Goal: Task Accomplishment & Management: Manage account settings

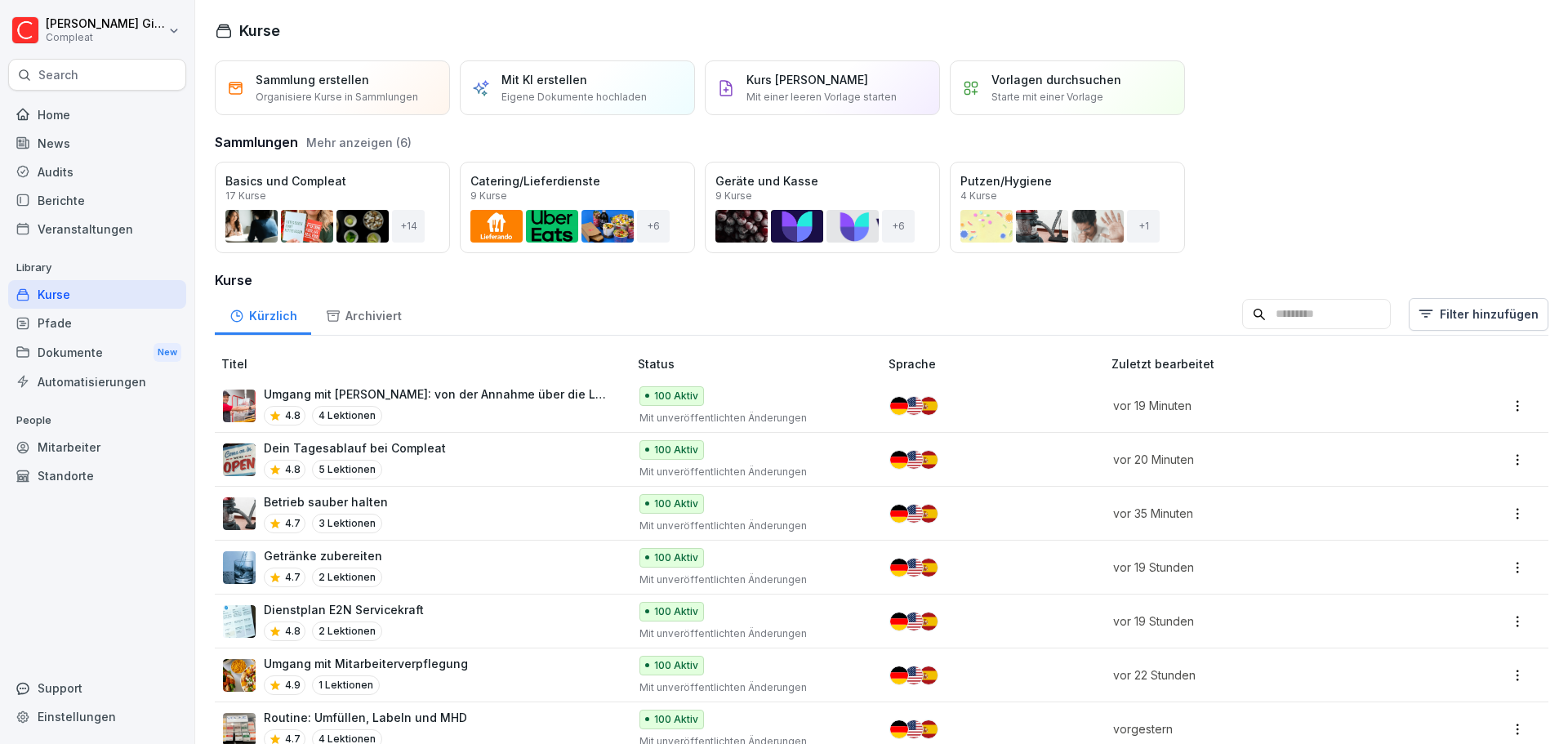
scroll to position [164, 0]
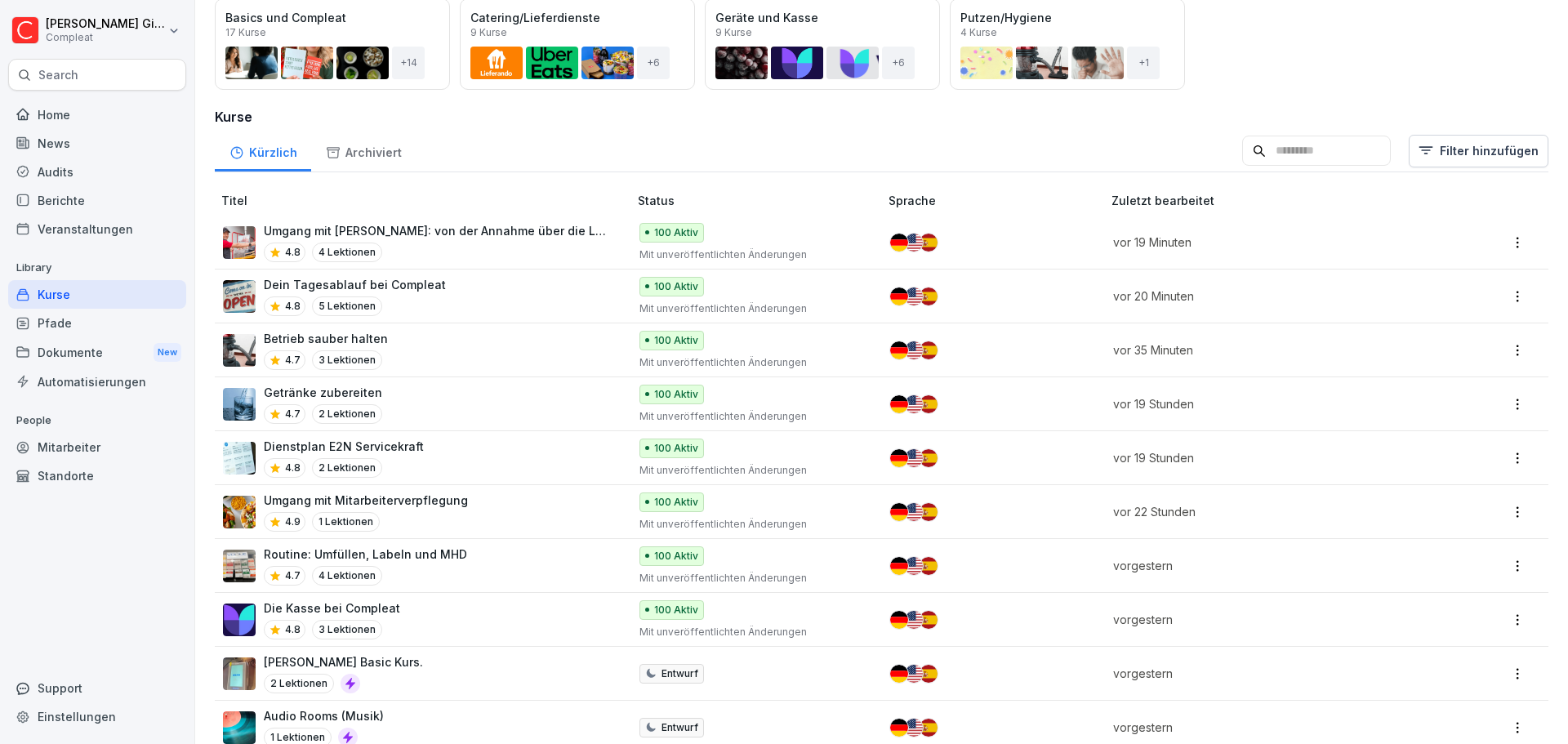
click at [114, 325] on div "Pfade" at bounding box center [97, 323] width 178 height 28
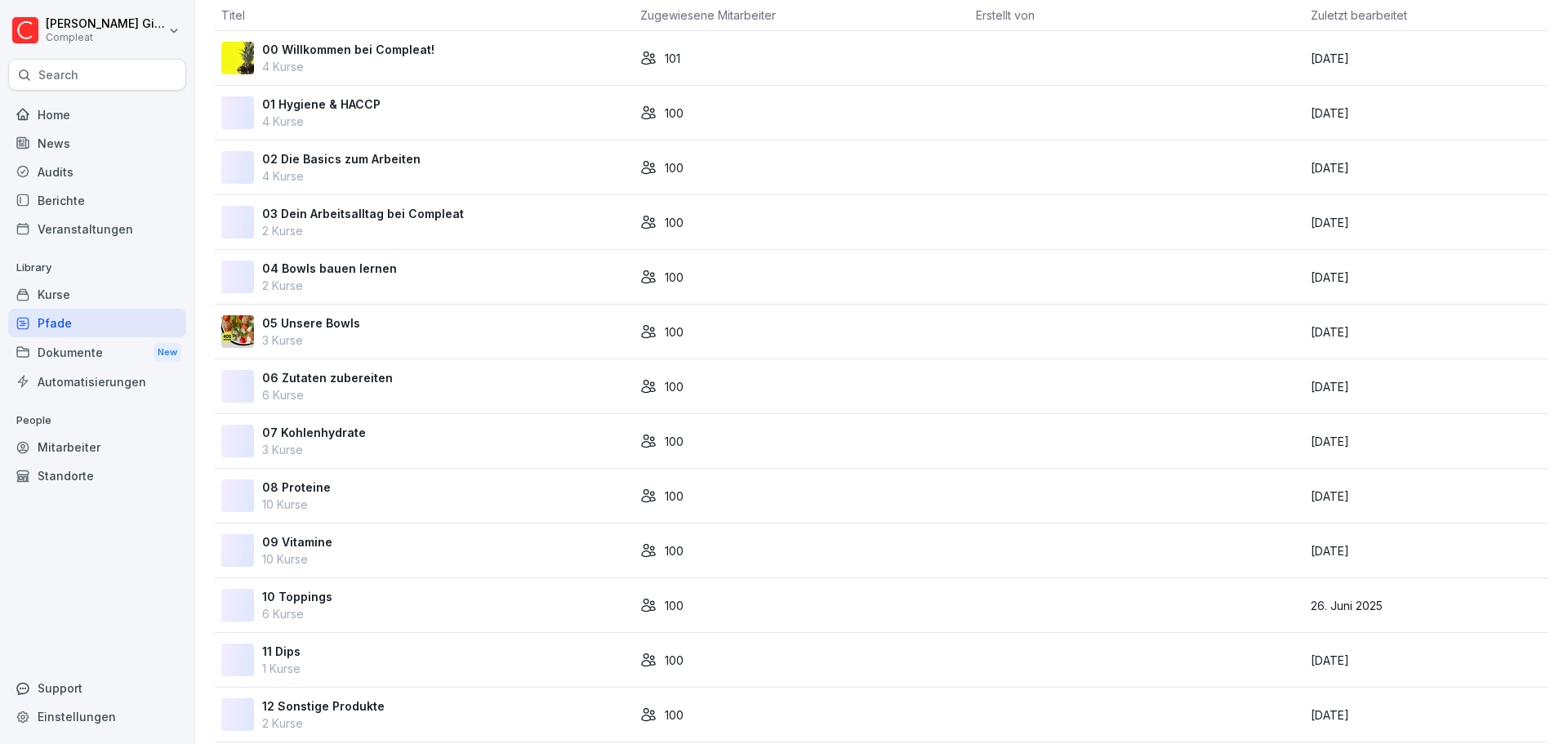
scroll to position [625, 0]
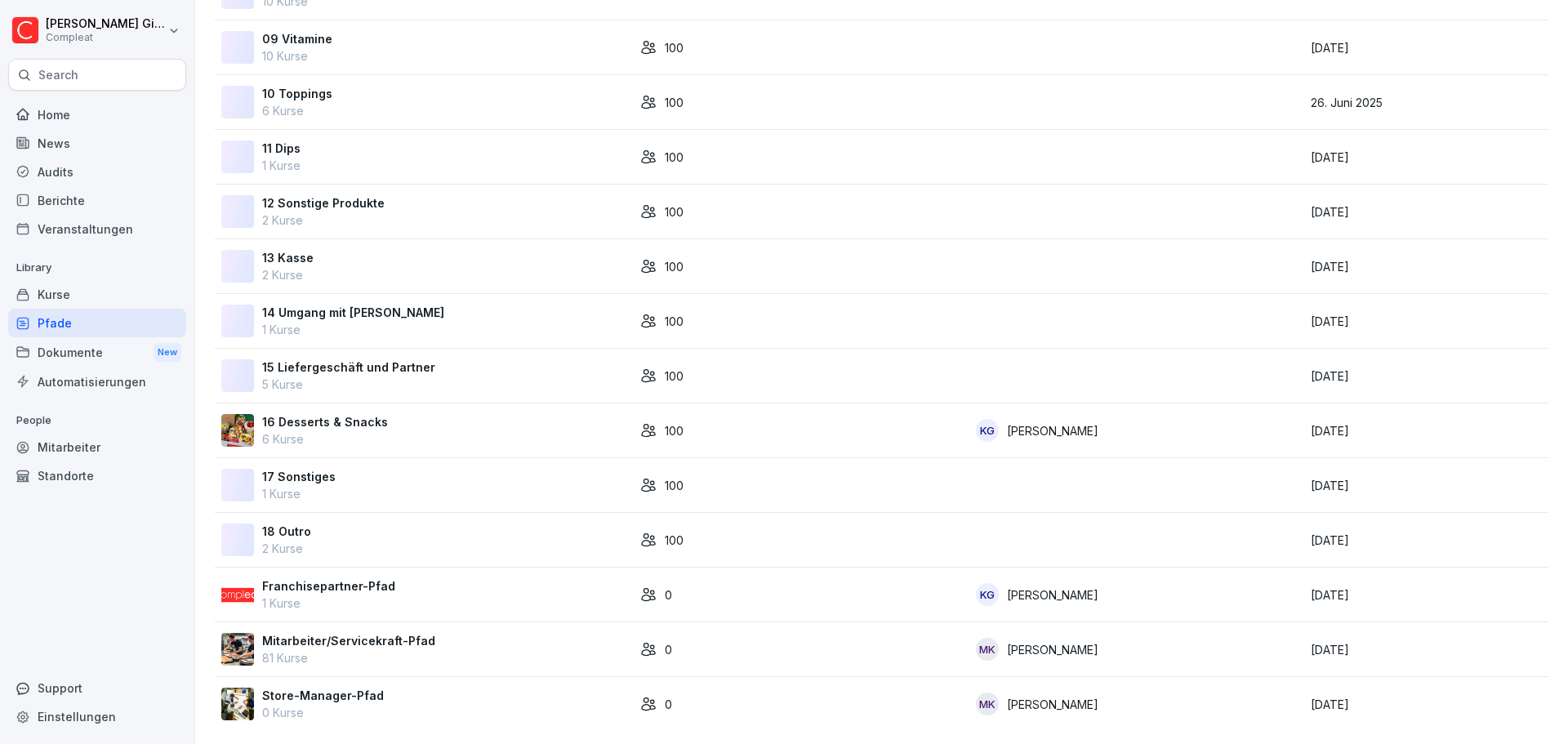
click at [510, 632] on div "Mitarbeiter/Servicekraft-Pfad 81 Kurse" at bounding box center [424, 649] width 406 height 34
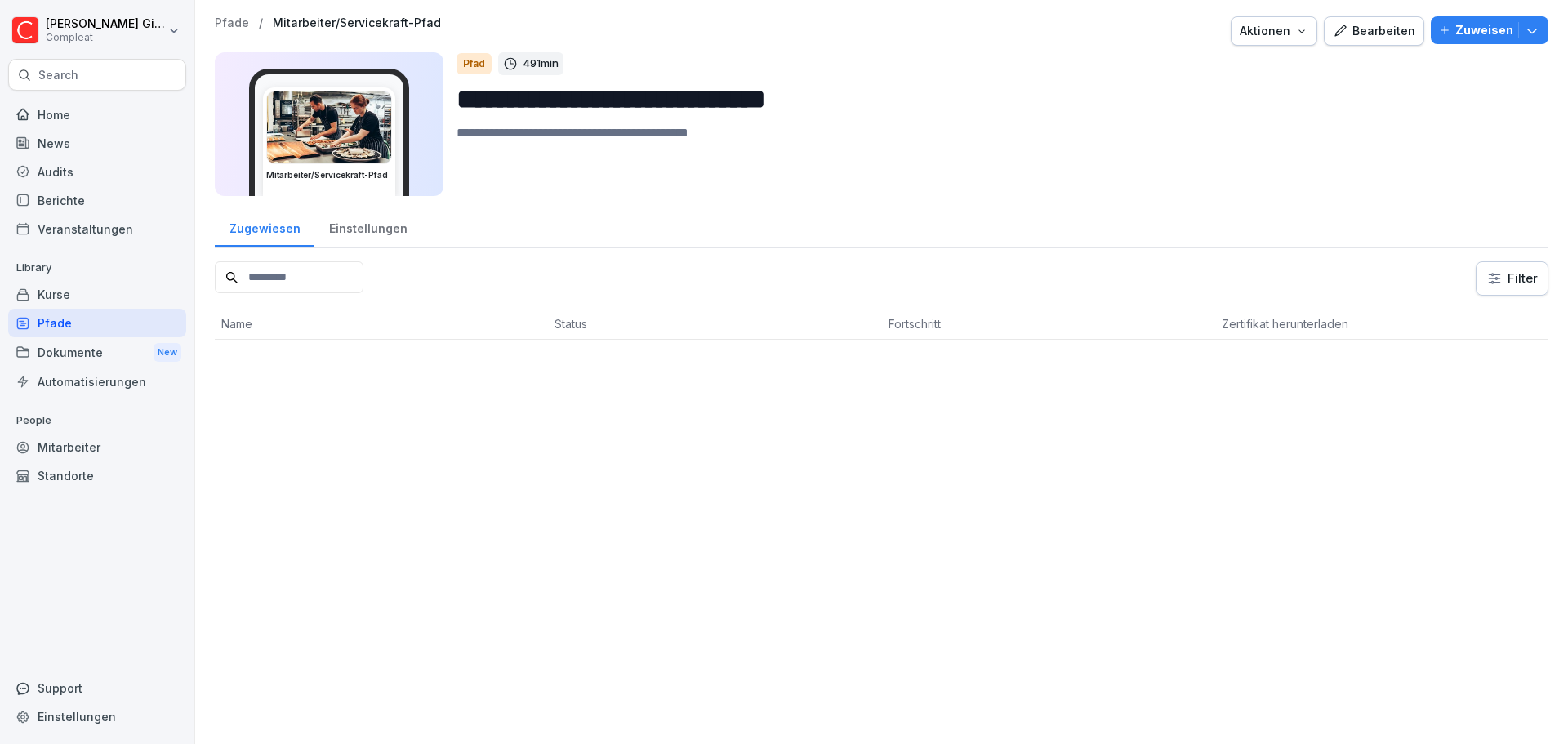
click at [1356, 30] on div "Bearbeiten" at bounding box center [1374, 31] width 83 height 18
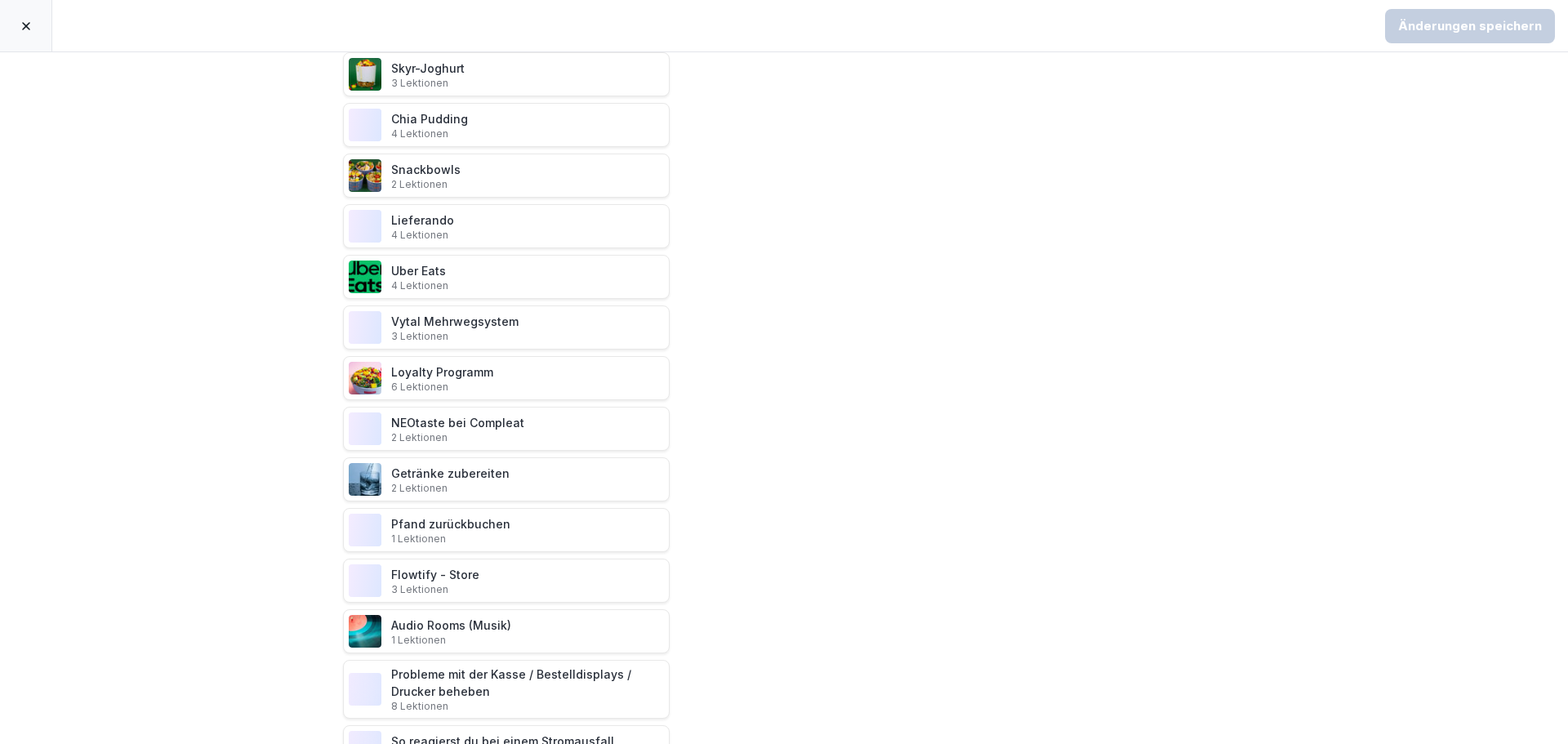
scroll to position [3572, 0]
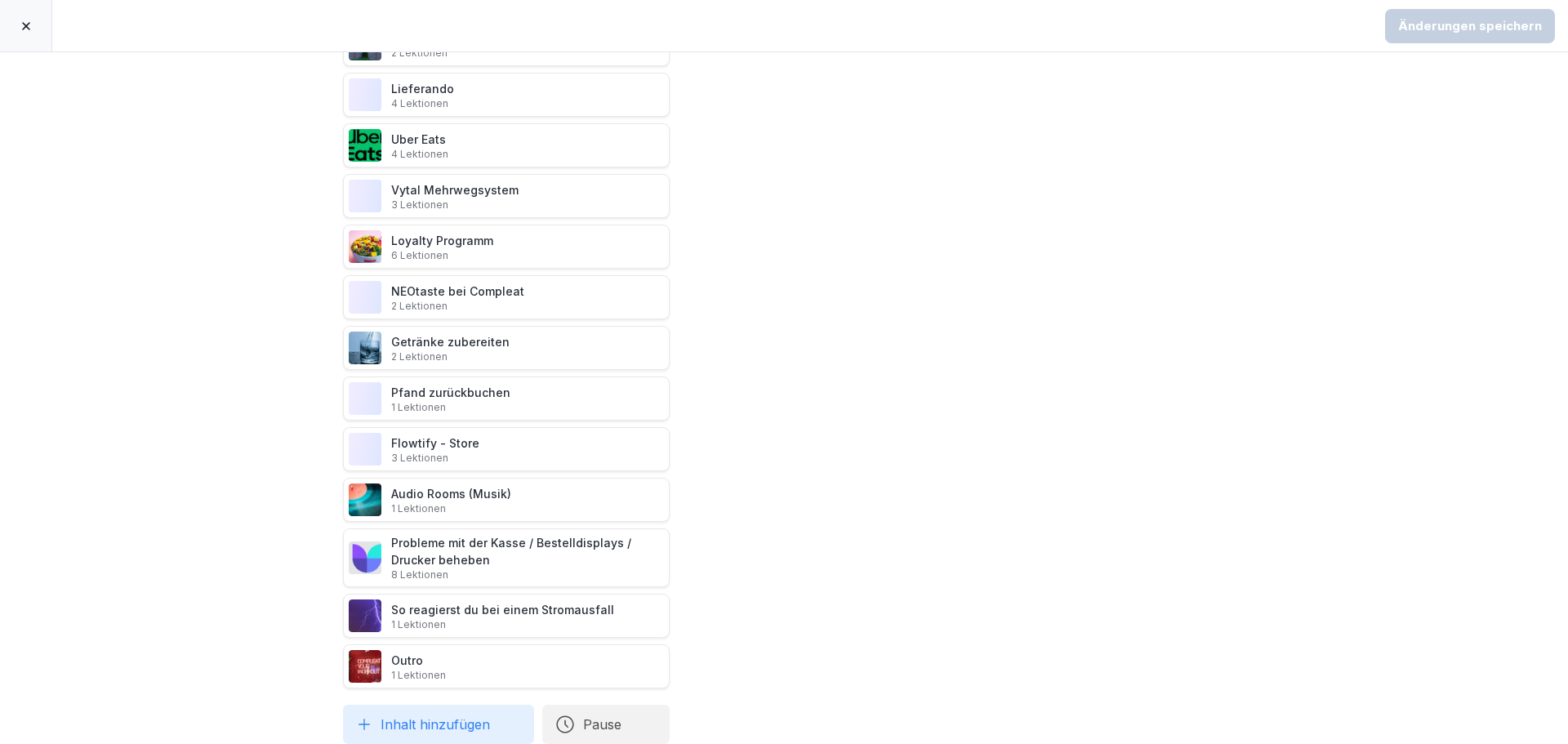
click at [1418, 411] on div "Mitarbeiter/Servicekraft-Pfad Willkommen bei Compleat 1 Lektionen Das ist unser…" at bounding box center [784, 398] width 1568 height 691
click at [1383, 309] on div "Mitarbeiter/Servicekraft-Pfad Willkommen bei Compleat 1 Lektionen Das ist unser…" at bounding box center [784, 398] width 1568 height 691
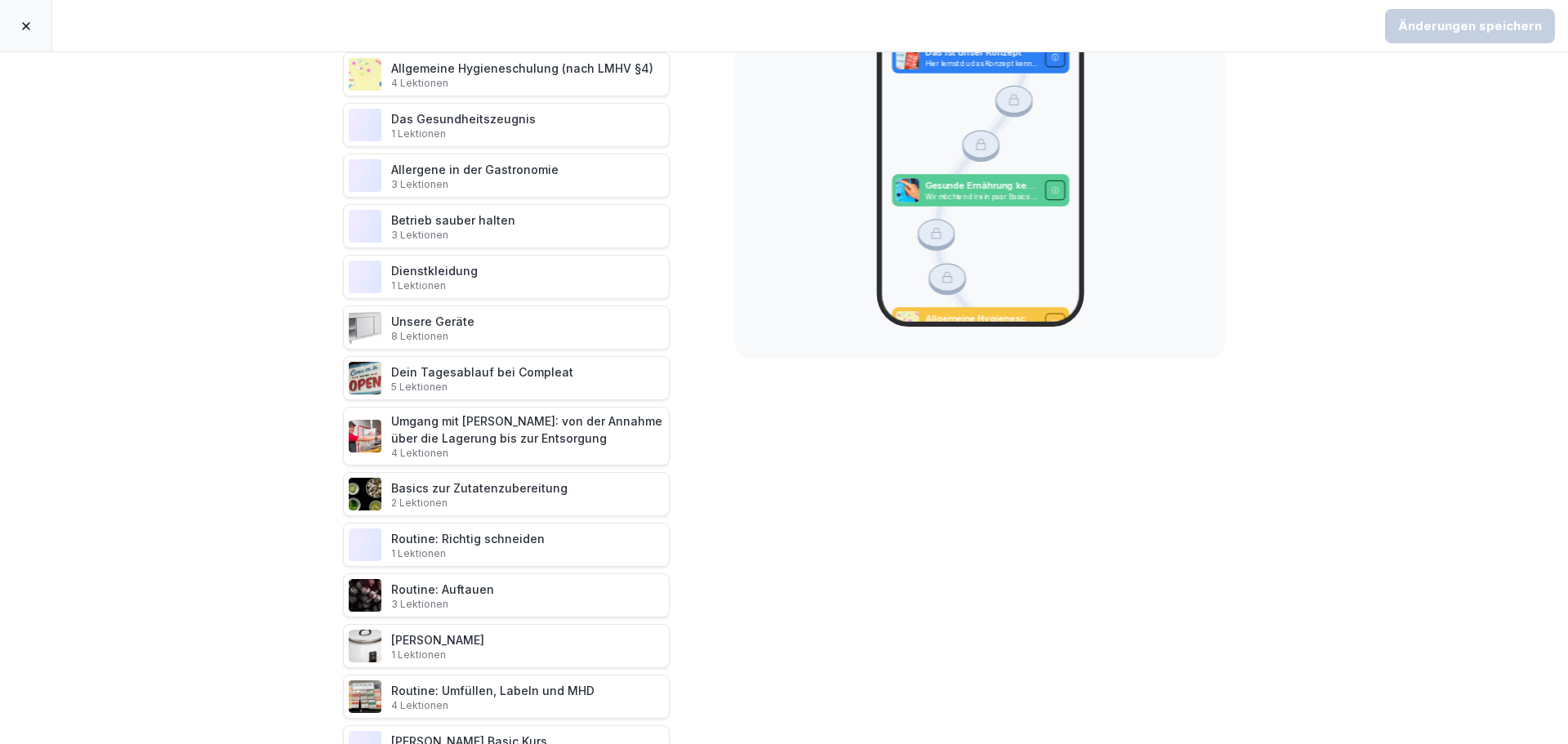
scroll to position [0, 0]
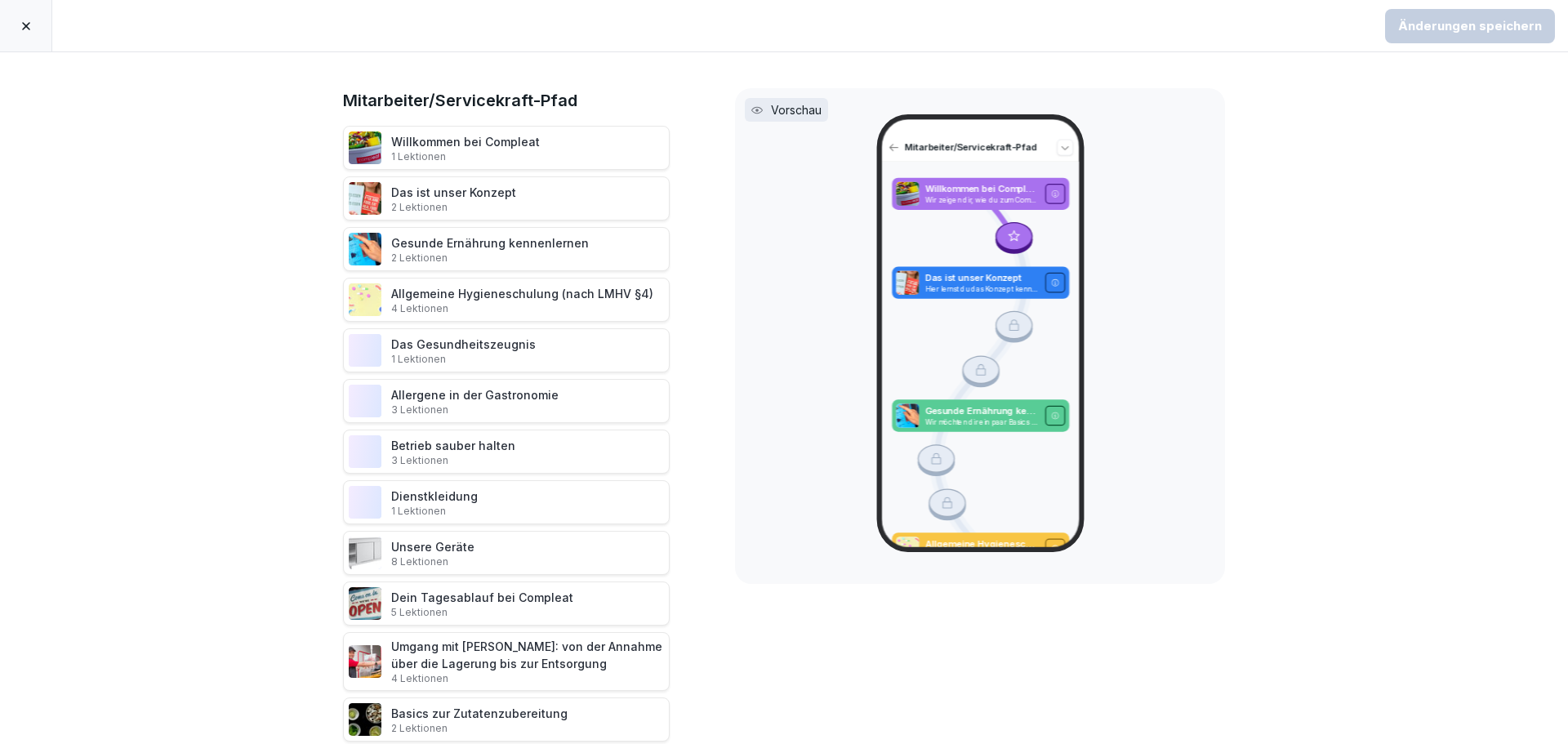
click at [15, 18] on div at bounding box center [26, 26] width 53 height 52
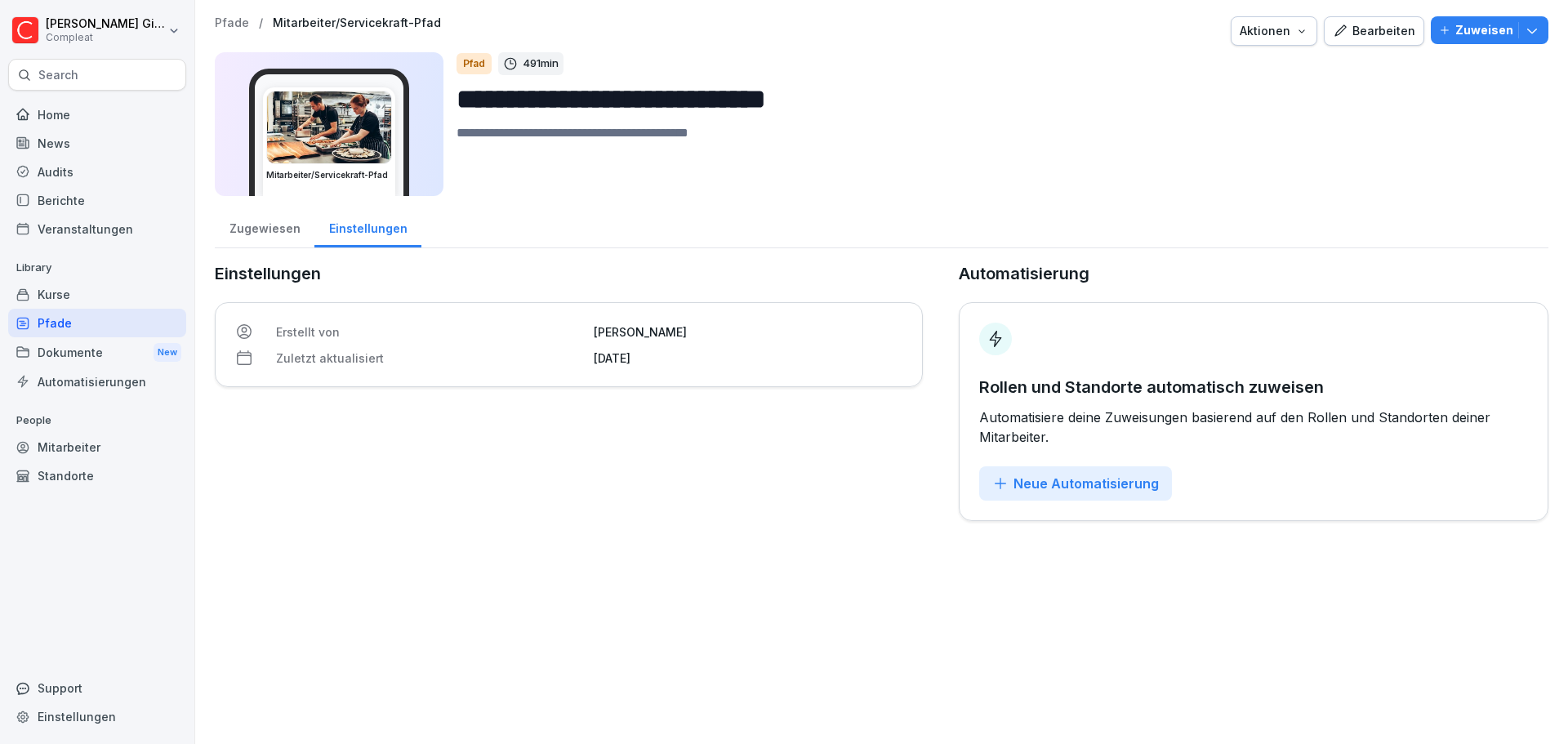
click at [84, 348] on div "Dokumente New" at bounding box center [97, 352] width 178 height 30
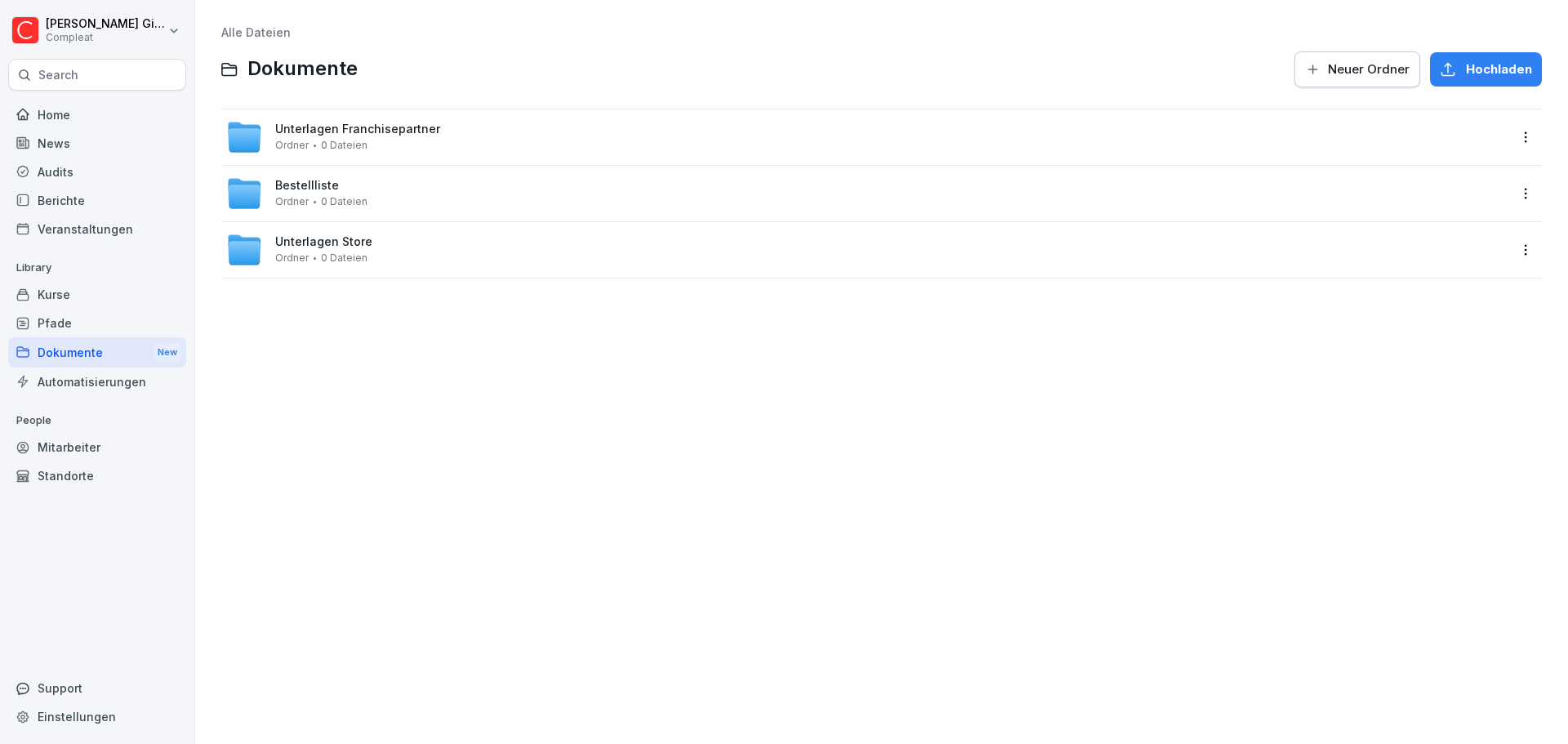
click at [358, 242] on span "Unterlagen Store" at bounding box center [323, 242] width 97 height 14
click at [445, 250] on div "Bauanleitungen Bowls&Co Ordner 0 Dateien" at bounding box center [867, 250] width 1281 height 36
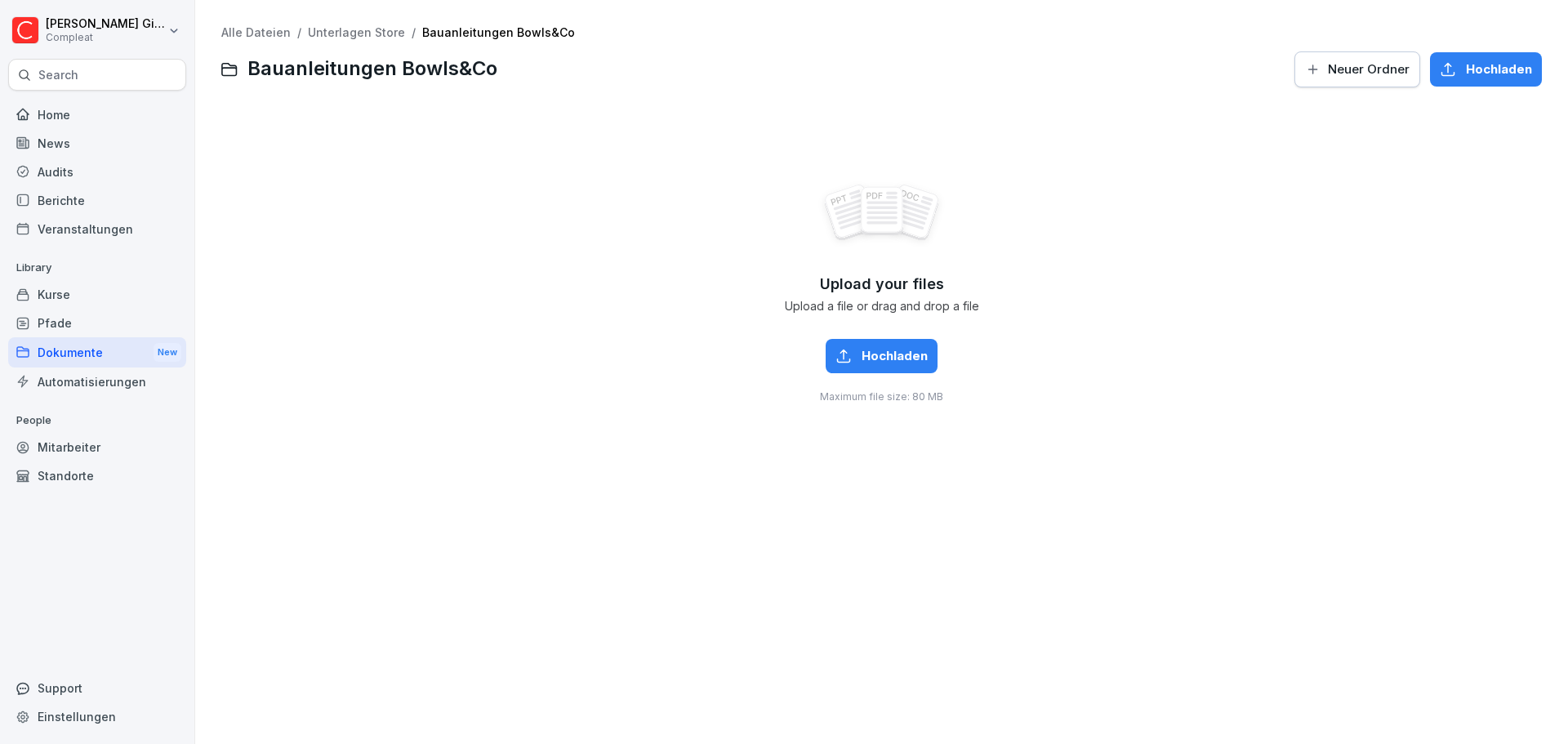
click at [80, 358] on div "Dokumente New" at bounding box center [97, 352] width 178 height 30
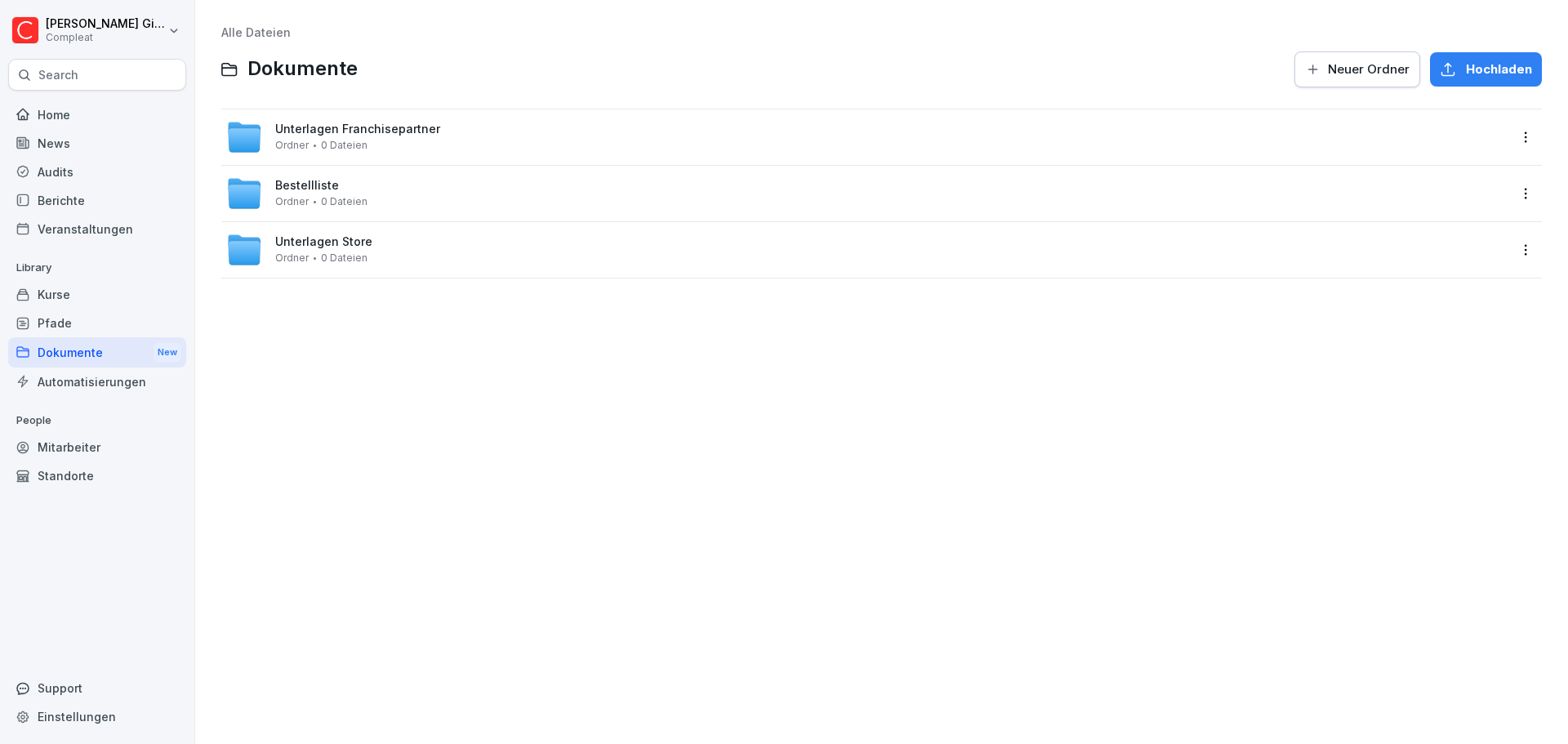
click at [104, 305] on div "Kurse" at bounding box center [97, 294] width 178 height 28
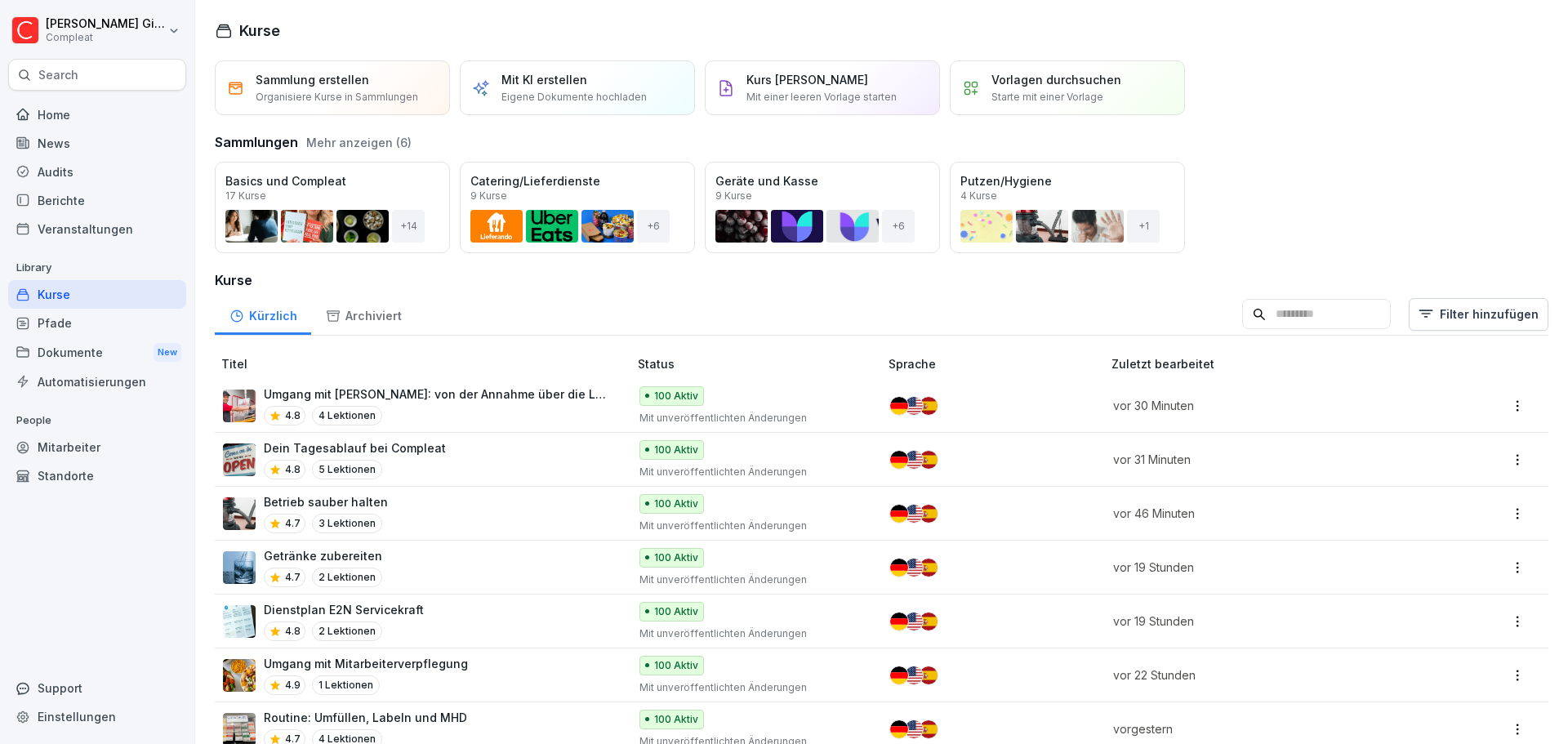
click at [405, 143] on button "Mehr anzeigen (6)" at bounding box center [359, 142] width 105 height 18
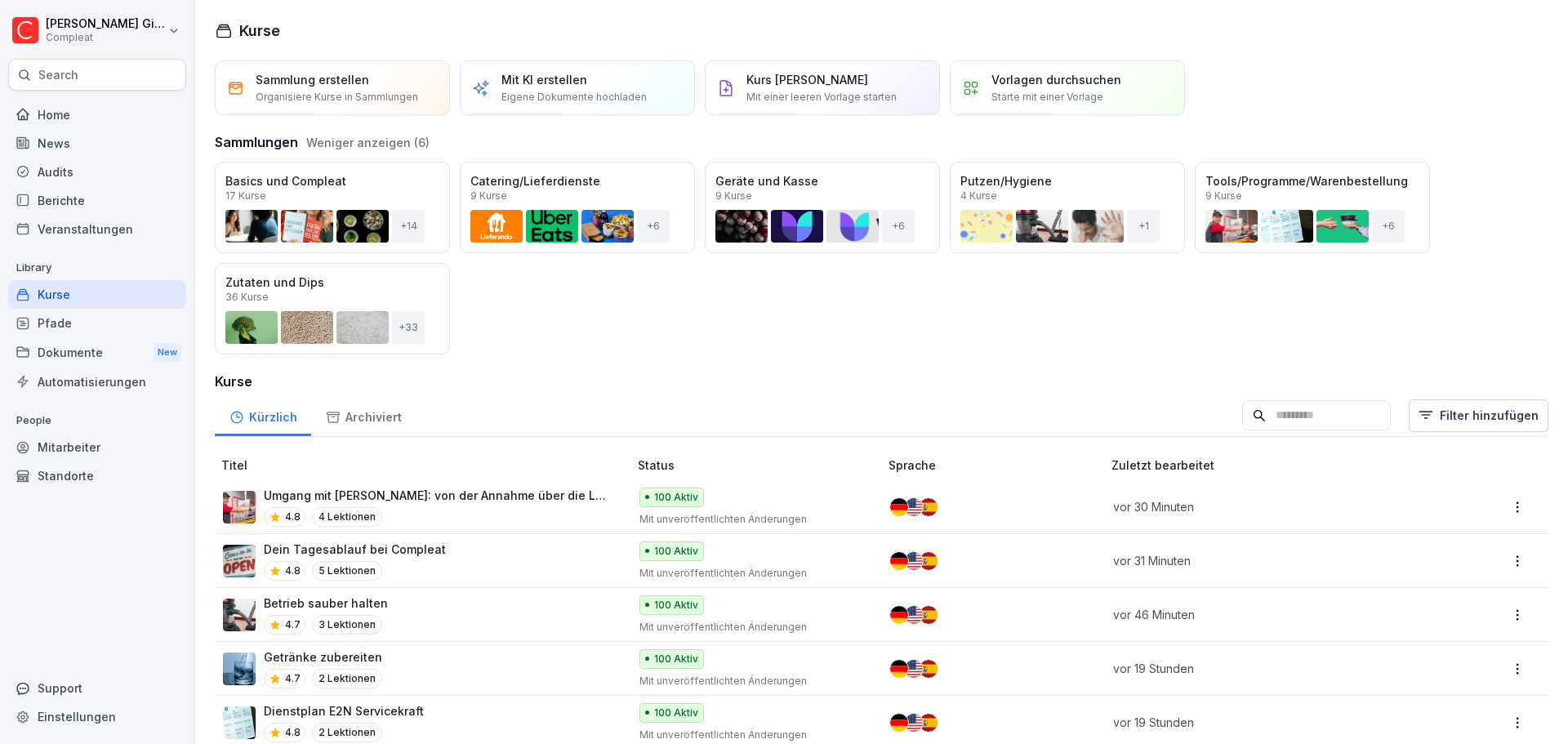
click at [88, 373] on div "Automatisierungen" at bounding box center [97, 382] width 178 height 28
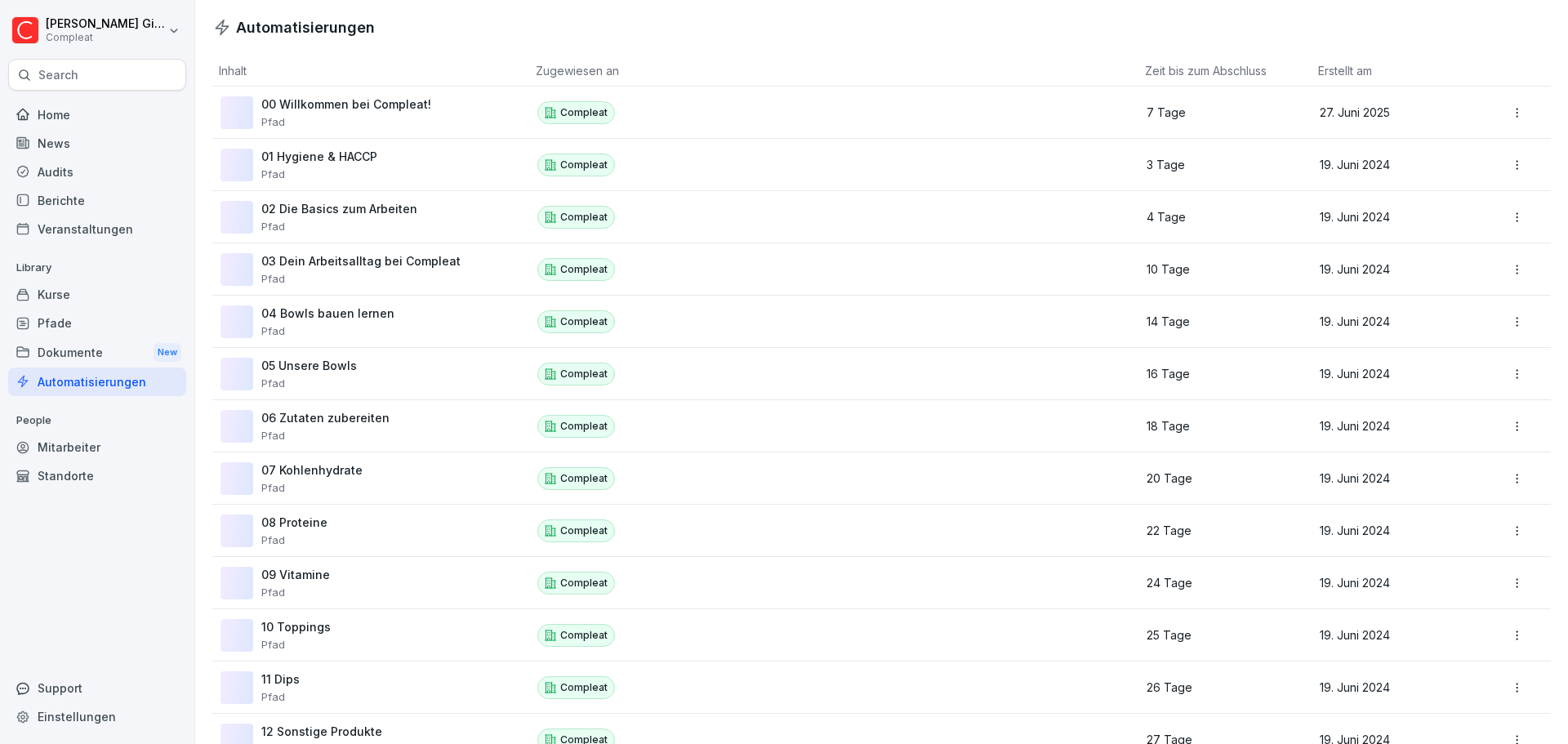
click at [87, 350] on div "Dokumente New" at bounding box center [97, 352] width 178 height 30
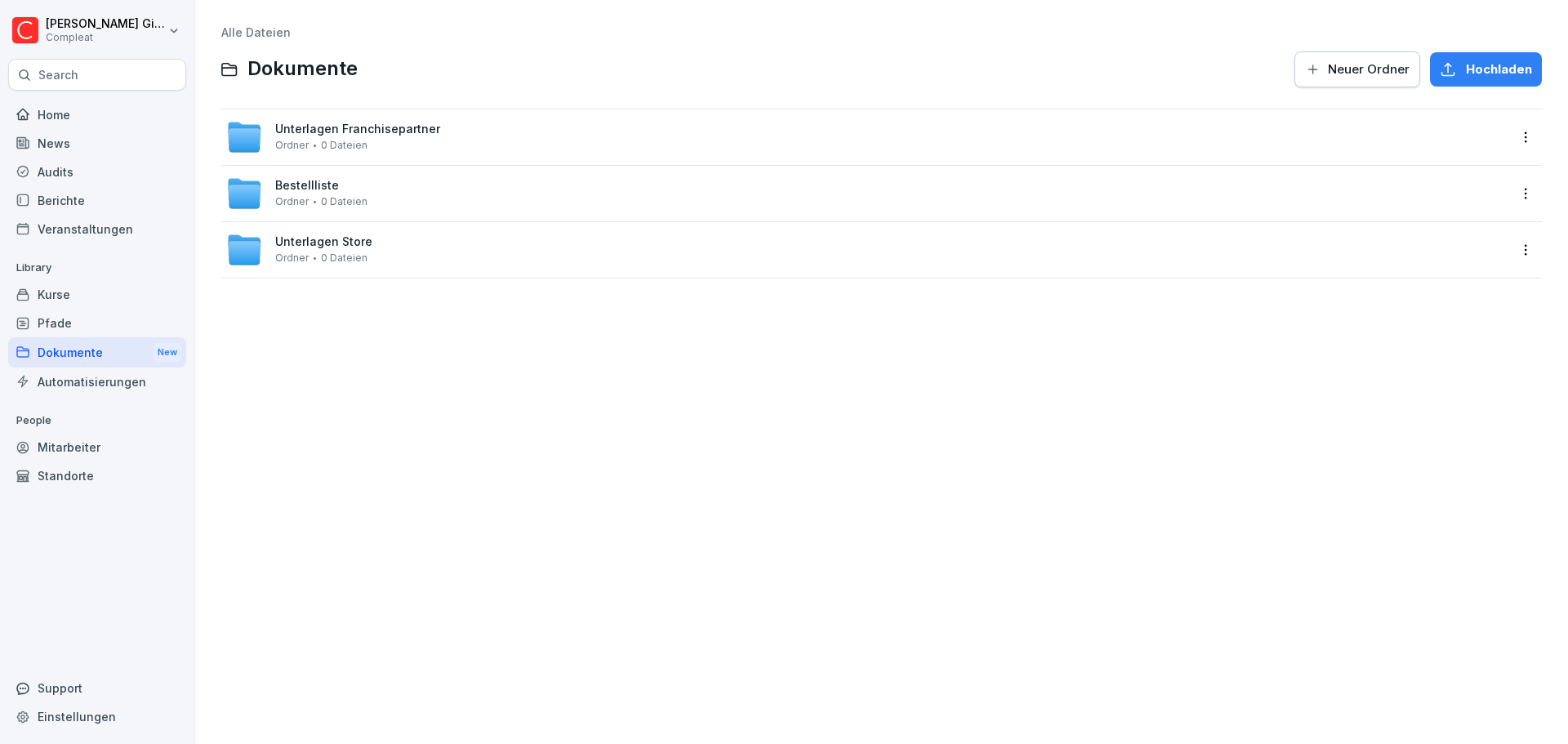
click at [309, 236] on span "Unterlagen Store" at bounding box center [323, 242] width 97 height 14
click at [96, 349] on div "Dokumente New" at bounding box center [97, 352] width 178 height 30
click at [344, 247] on span "Unterlagen Store" at bounding box center [323, 242] width 97 height 14
click at [93, 292] on div "Kurse" at bounding box center [97, 294] width 178 height 28
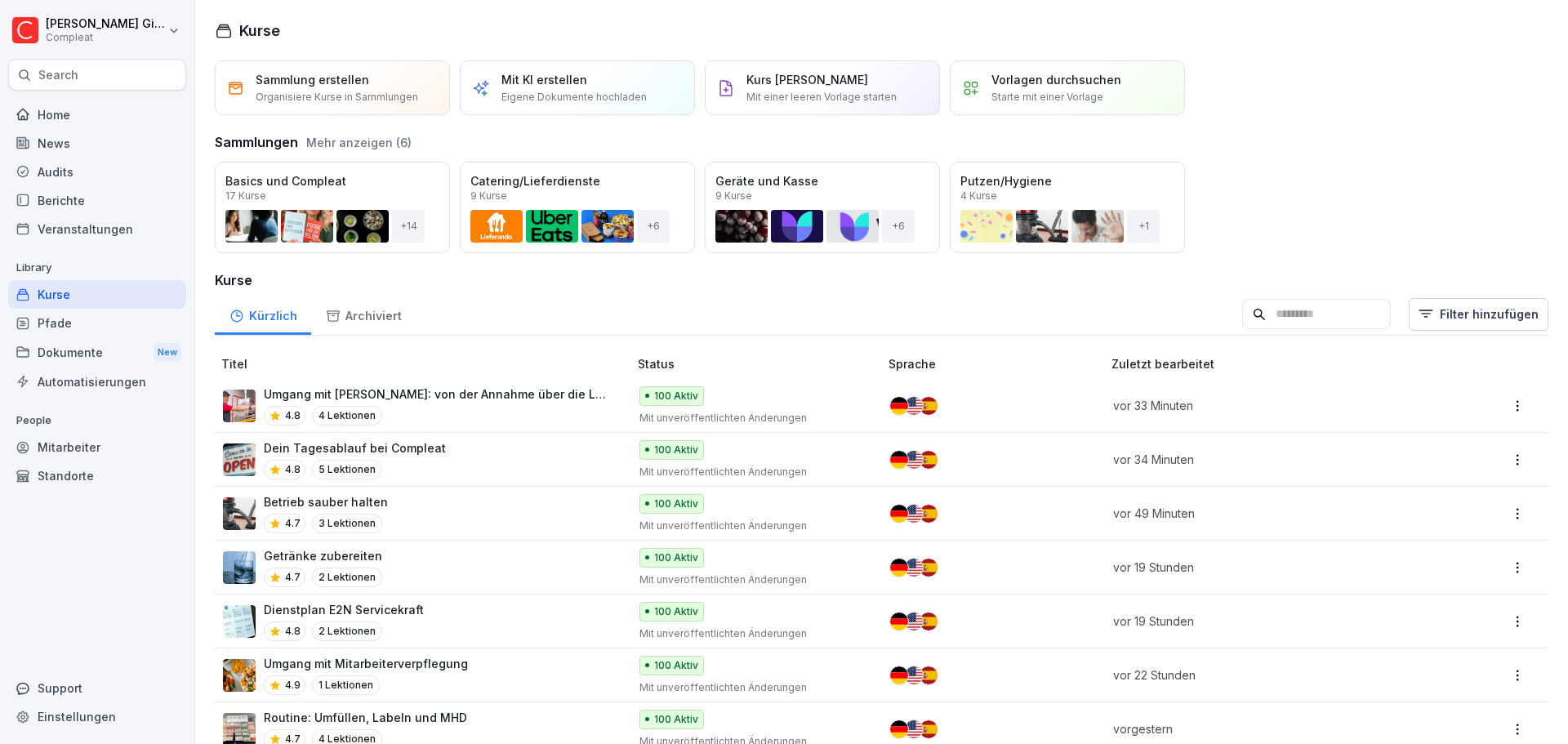
click at [100, 362] on div "Dokumente New" at bounding box center [97, 352] width 178 height 30
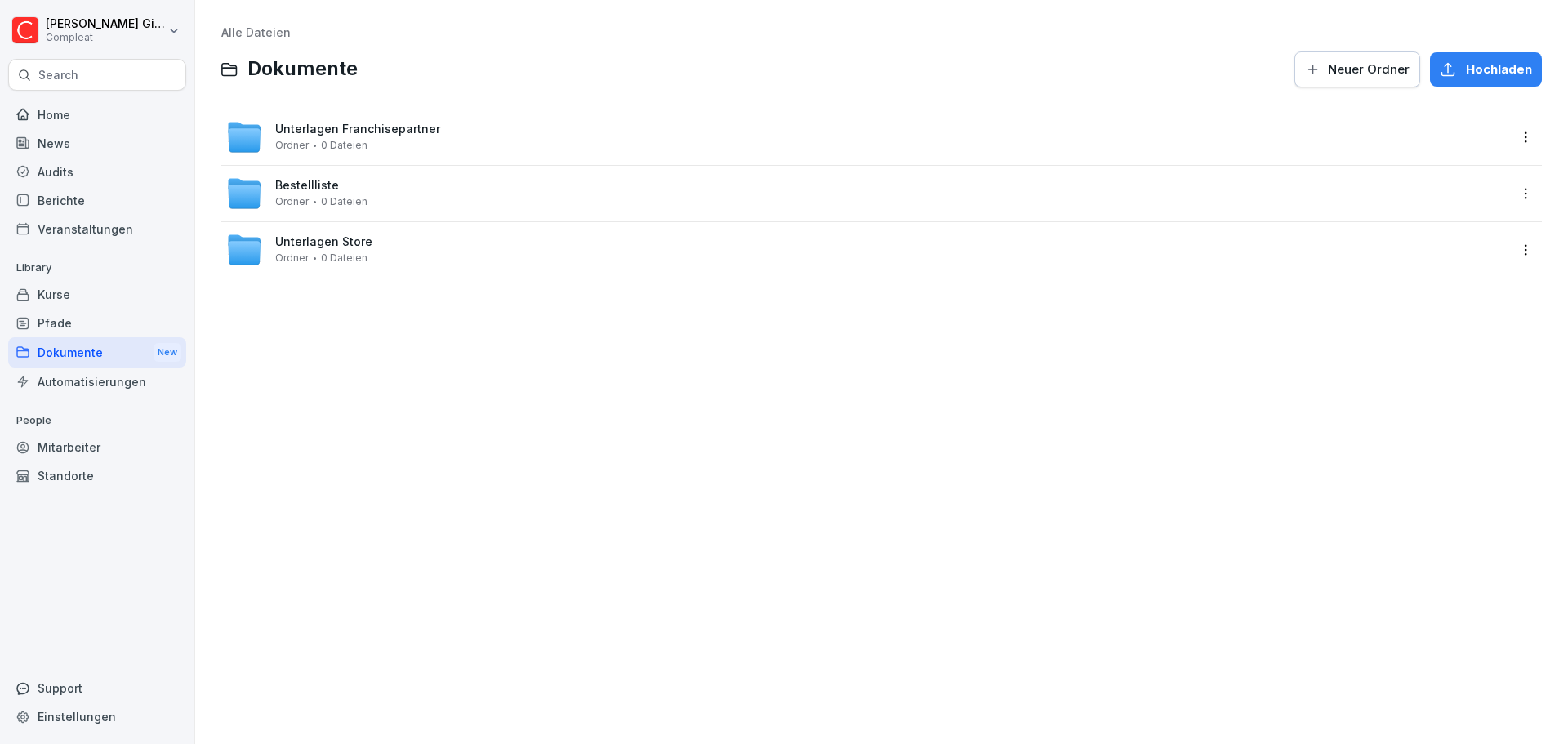
click at [79, 347] on div "Dokumente New" at bounding box center [97, 352] width 178 height 30
click at [358, 242] on span "Unterlagen Store" at bounding box center [323, 242] width 97 height 14
click at [418, 253] on div "Bauanleitungen Bowls&Co Ordner 0 Dateien" at bounding box center [351, 250] width 153 height 28
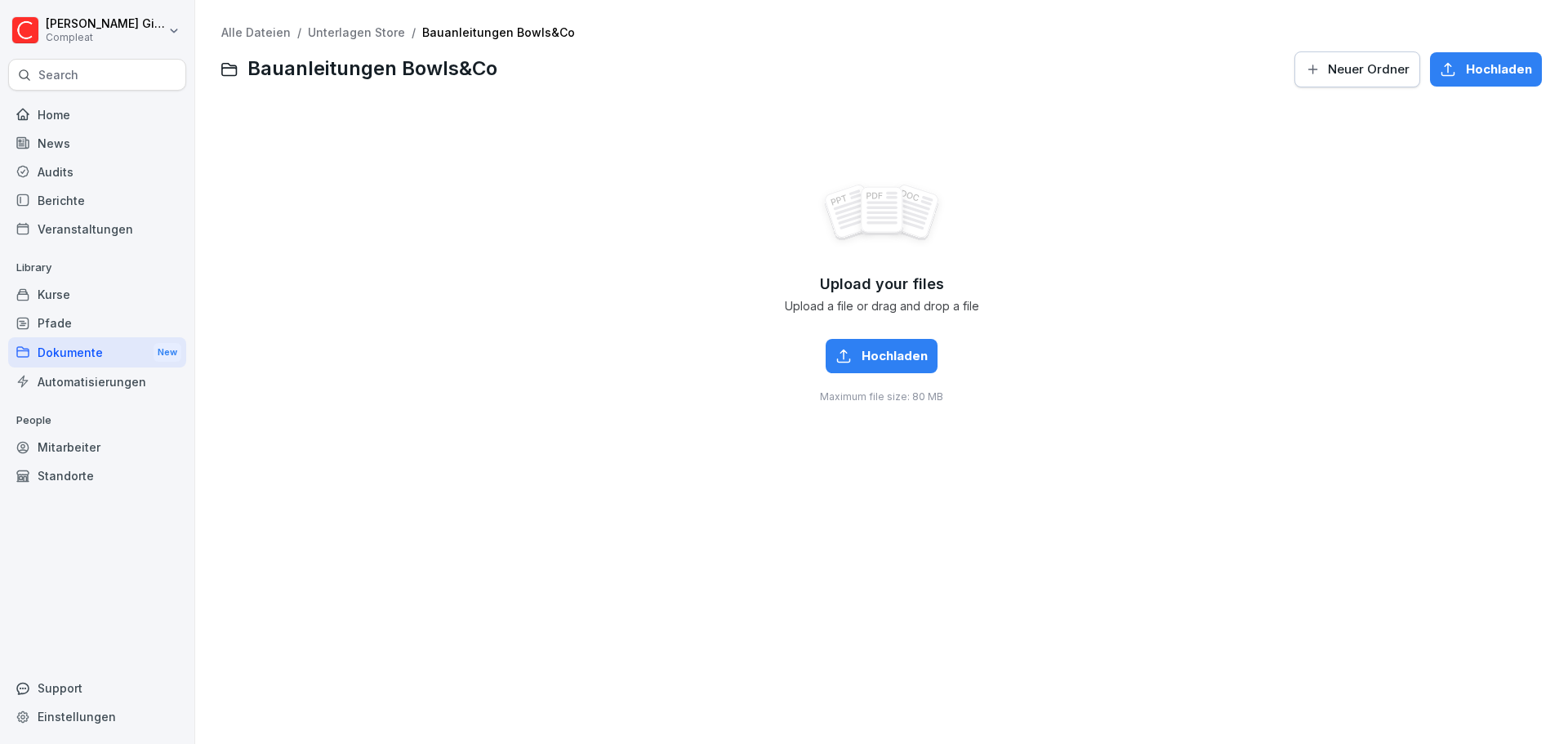
click at [78, 362] on div "Dokumente New" at bounding box center [97, 352] width 178 height 30
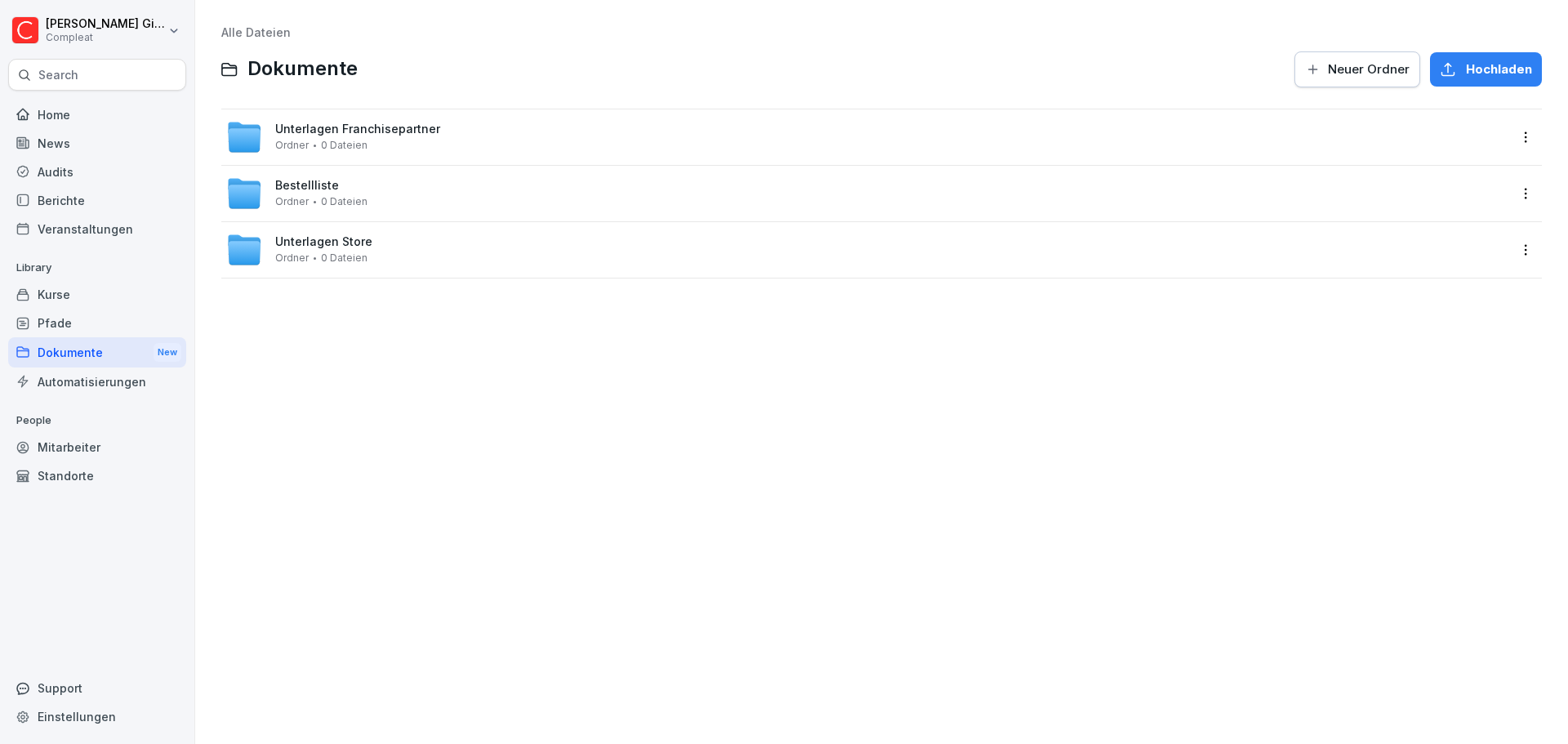
click at [92, 353] on div "Dokumente New" at bounding box center [97, 352] width 178 height 30
click at [1505, 252] on html "[PERSON_NAME] Compleat Search Home News Audits Berichte Veranstaltungen Library…" at bounding box center [784, 372] width 1568 height 744
click at [1227, 329] on html "[PERSON_NAME] Compleat Search Home News Audits Berichte Veranstaltungen Library…" at bounding box center [784, 372] width 1568 height 744
click at [95, 352] on div "Dokumente New" at bounding box center [97, 352] width 178 height 30
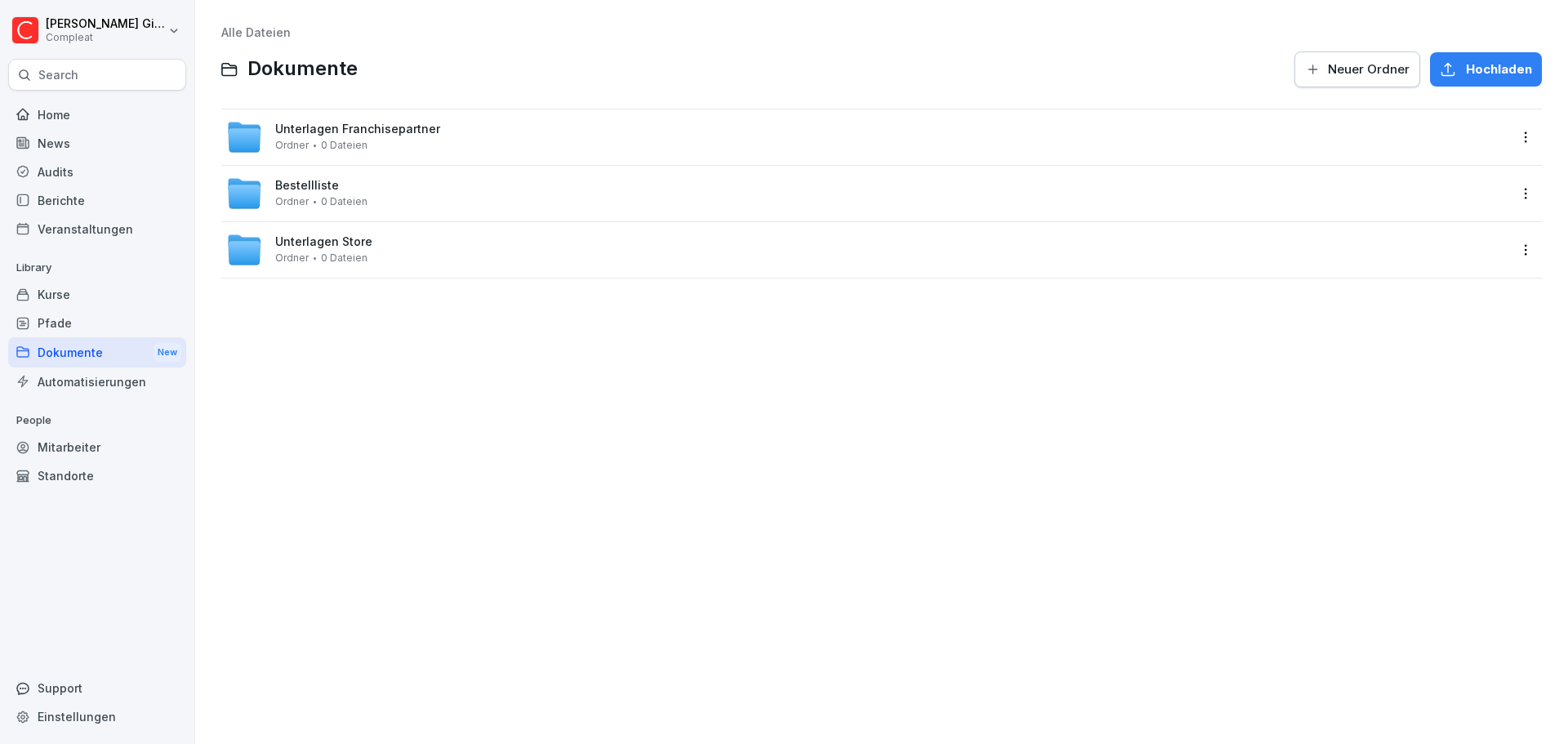
click at [1515, 248] on html "[PERSON_NAME] Compleat Search Home News Audits Berichte Veranstaltungen Library…" at bounding box center [784, 372] width 1568 height 744
click at [1428, 282] on div "Details" at bounding box center [1418, 283] width 41 height 19
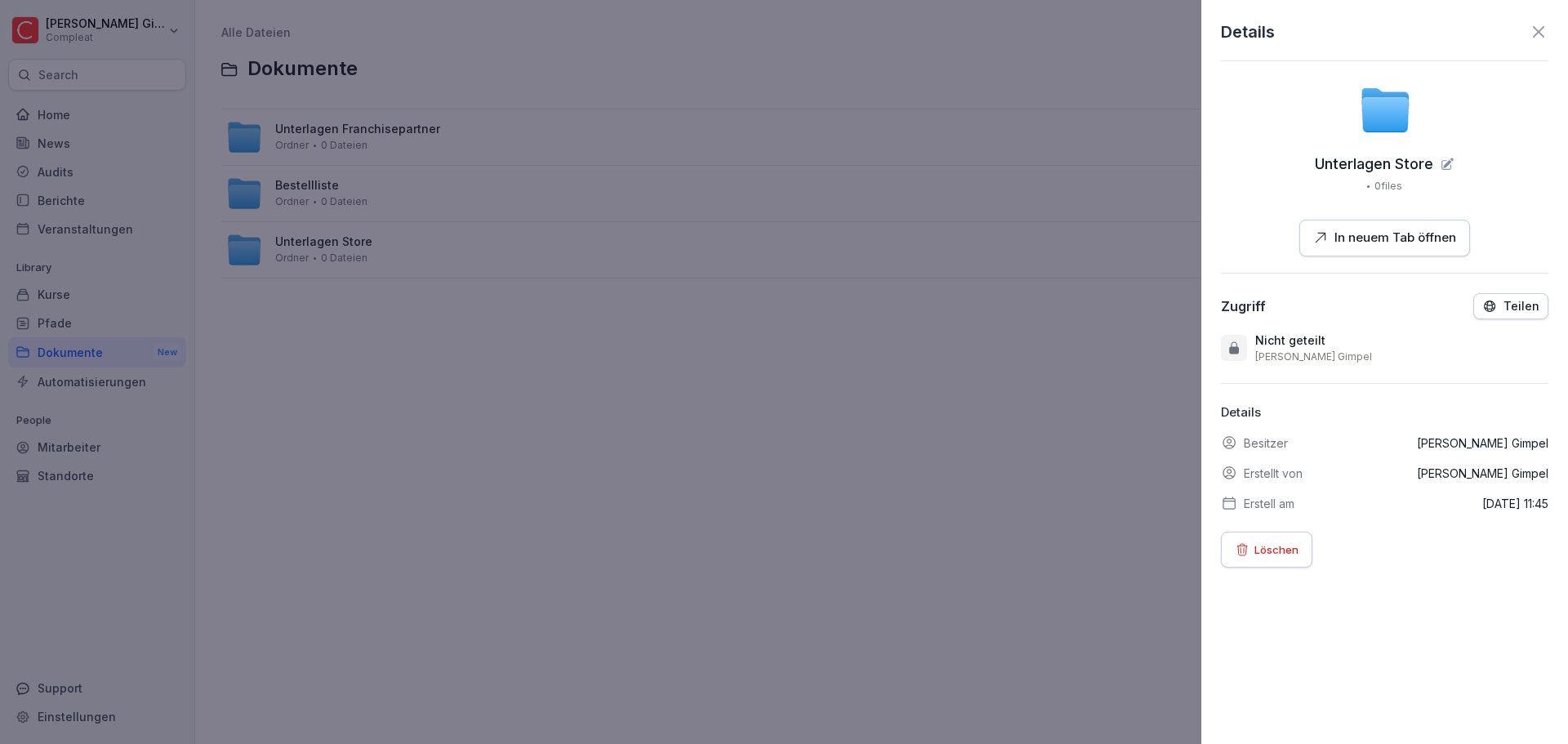
click at [1514, 306] on p "Teilen" at bounding box center [1521, 306] width 36 height 13
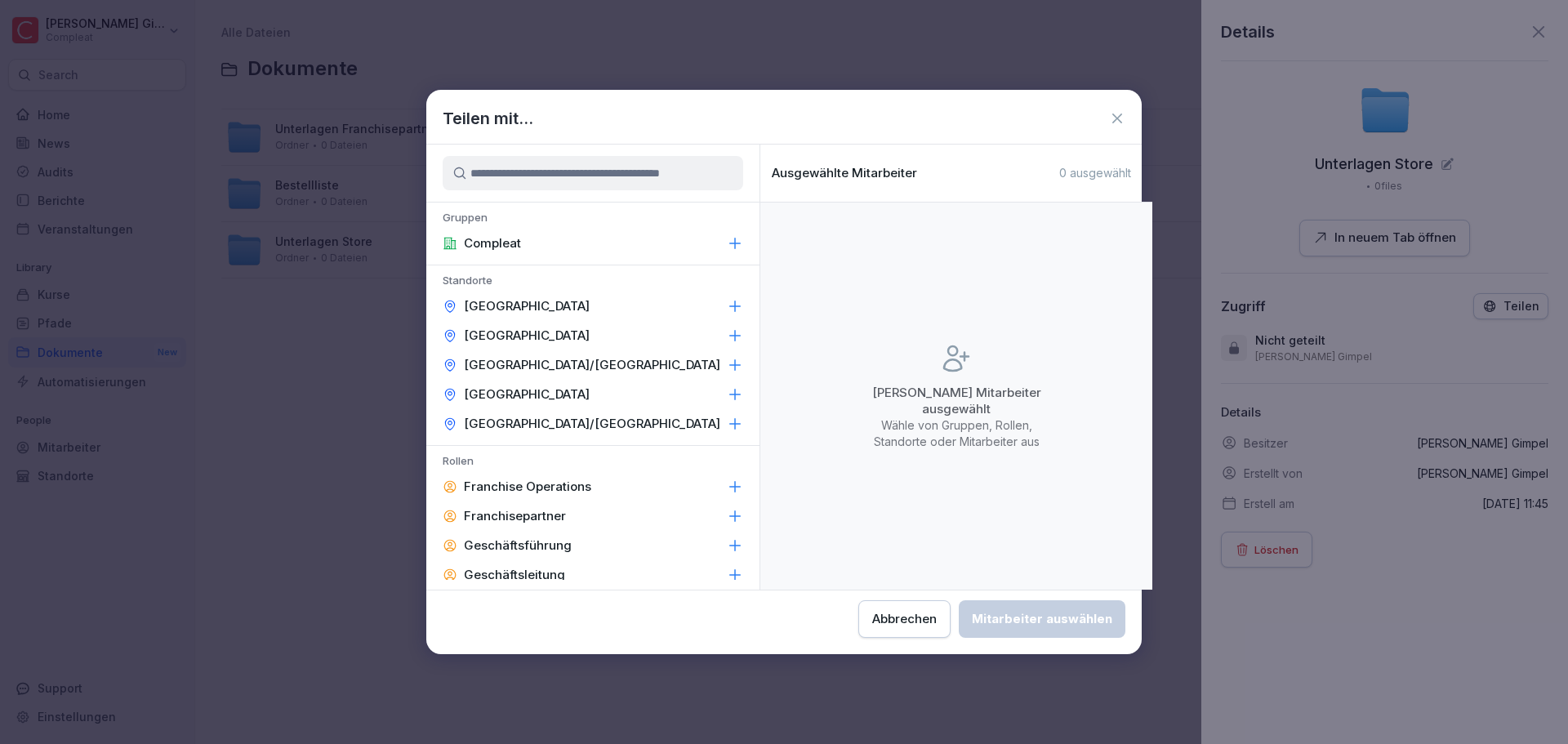
click at [561, 182] on input at bounding box center [593, 173] width 301 height 34
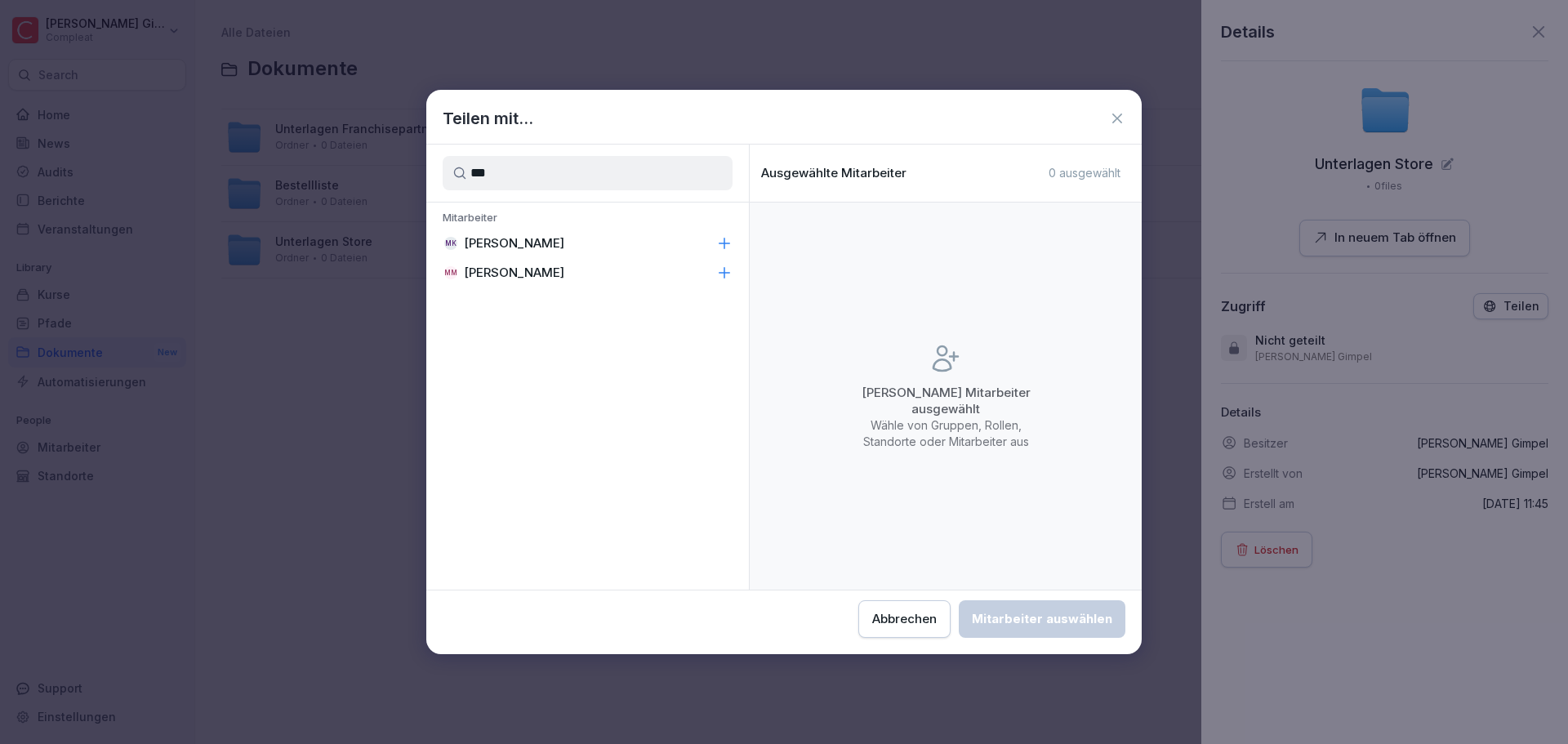
type input "***"
click at [545, 242] on div "MK [PERSON_NAME]" at bounding box center [587, 243] width 322 height 29
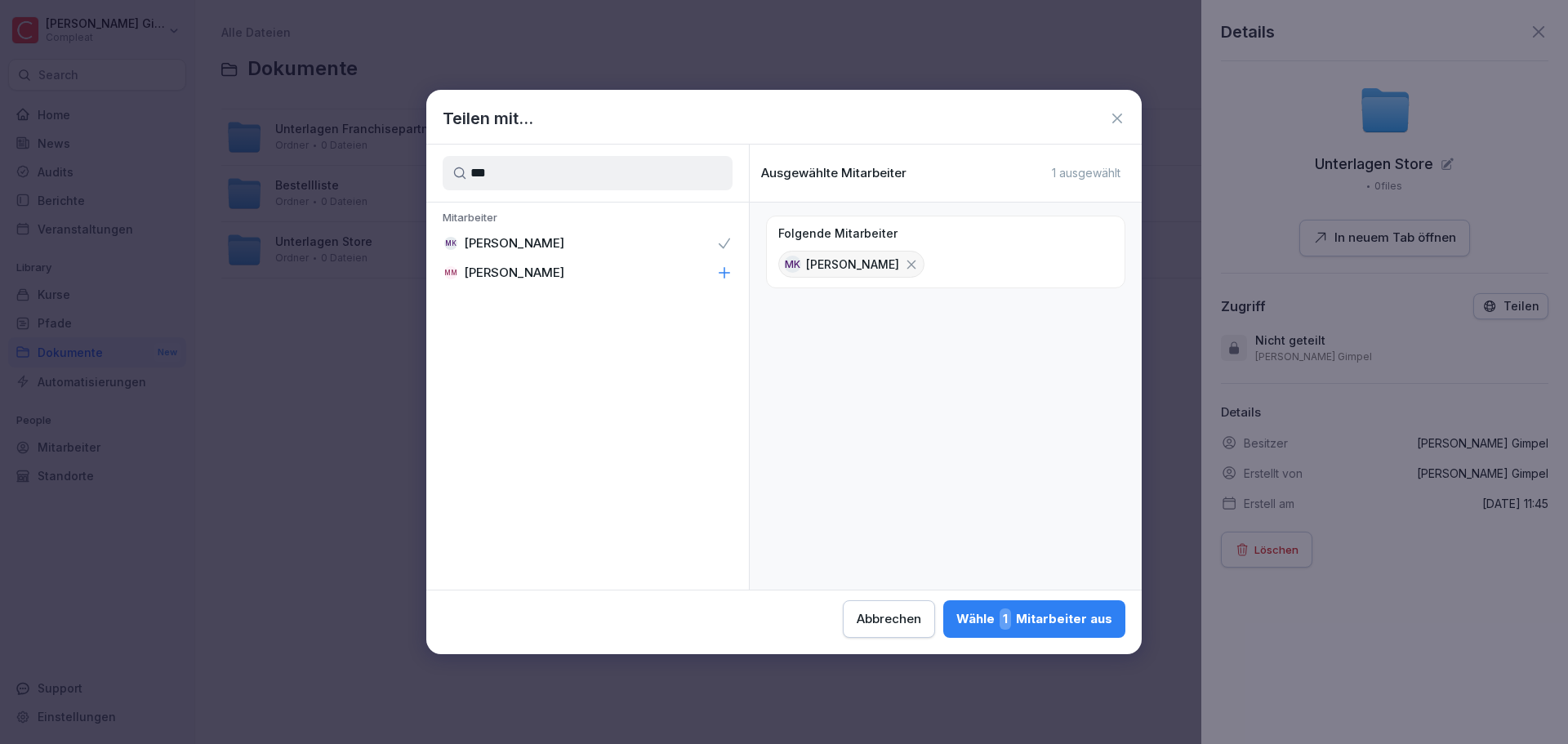
click at [1068, 623] on div "Wähle 1 Mitarbeiter aus" at bounding box center [1034, 618] width 156 height 21
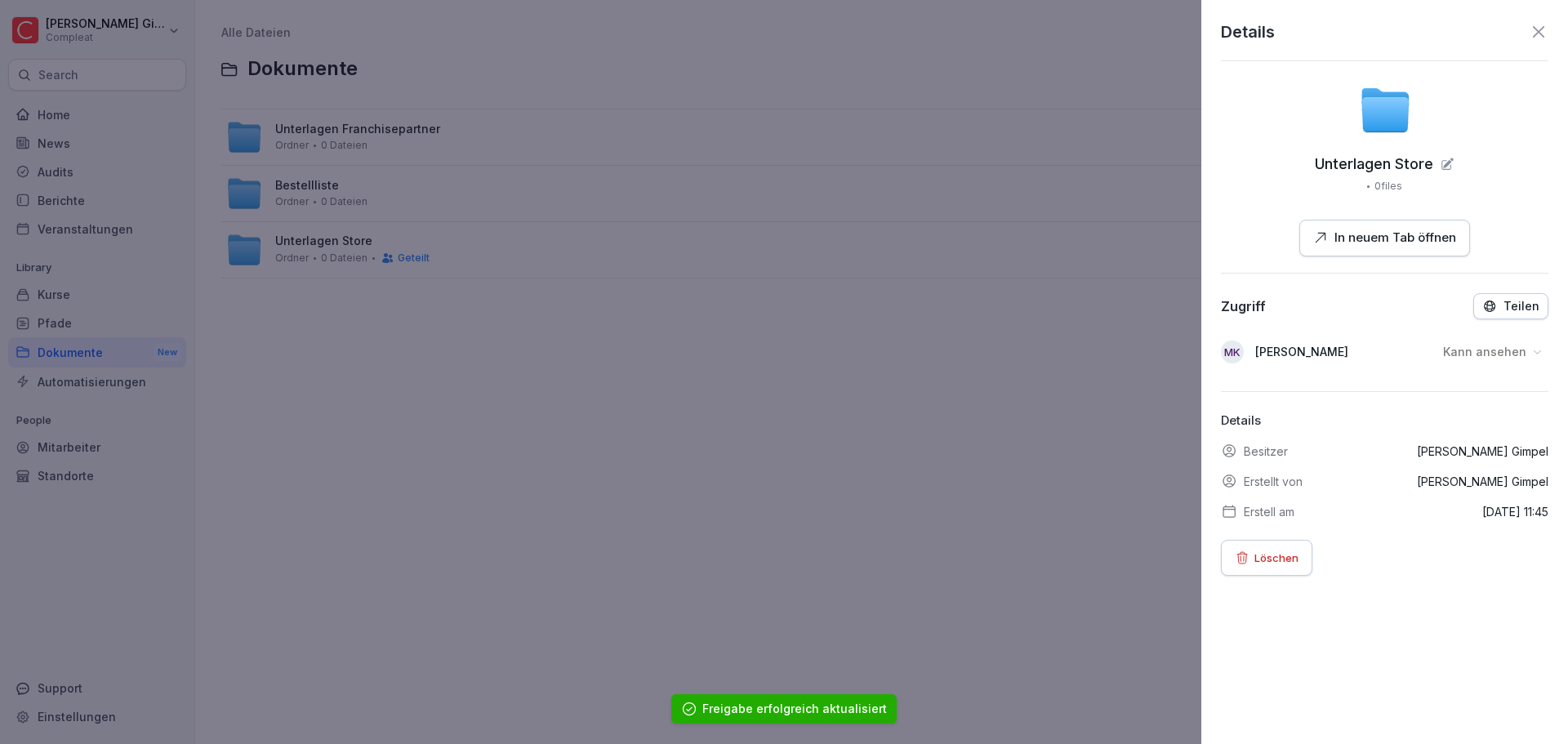
click at [1052, 382] on div at bounding box center [784, 372] width 1568 height 744
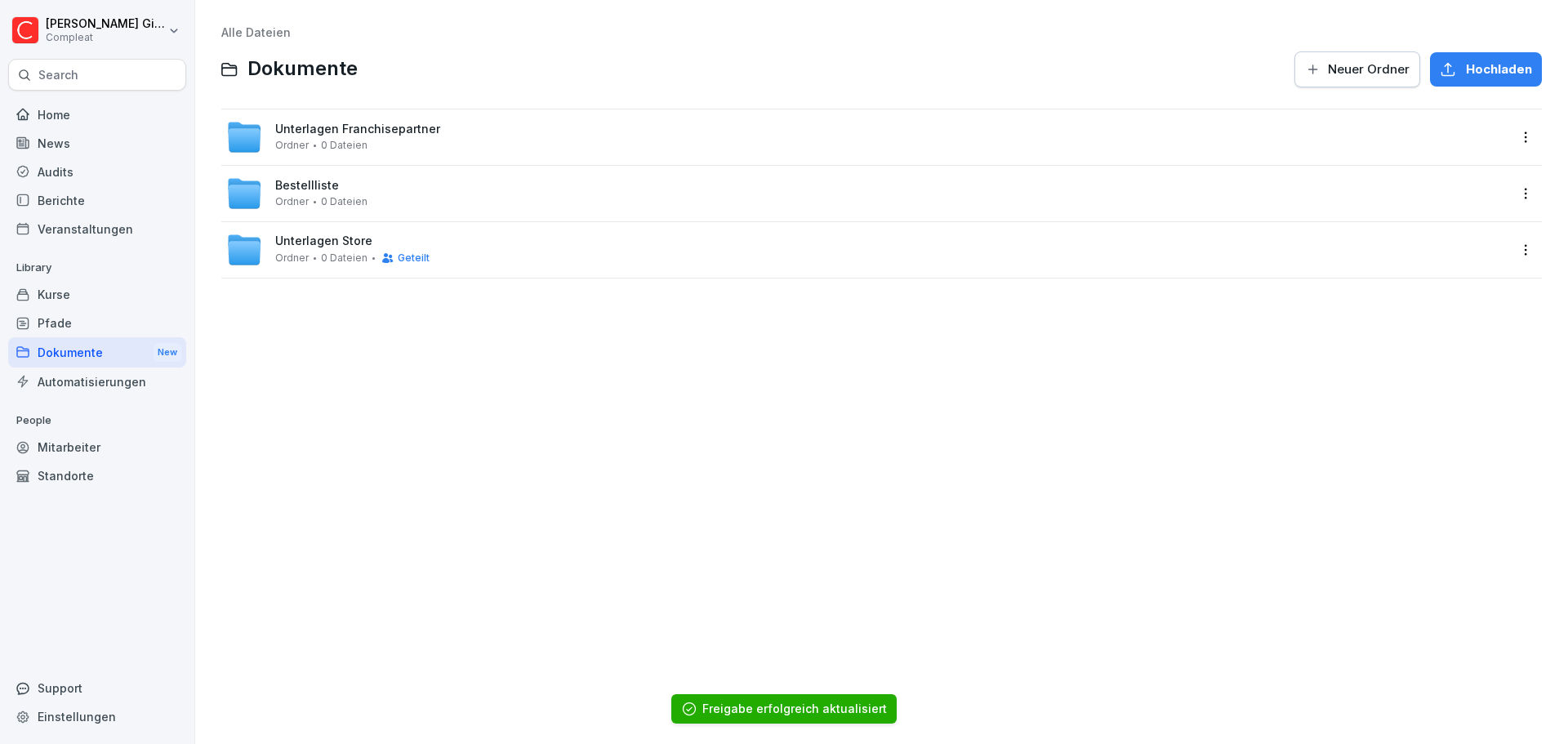
click at [1510, 191] on html "[PERSON_NAME] Compleat Search Home News Audits Berichte Veranstaltungen Library…" at bounding box center [784, 372] width 1568 height 744
click at [1511, 135] on html "[PERSON_NAME] Compleat Search Home News Audits Berichte Veranstaltungen Library…" at bounding box center [784, 372] width 1568 height 744
click at [1511, 132] on html "[PERSON_NAME] Compleat Search Home News Audits Berichte Veranstaltungen Library…" at bounding box center [784, 372] width 1568 height 744
click at [1464, 175] on div "Details" at bounding box center [1445, 170] width 158 height 33
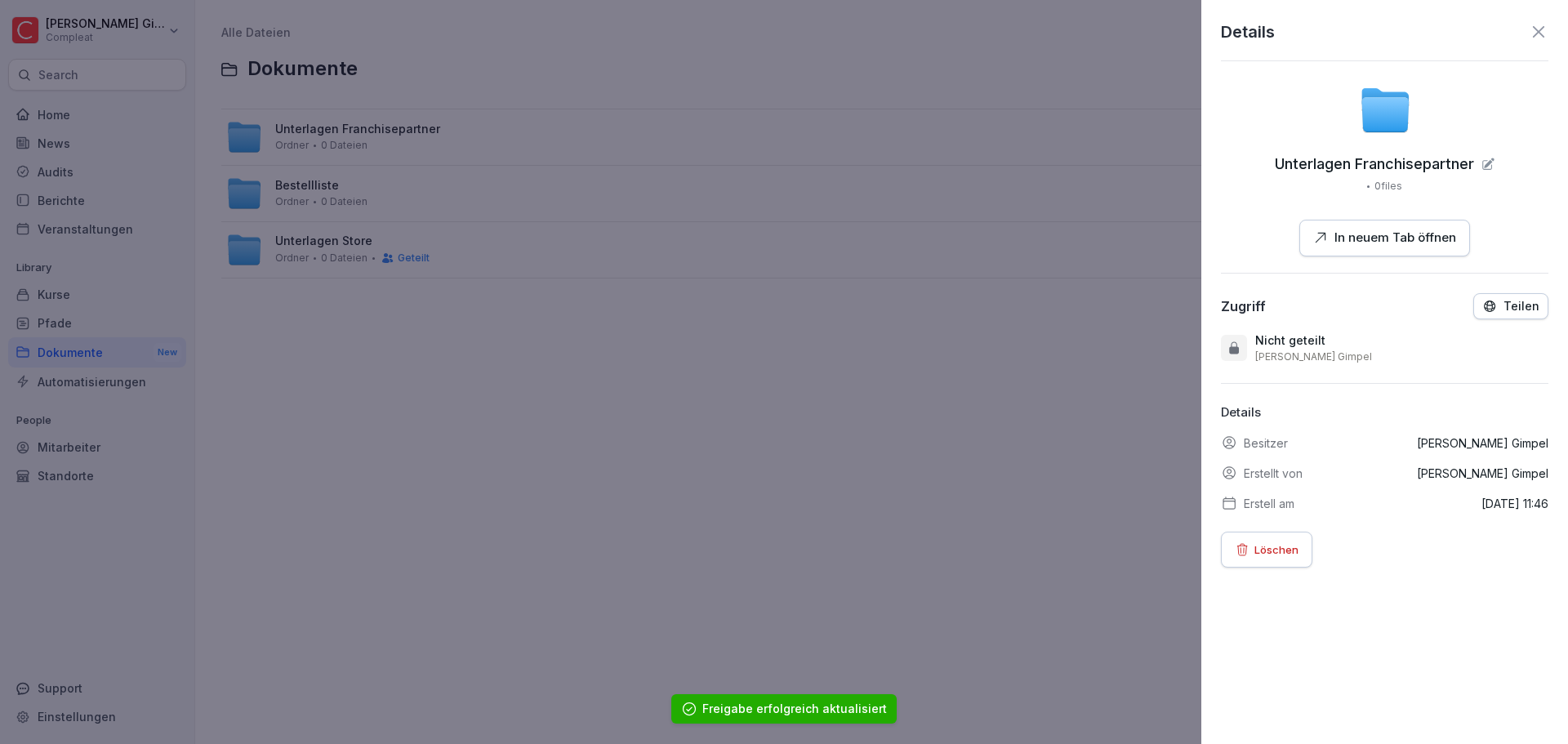
click at [1484, 314] on button "Teilen" at bounding box center [1511, 306] width 75 height 26
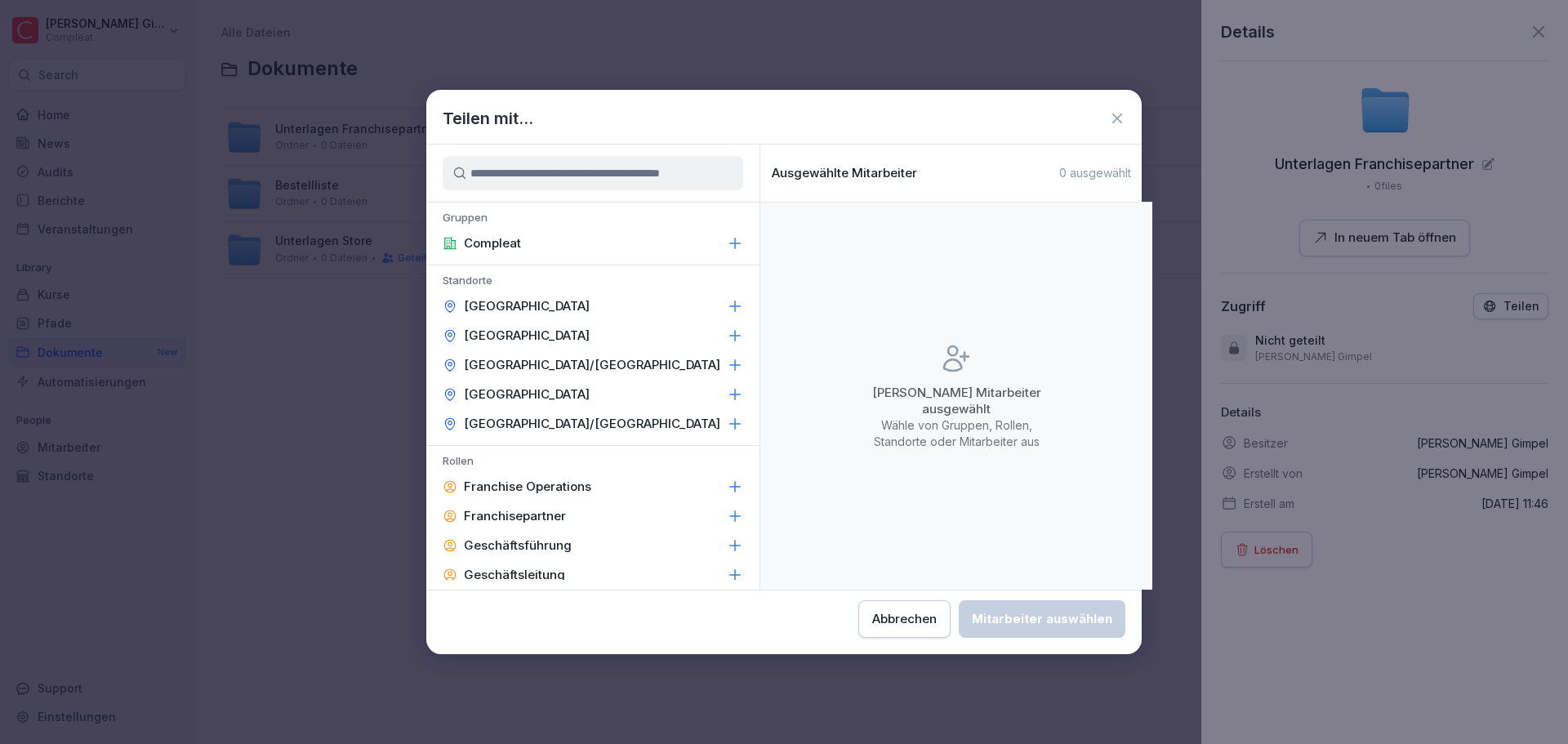
click at [662, 178] on input at bounding box center [593, 173] width 301 height 34
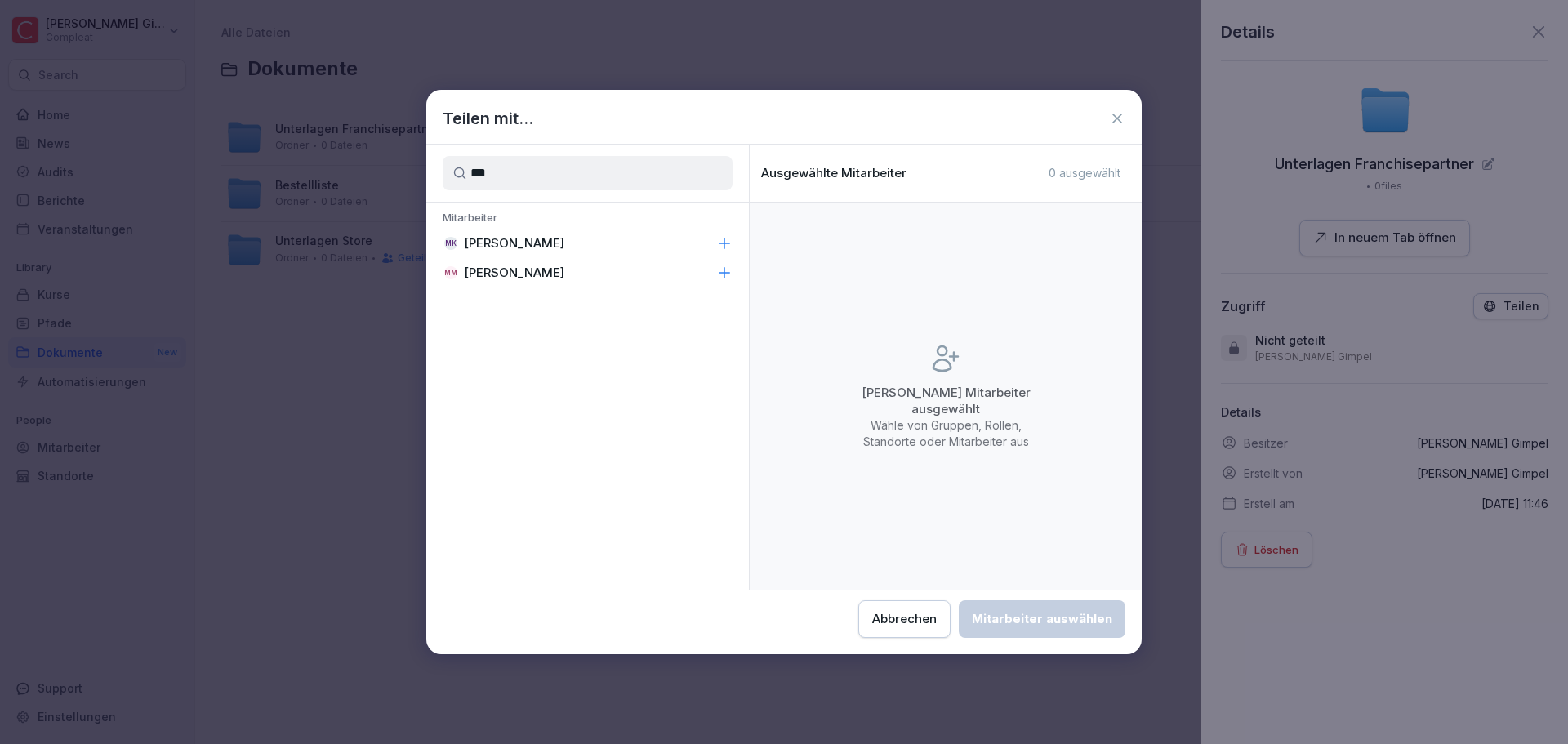
type input "***"
click at [646, 243] on div "MK [PERSON_NAME]" at bounding box center [587, 243] width 322 height 29
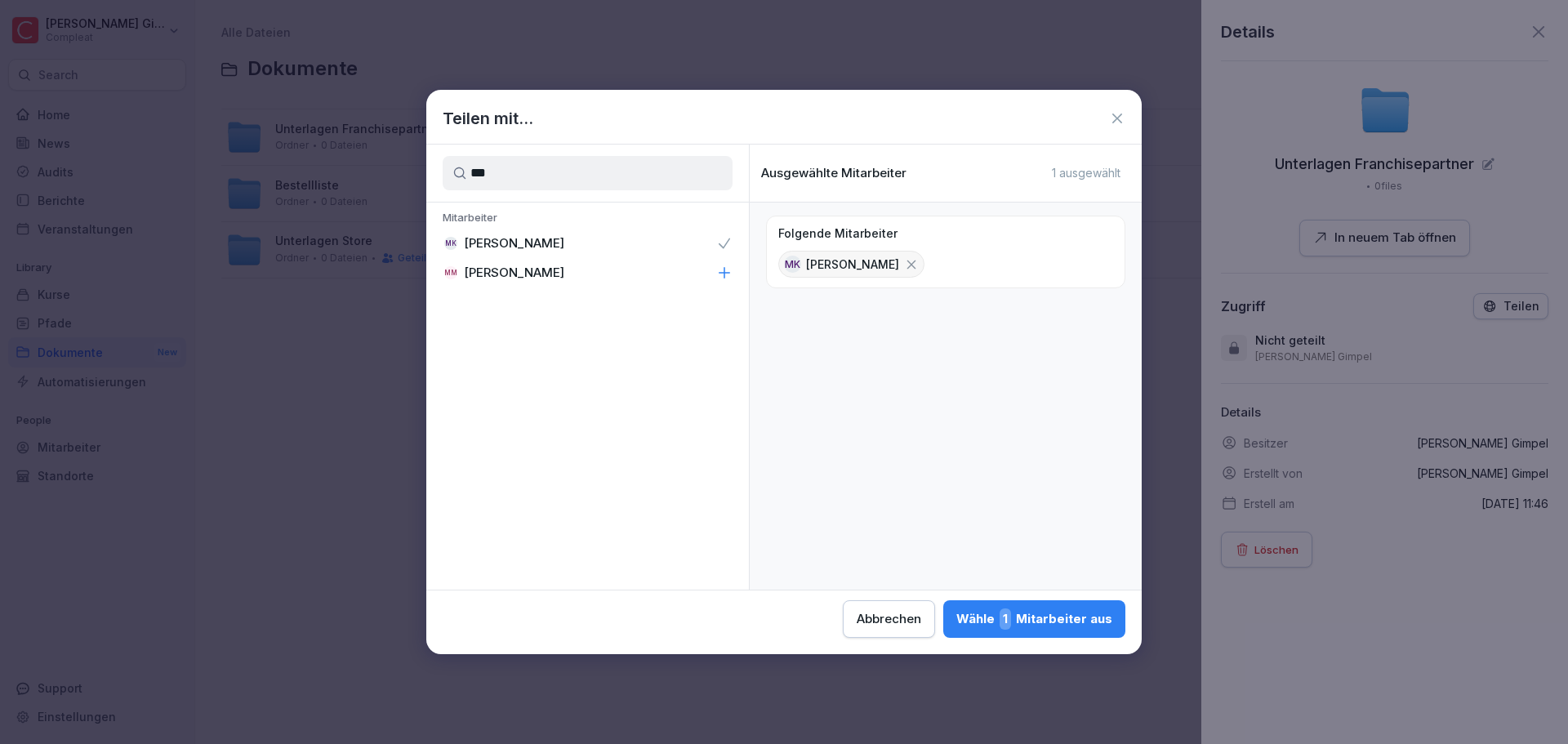
click at [1068, 618] on div "Wähle 1 Mitarbeiter aus" at bounding box center [1034, 618] width 156 height 21
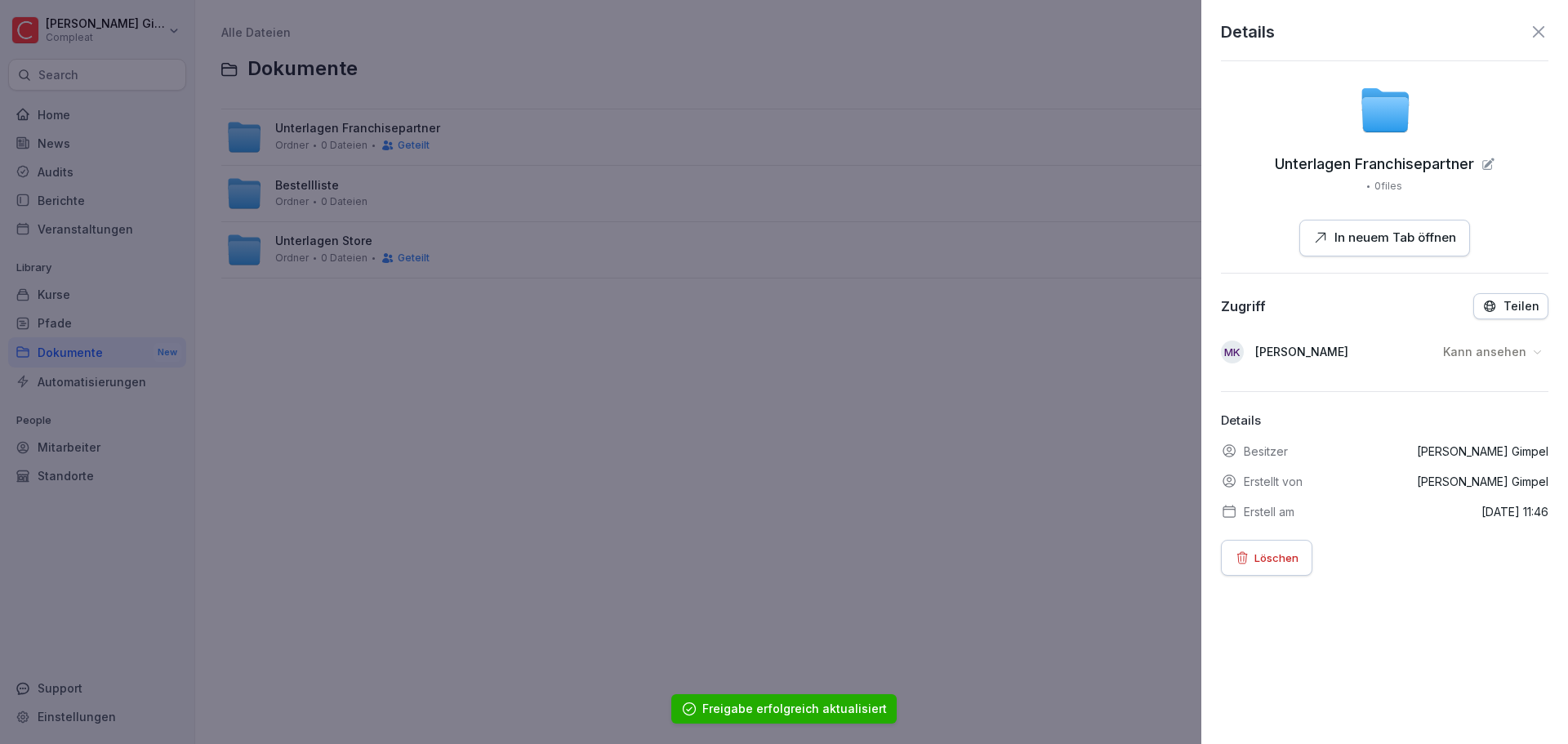
click at [987, 471] on div at bounding box center [784, 372] width 1568 height 744
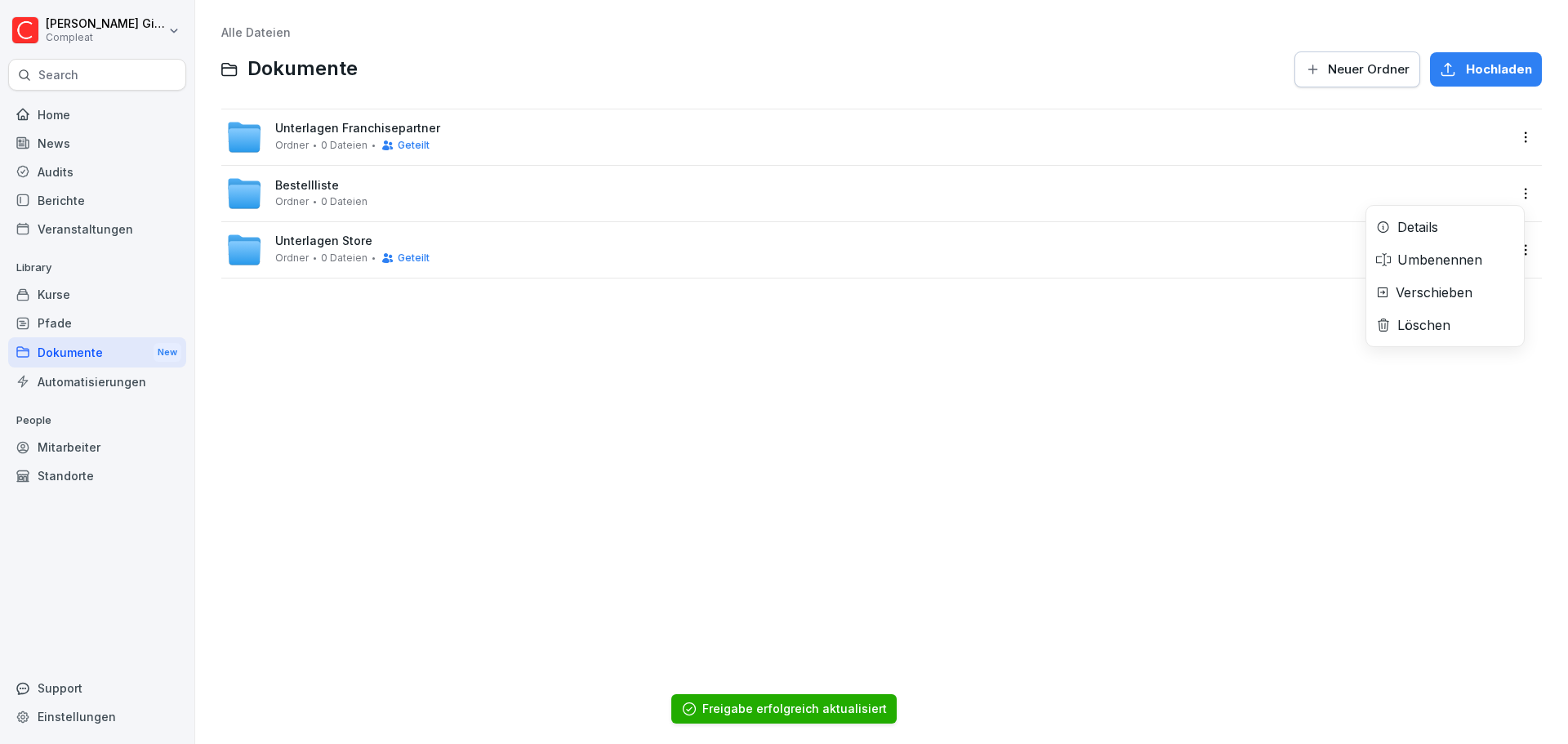
click at [1506, 189] on html "[PERSON_NAME] Compleat Search Home News Audits Berichte Veranstaltungen Library…" at bounding box center [784, 372] width 1568 height 744
click at [1449, 222] on div "Details" at bounding box center [1445, 226] width 158 height 33
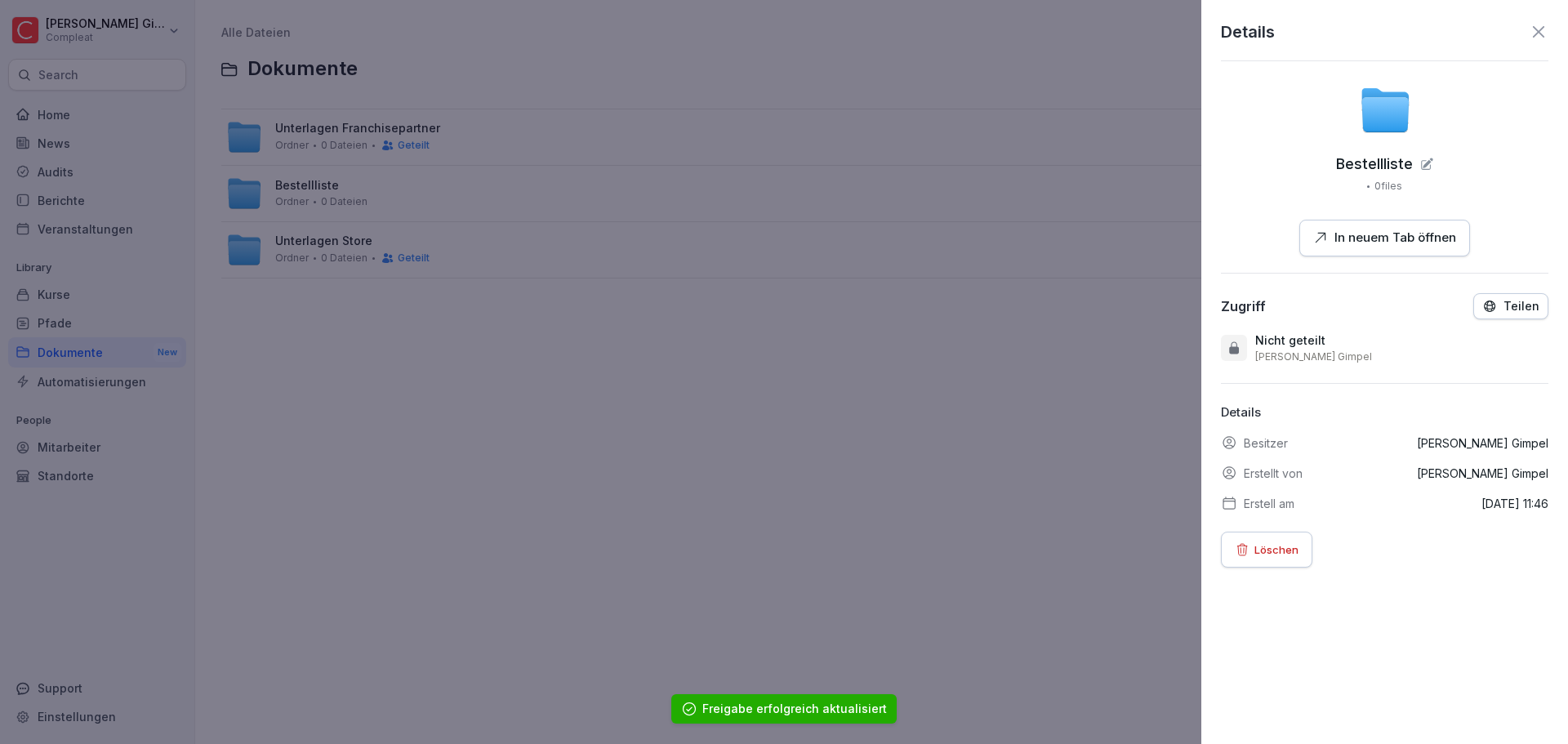
click at [1514, 300] on p "Teilen" at bounding box center [1521, 306] width 36 height 13
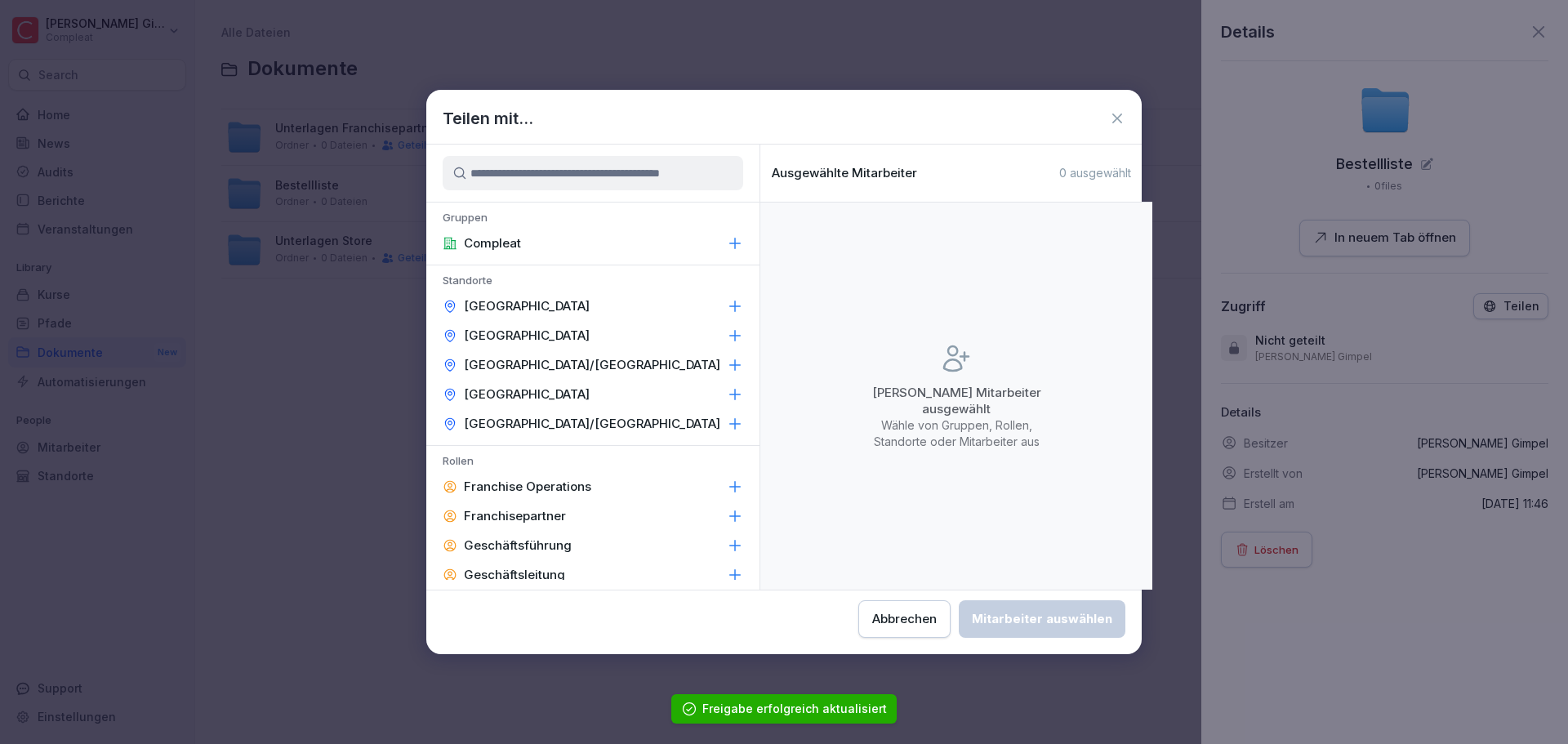
click at [623, 171] on input at bounding box center [593, 173] width 301 height 34
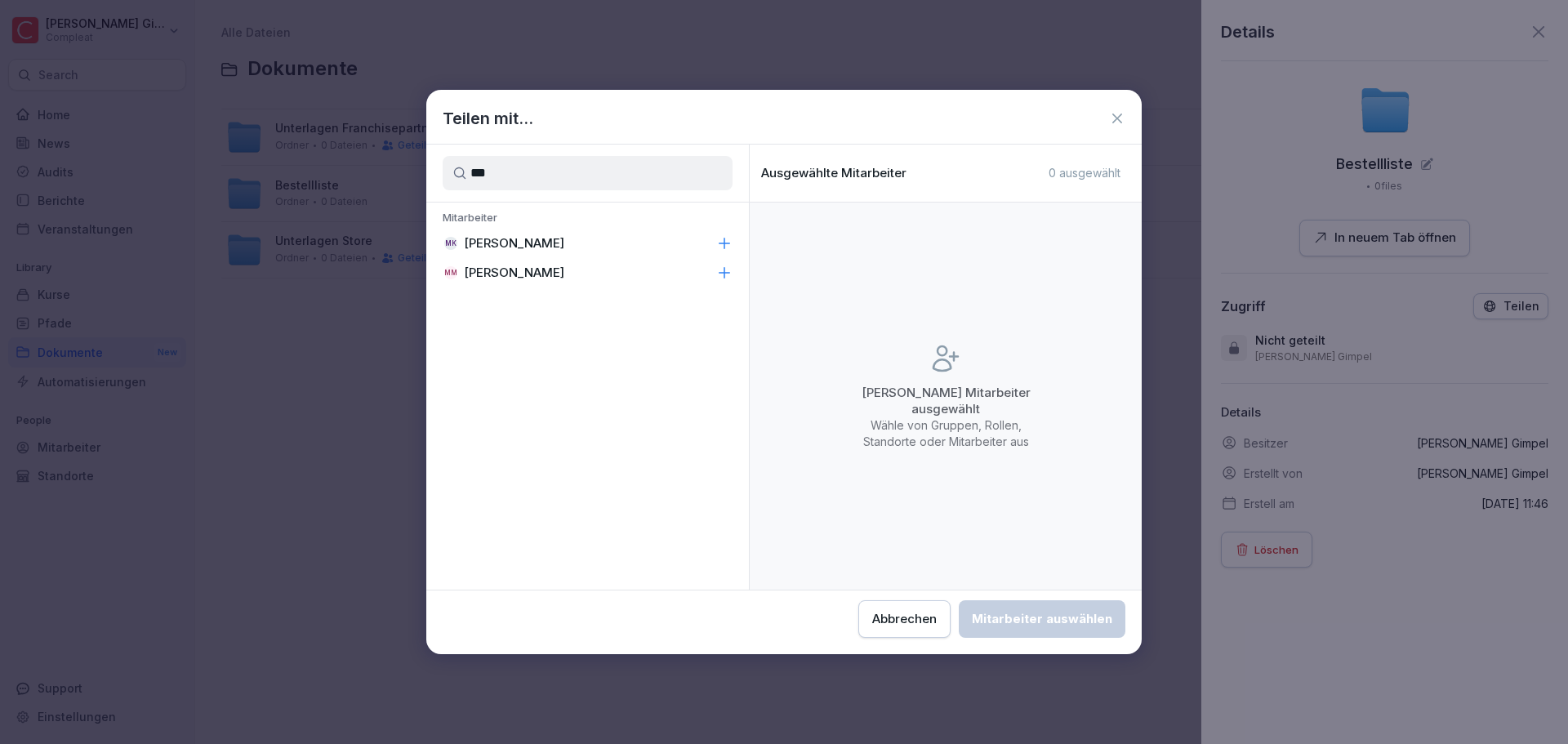
type input "***"
click at [596, 234] on div "MK [PERSON_NAME]" at bounding box center [587, 243] width 322 height 29
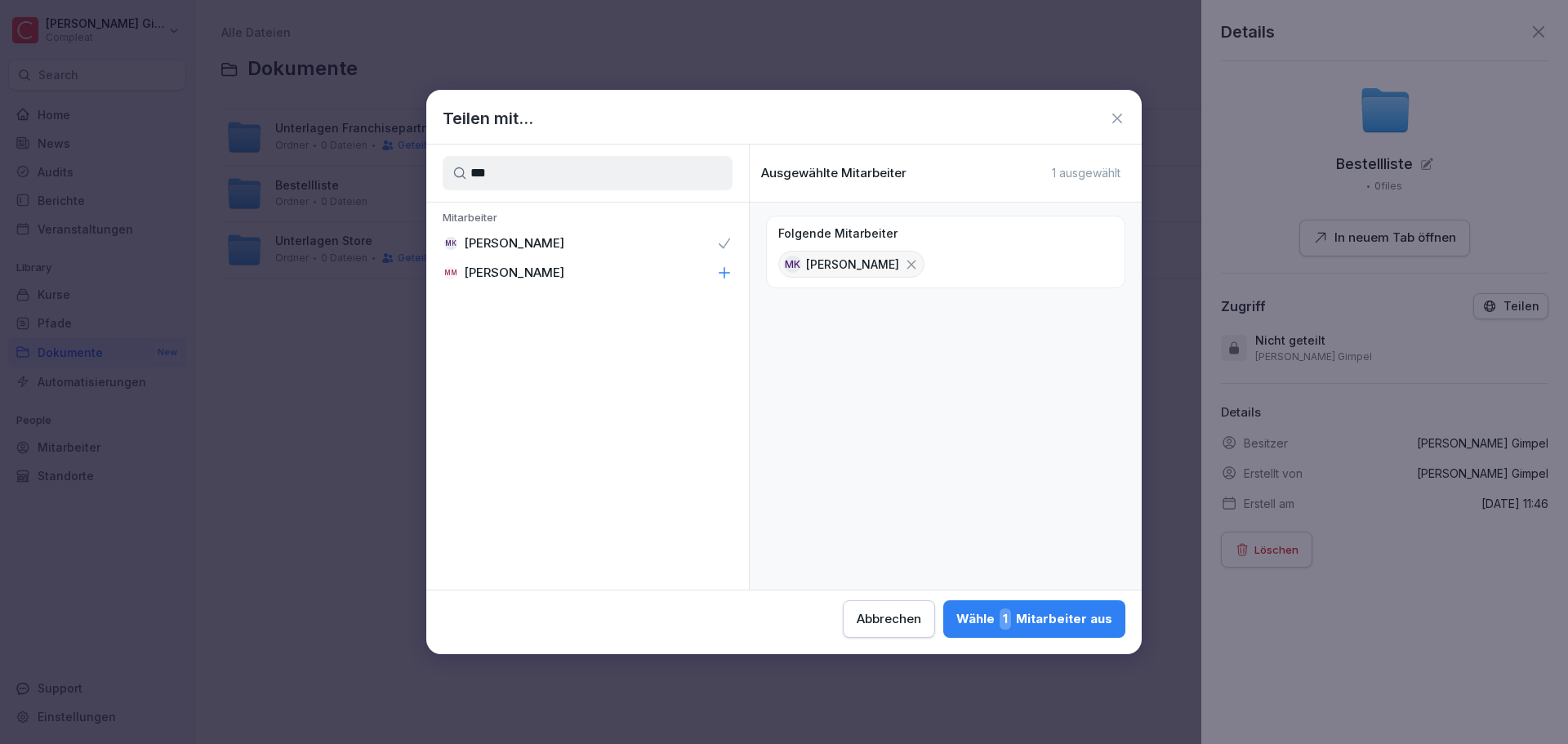
click at [1014, 608] on div "Wähle 1 Mitarbeiter aus" at bounding box center [1034, 618] width 156 height 21
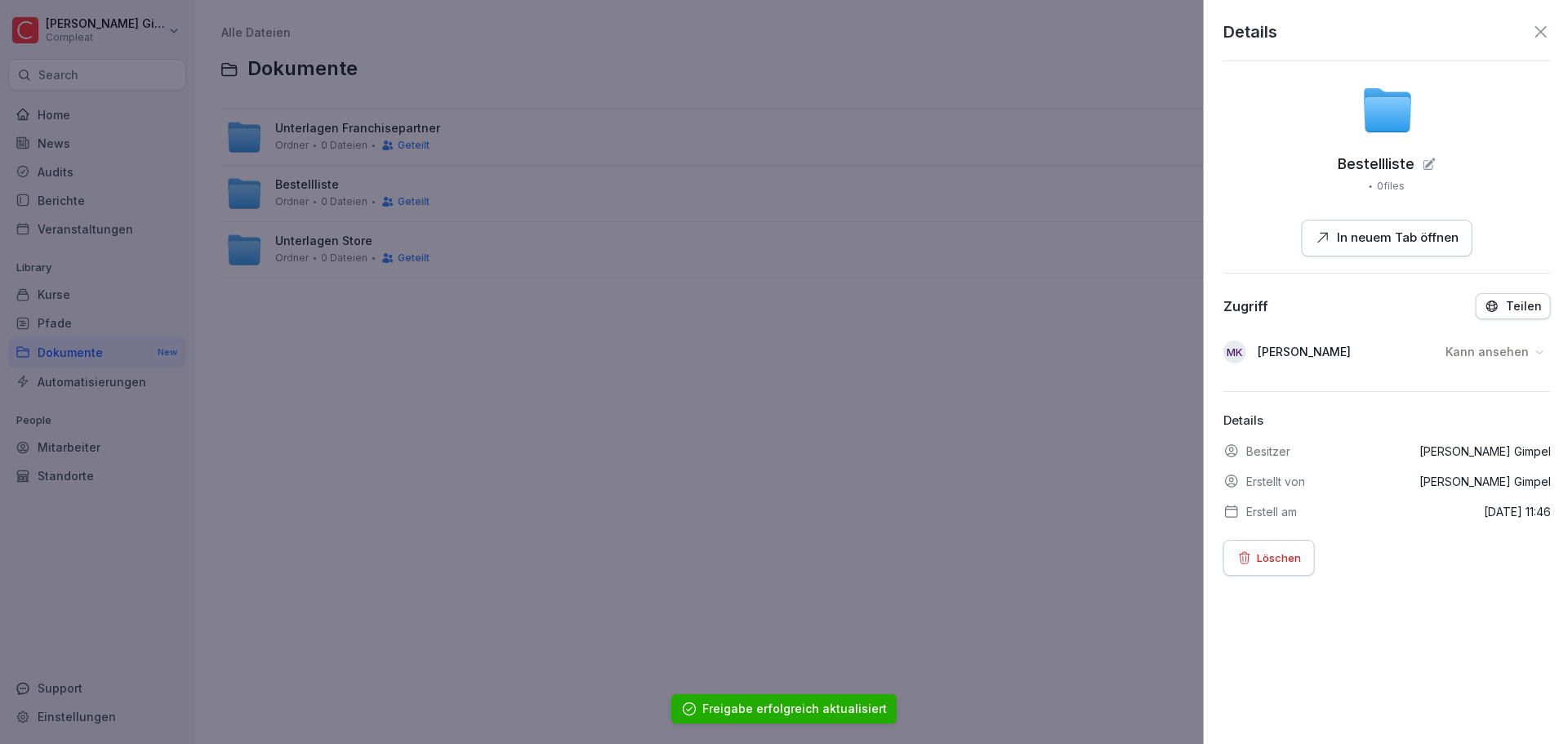
click at [1002, 596] on div at bounding box center [784, 372] width 1568 height 744
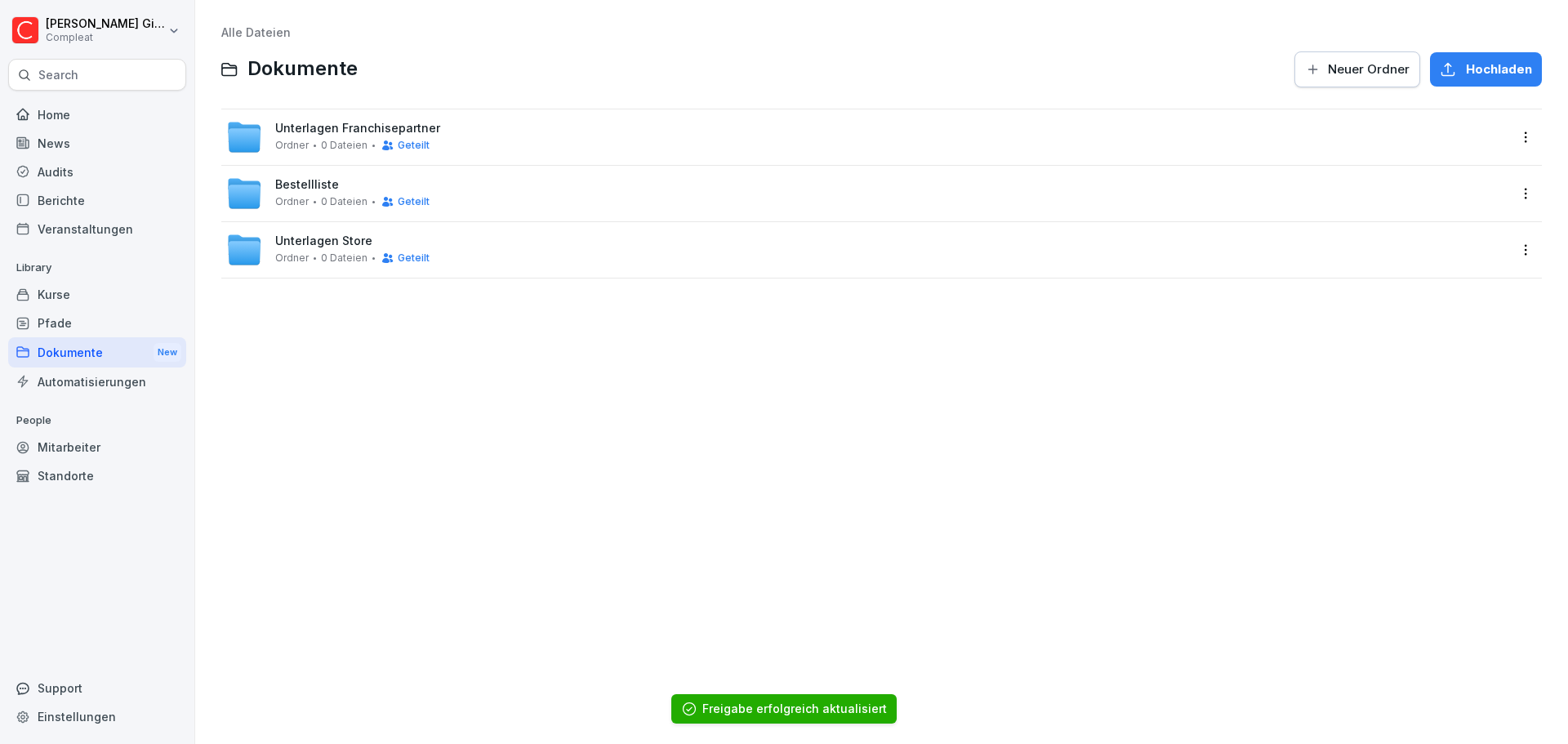
click at [531, 245] on div "Unterlagen Store Ordner 0 Dateien Geteilt" at bounding box center [867, 250] width 1281 height 36
click at [462, 249] on div "Bauanleitungen Bowls&Co Ordner 0 Dateien" at bounding box center [867, 250] width 1281 height 36
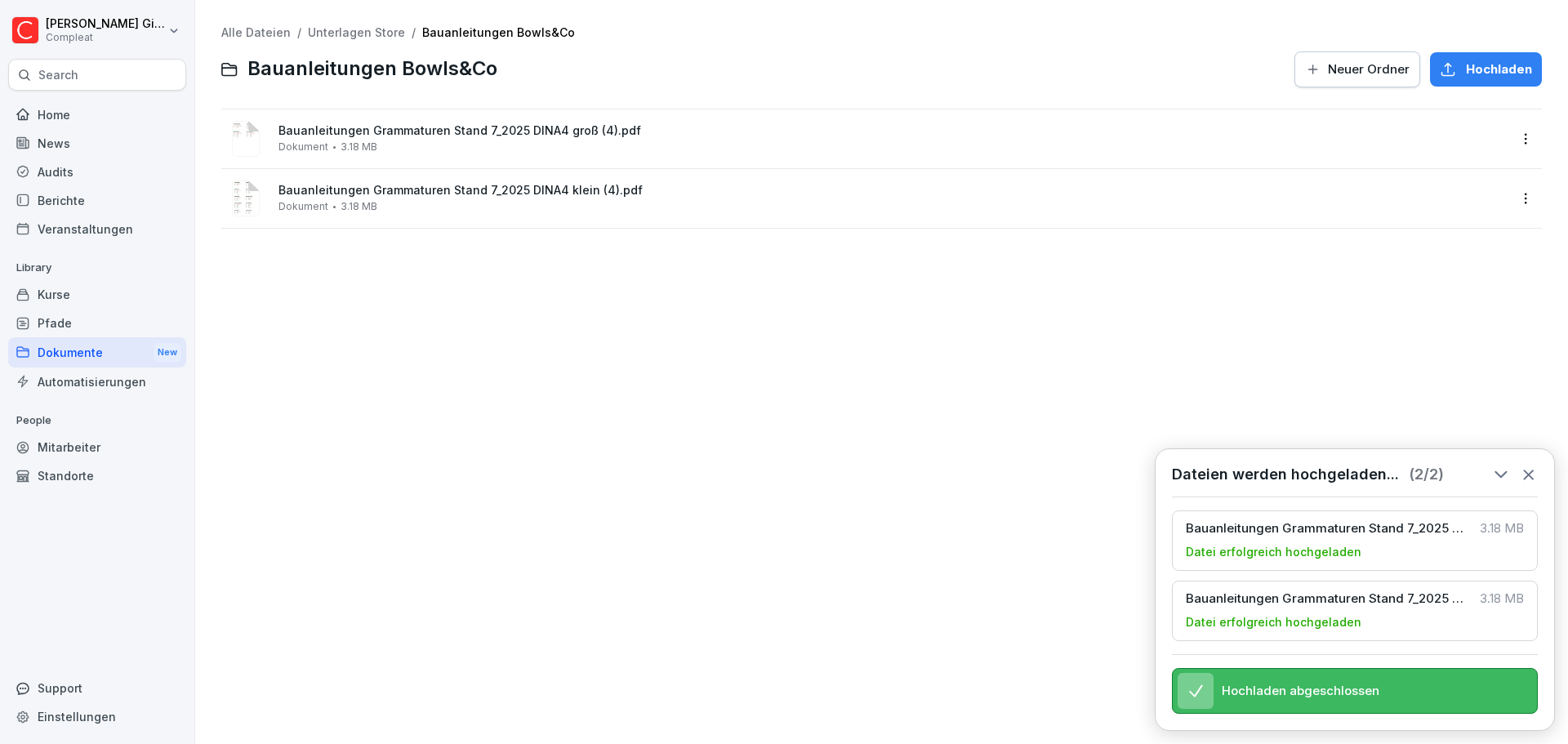
click at [546, 397] on div "Alle Dateien / Unterlagen Store / Bauanleitungen Bowls&Co Bauanleitungen Bowls&…" at bounding box center [881, 372] width 1348 height 719
click at [358, 120] on div "Bauanleitungen Grammaturen Stand 7_2025 DINA4 groß (4).pdf Dokument 3.18 MB" at bounding box center [867, 139] width 1281 height 39
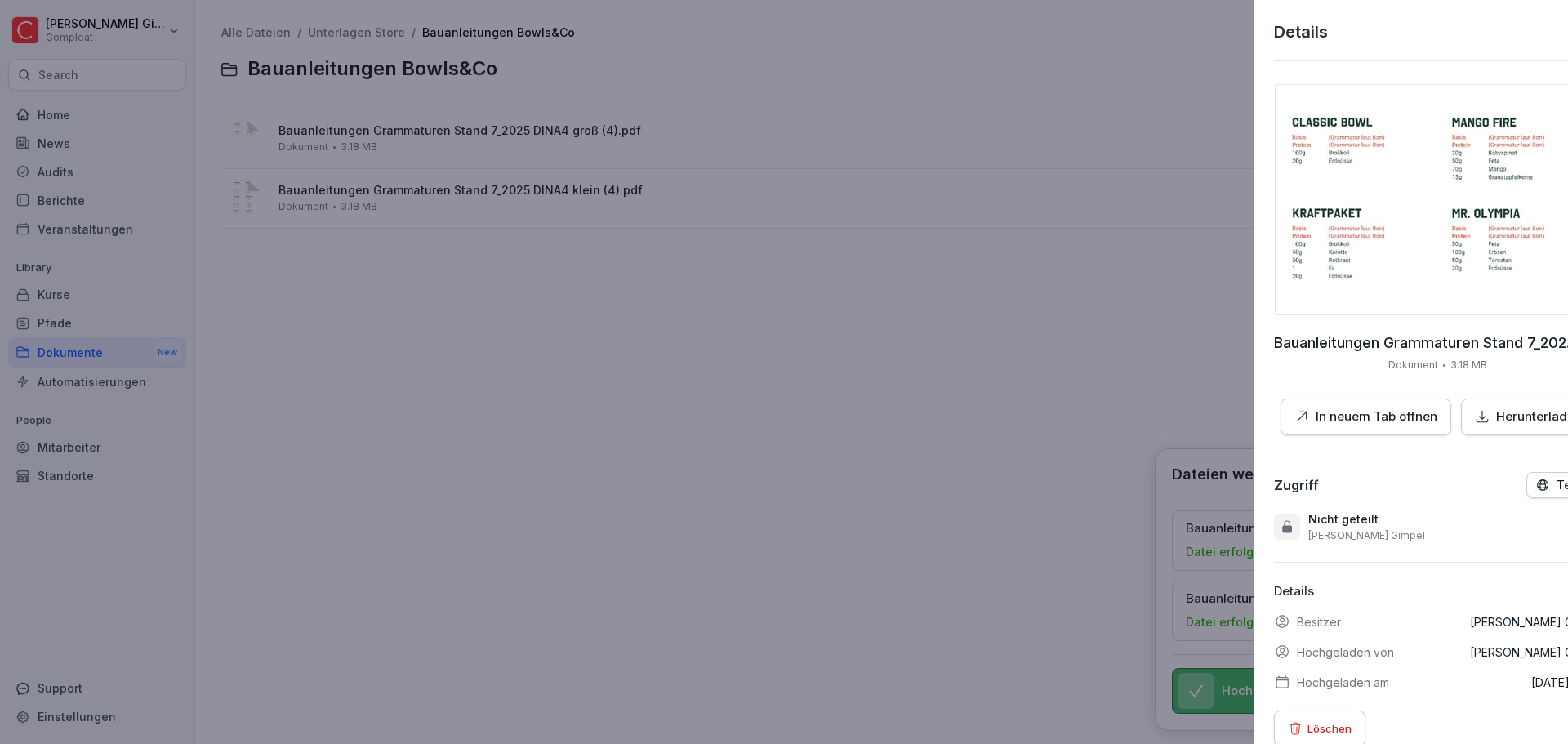
click at [1008, 394] on div at bounding box center [784, 372] width 1568 height 744
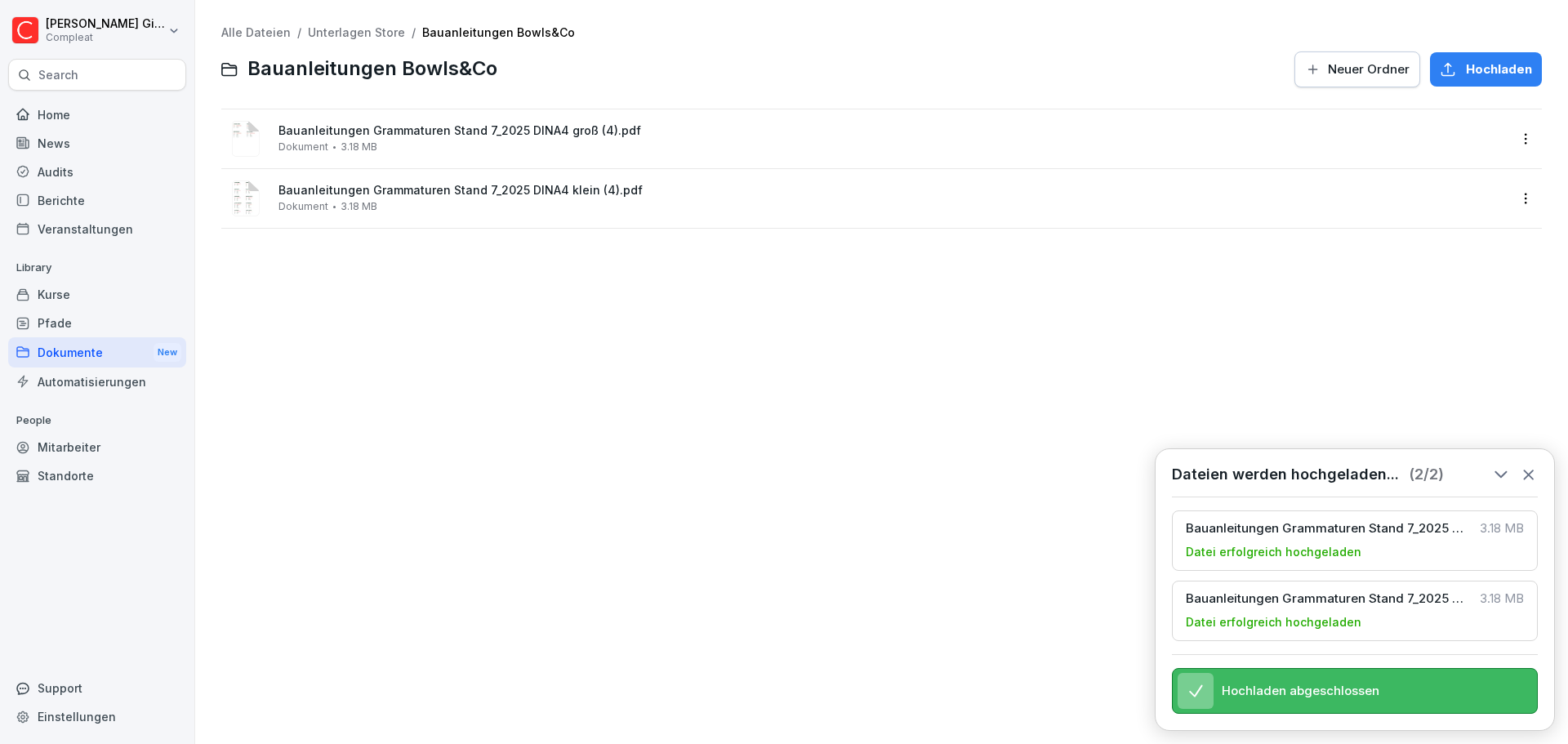
click at [1530, 470] on icon at bounding box center [1528, 474] width 9 height 9
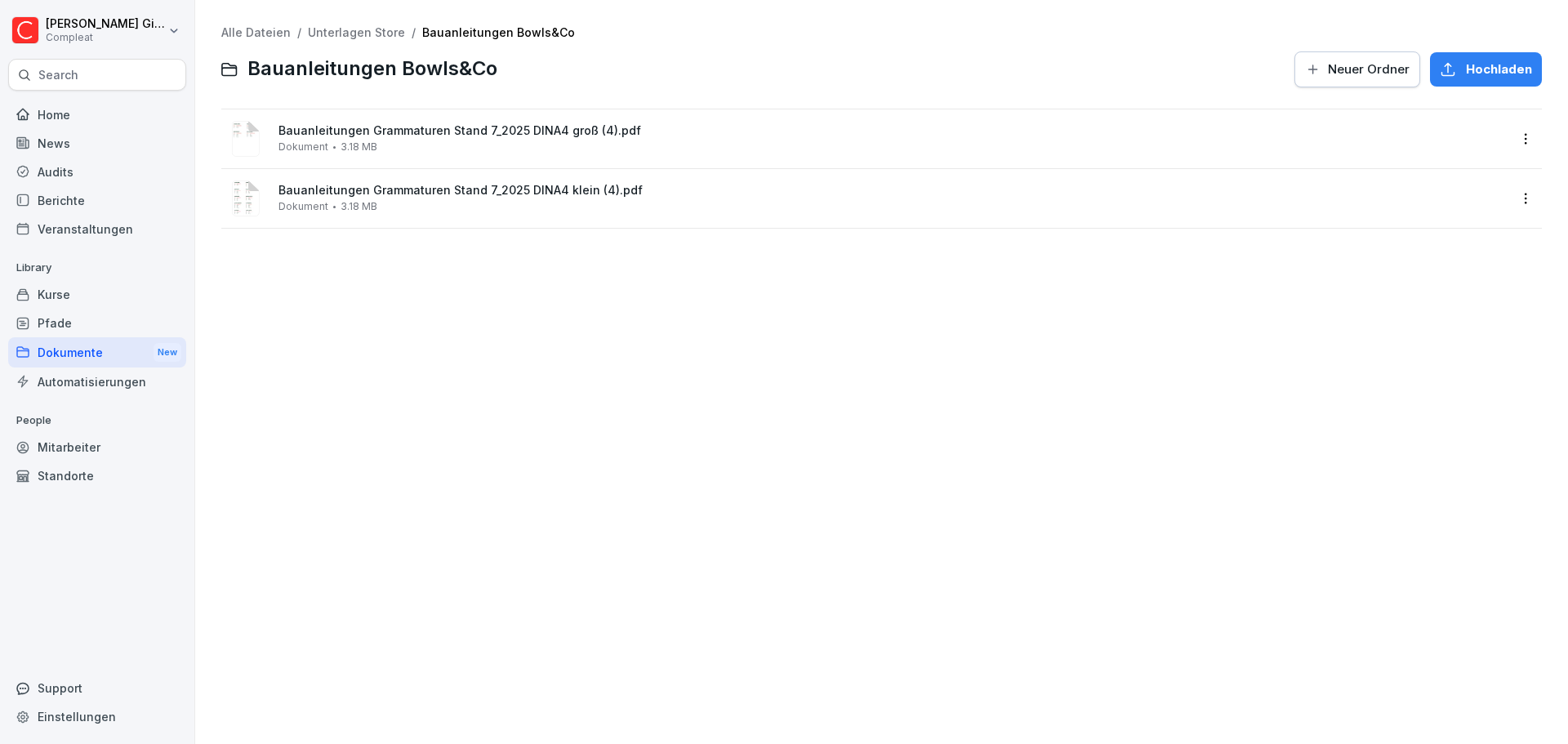
click at [448, 129] on span "Bauanleitungen Grammaturen Stand 7_2025 DINA4 groß (4).pdf" at bounding box center [892, 131] width 1229 height 14
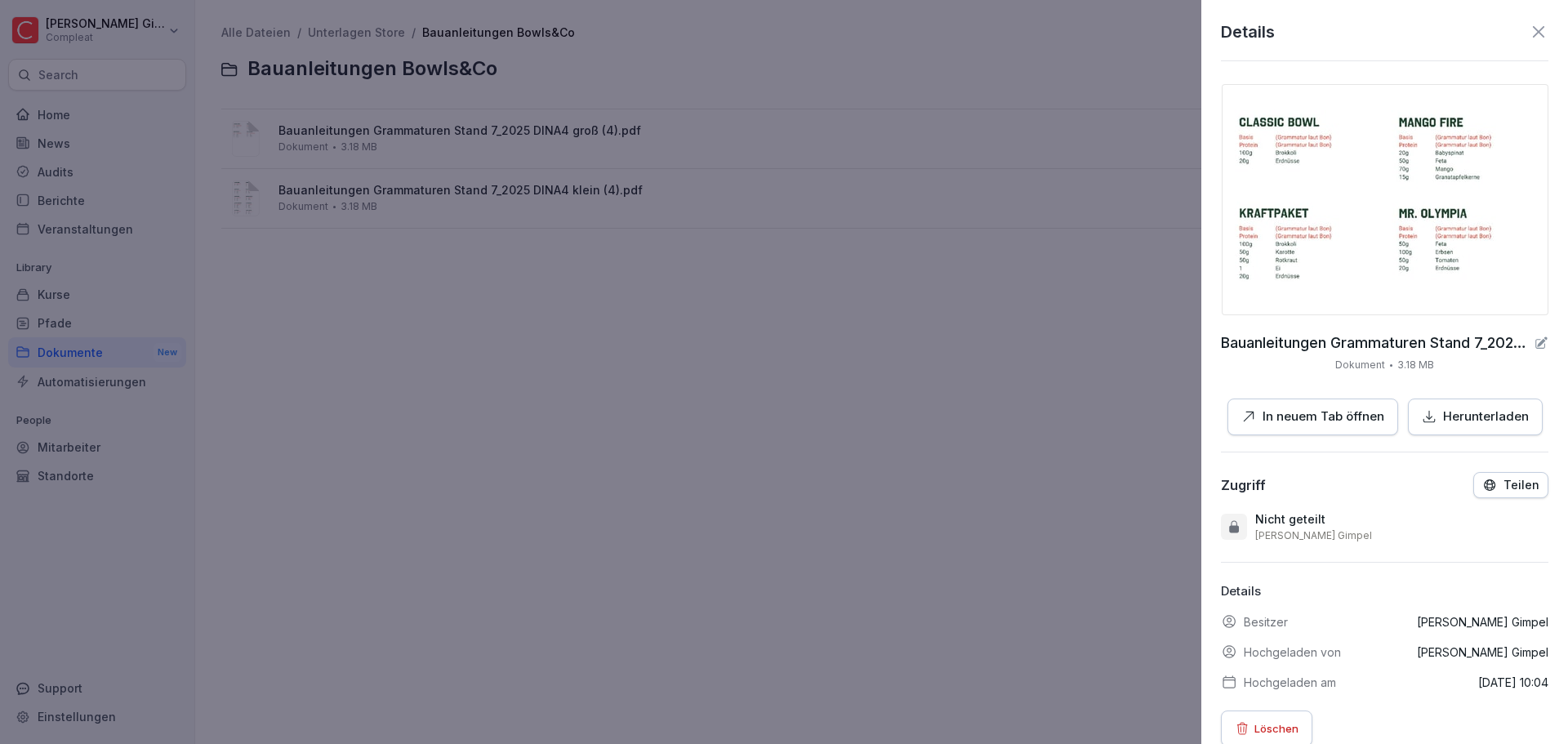
scroll to position [26, 0]
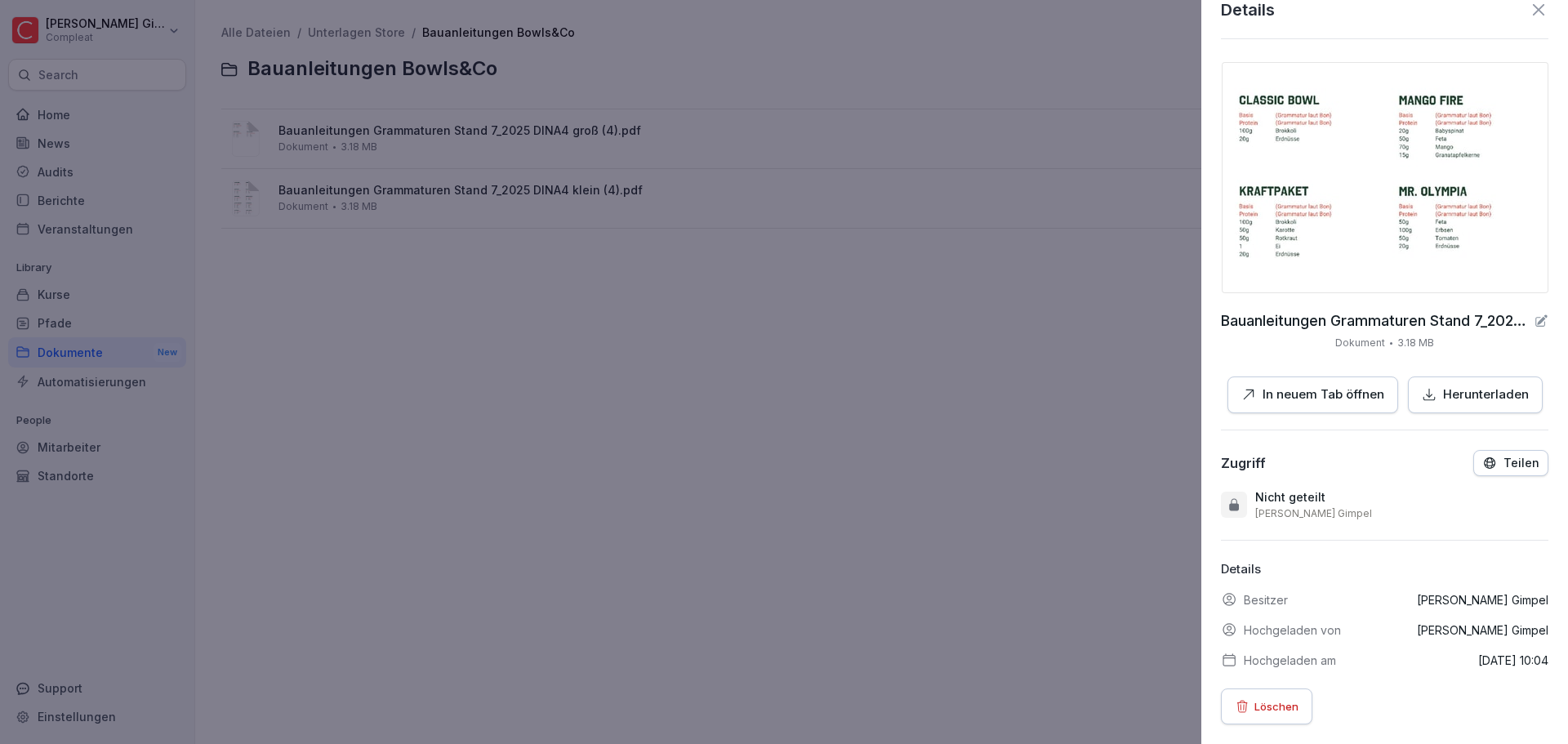
click at [1174, 515] on div at bounding box center [784, 372] width 1568 height 744
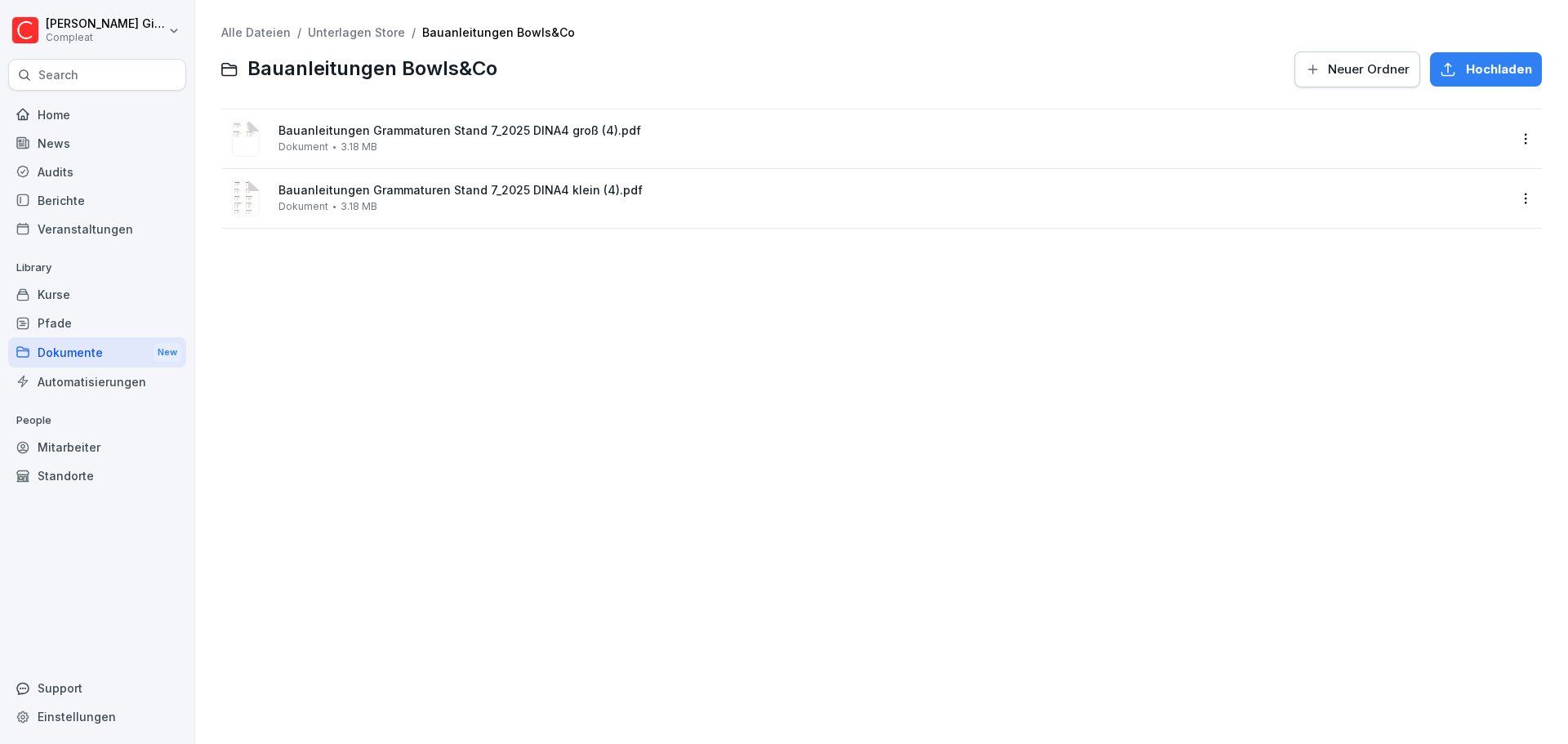
click at [297, 39] on span "/" at bounding box center [299, 33] width 4 height 14
click at [319, 30] on link "Unterlagen Store" at bounding box center [357, 32] width 97 height 14
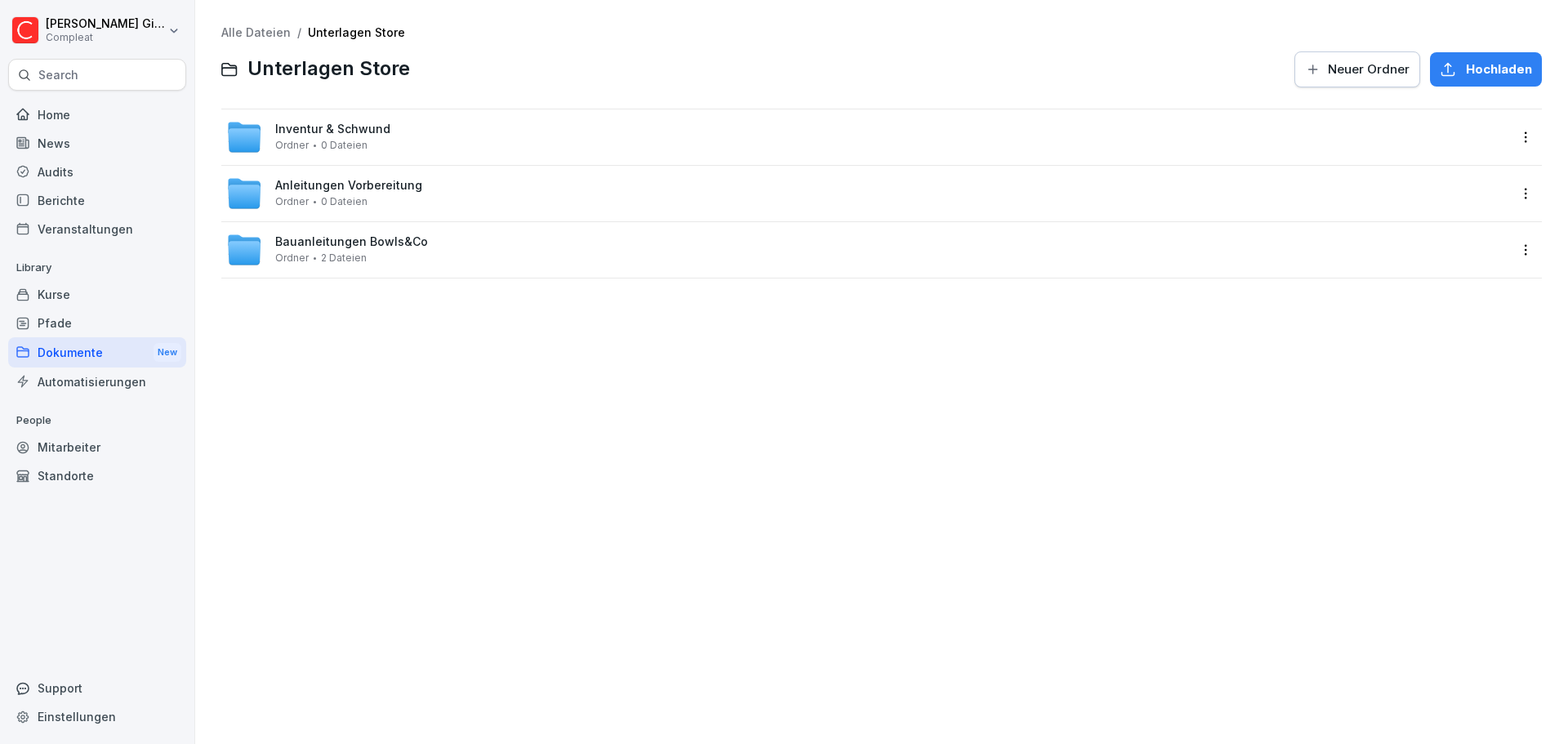
click at [332, 259] on span "2 Dateien" at bounding box center [343, 258] width 46 height 12
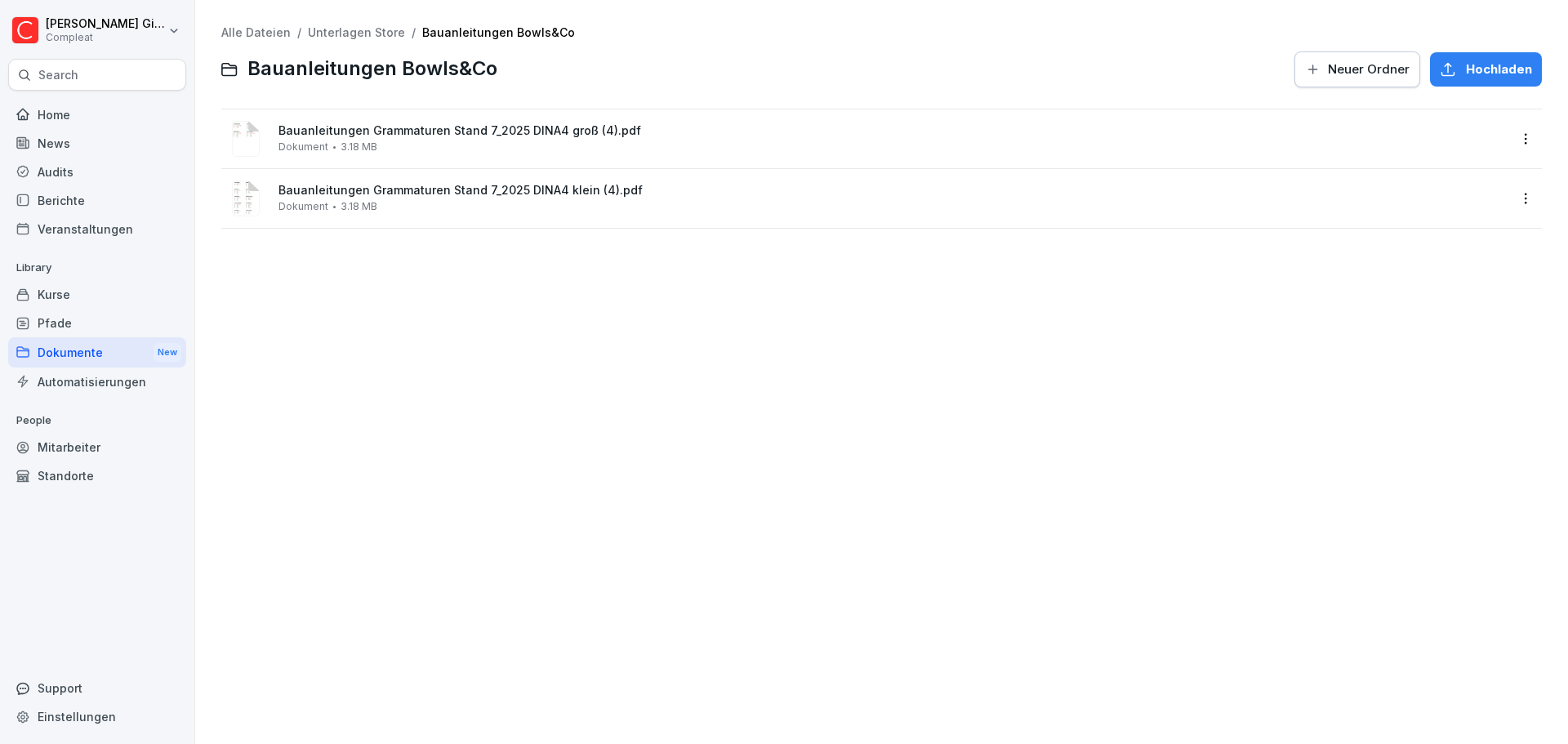
click at [243, 135] on image at bounding box center [246, 139] width 28 height 36
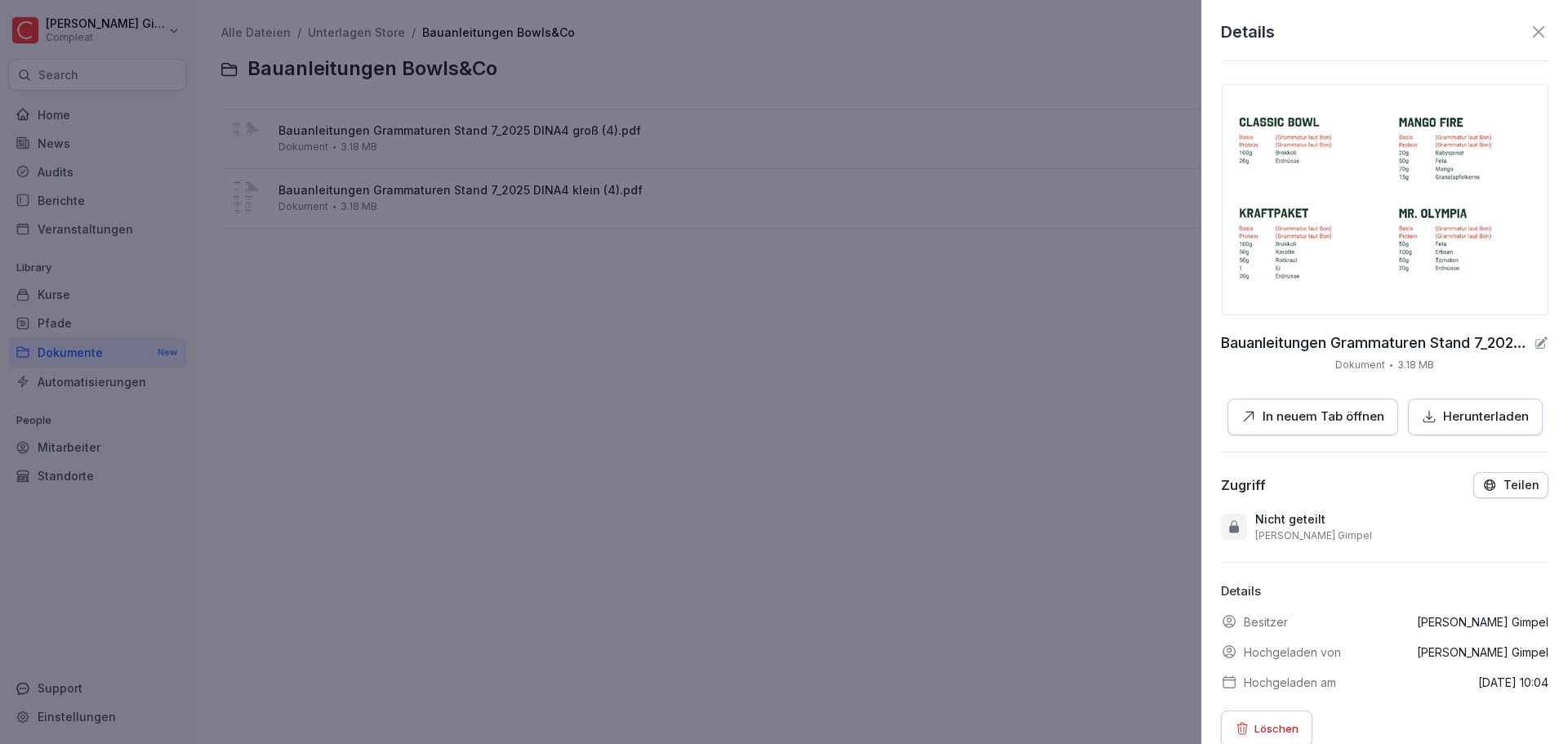
click at [726, 372] on div at bounding box center [784, 372] width 1568 height 744
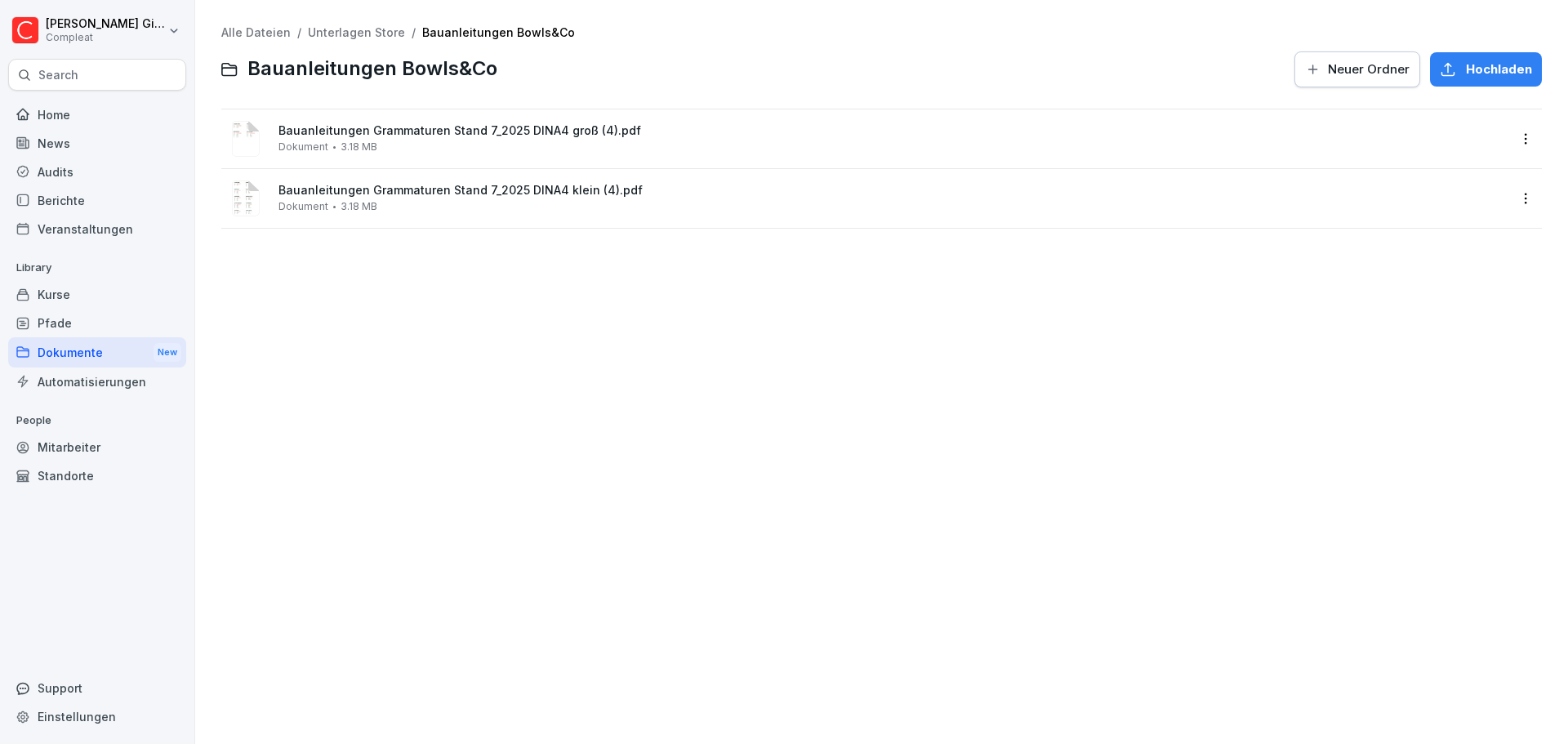
click at [89, 354] on div "Dokumente New" at bounding box center [97, 352] width 178 height 30
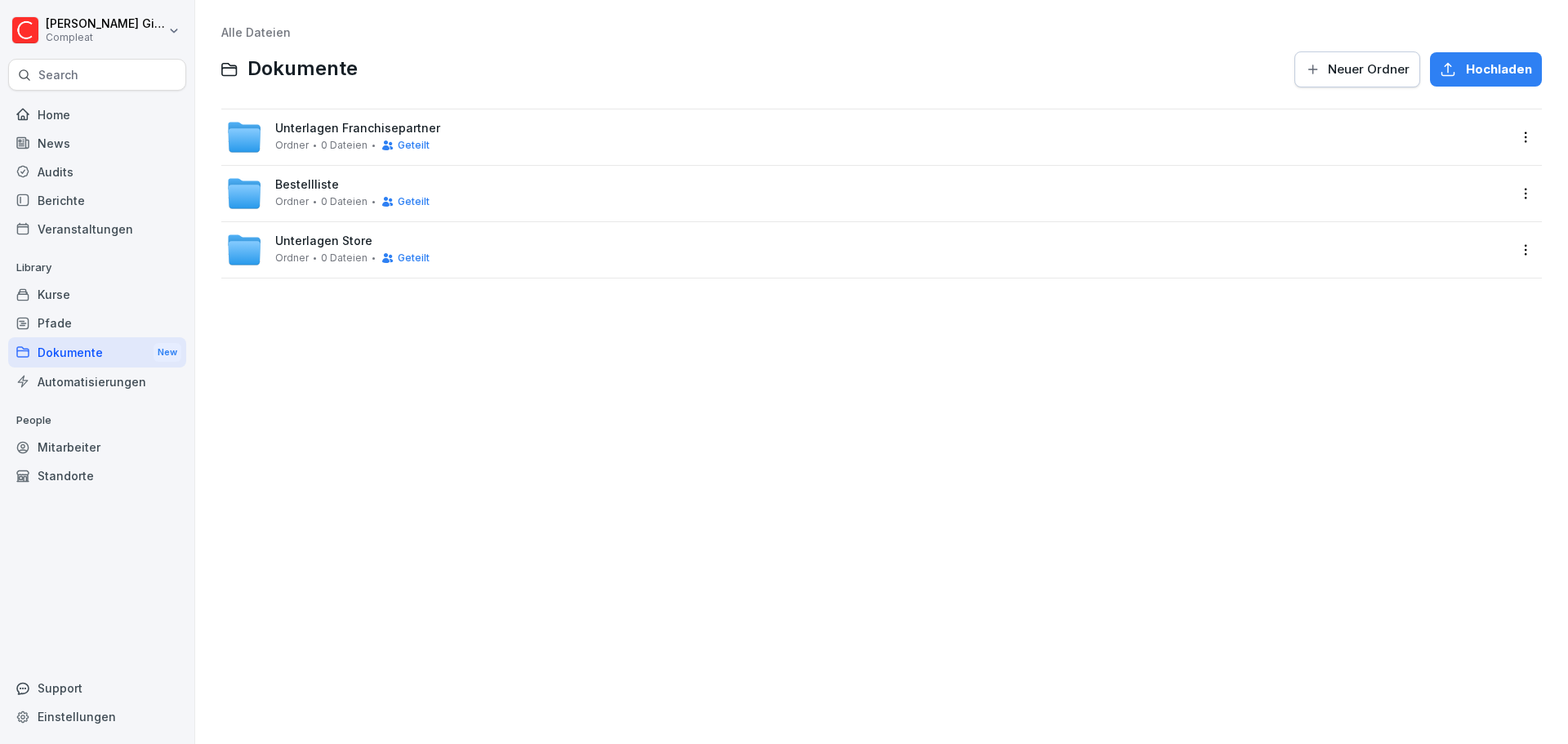
click at [543, 244] on div "Unterlagen Store Ordner 0 Dateien Geteilt" at bounding box center [867, 250] width 1281 height 36
click at [443, 270] on div "Bauanleitungen Bowls&Co Ordner 2 Dateien" at bounding box center [881, 250] width 1321 height 55
click at [439, 264] on div "Bauanleitungen Bowls&Co Ordner 2 Dateien" at bounding box center [867, 250] width 1281 height 36
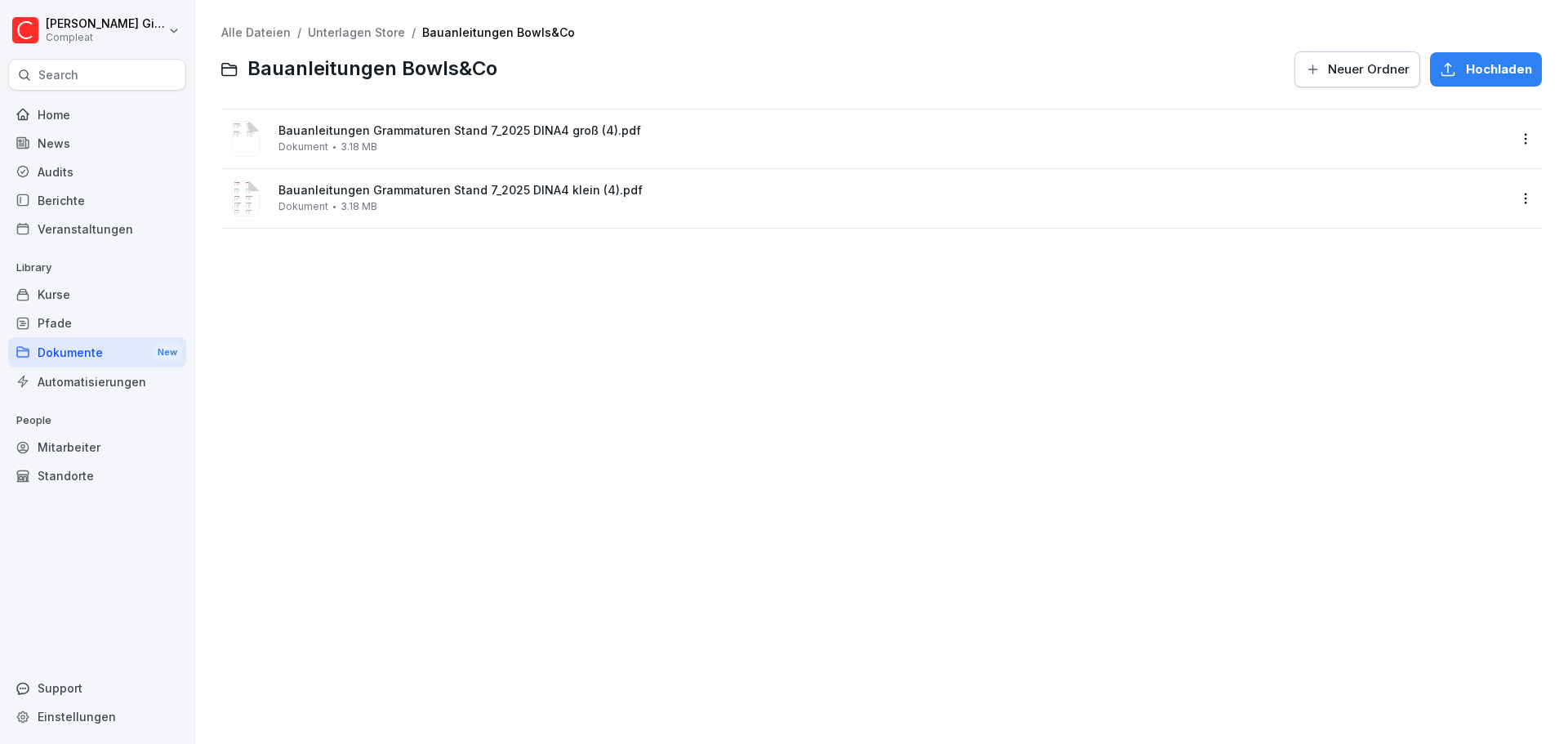
click at [89, 345] on div "Dokumente New" at bounding box center [97, 352] width 178 height 30
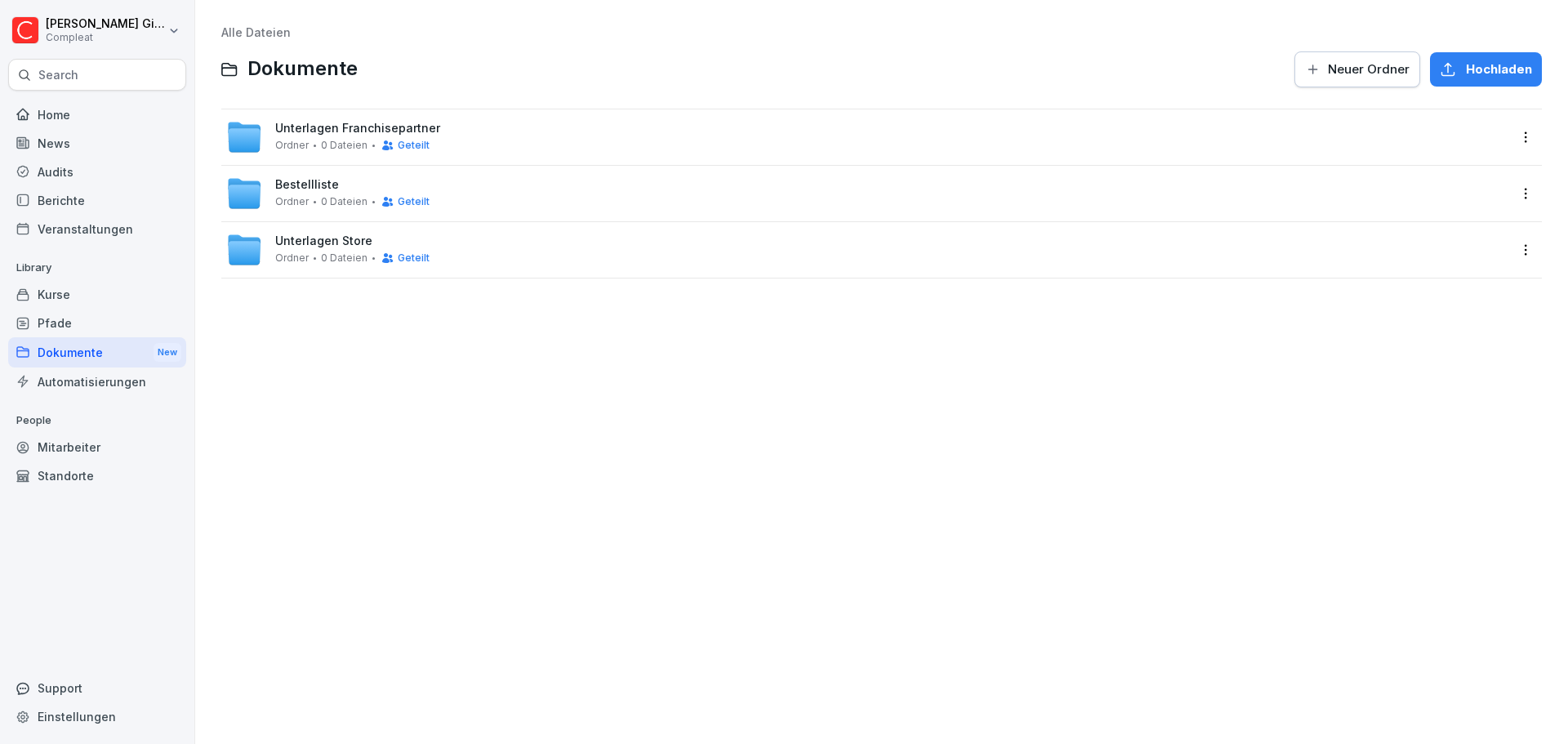
click at [501, 245] on div "Unterlagen Store Ordner 0 Dateien Geteilt" at bounding box center [867, 250] width 1281 height 36
click at [292, 349] on div "Alle Dateien / Unterlagen Store Unterlagen Store Neuer Ordner Hochladen Inventu…" at bounding box center [881, 372] width 1348 height 719
click at [301, 306] on div "Alle Dateien / Unterlagen Store Unterlagen Store Neuer Ordner Hochladen Inventu…" at bounding box center [881, 372] width 1348 height 719
click at [260, 34] on link "Alle Dateien" at bounding box center [256, 32] width 69 height 14
click at [344, 247] on span "Unterlagen Store" at bounding box center [323, 241] width 97 height 14
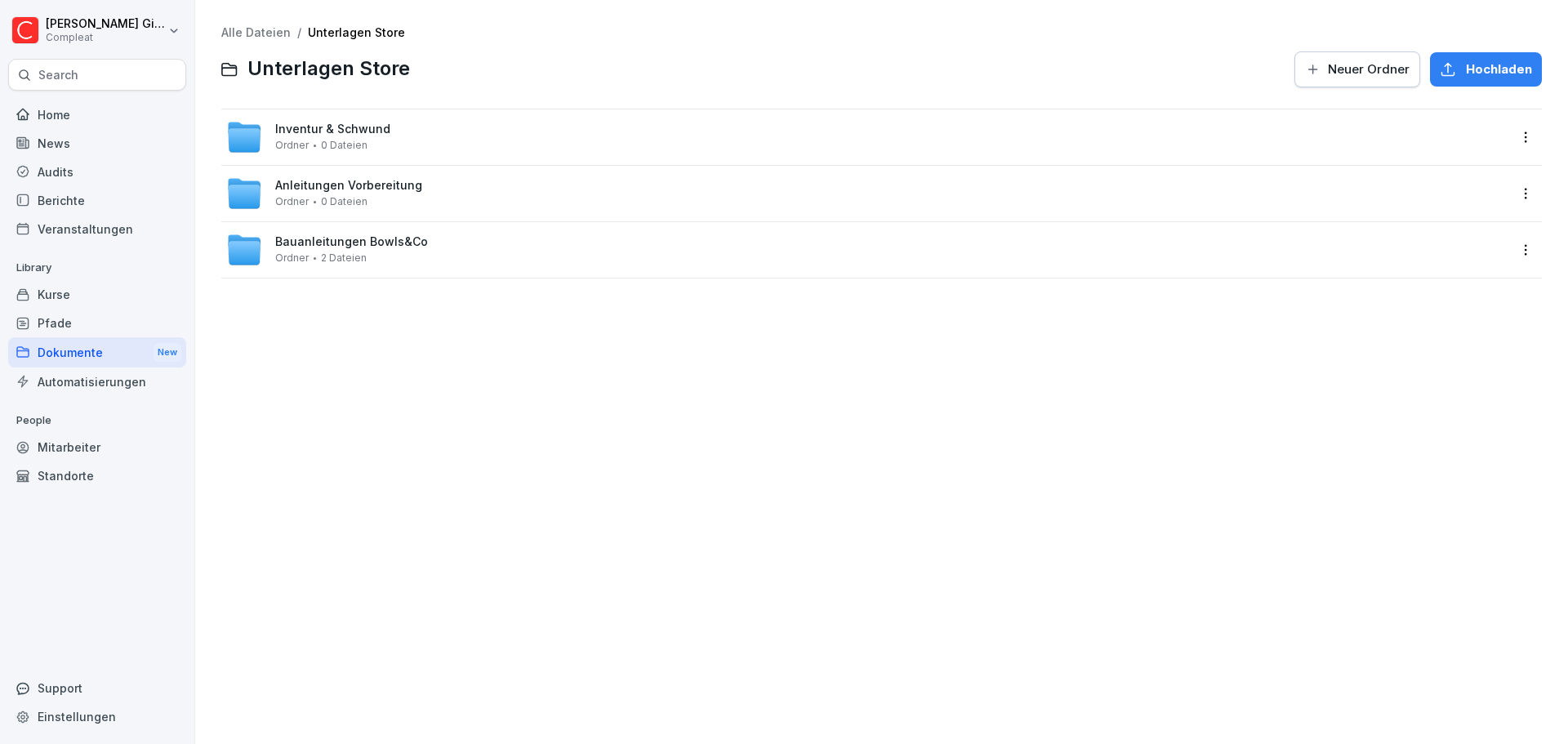
click at [120, 351] on div "Dokumente New" at bounding box center [97, 352] width 178 height 30
click at [342, 268] on div "Unterlagen Store Ordner 0 Dateien Geteilt" at bounding box center [881, 250] width 1321 height 55
click at [343, 253] on span "0 Dateien" at bounding box center [344, 258] width 47 height 12
click at [123, 352] on div "Dokumente New" at bounding box center [97, 352] width 178 height 30
click at [260, 402] on div "Alle Dateien Dokumente Neuer Ordner Hochladen Unterlagen Franchisepartner Ordne…" at bounding box center [881, 372] width 1348 height 719
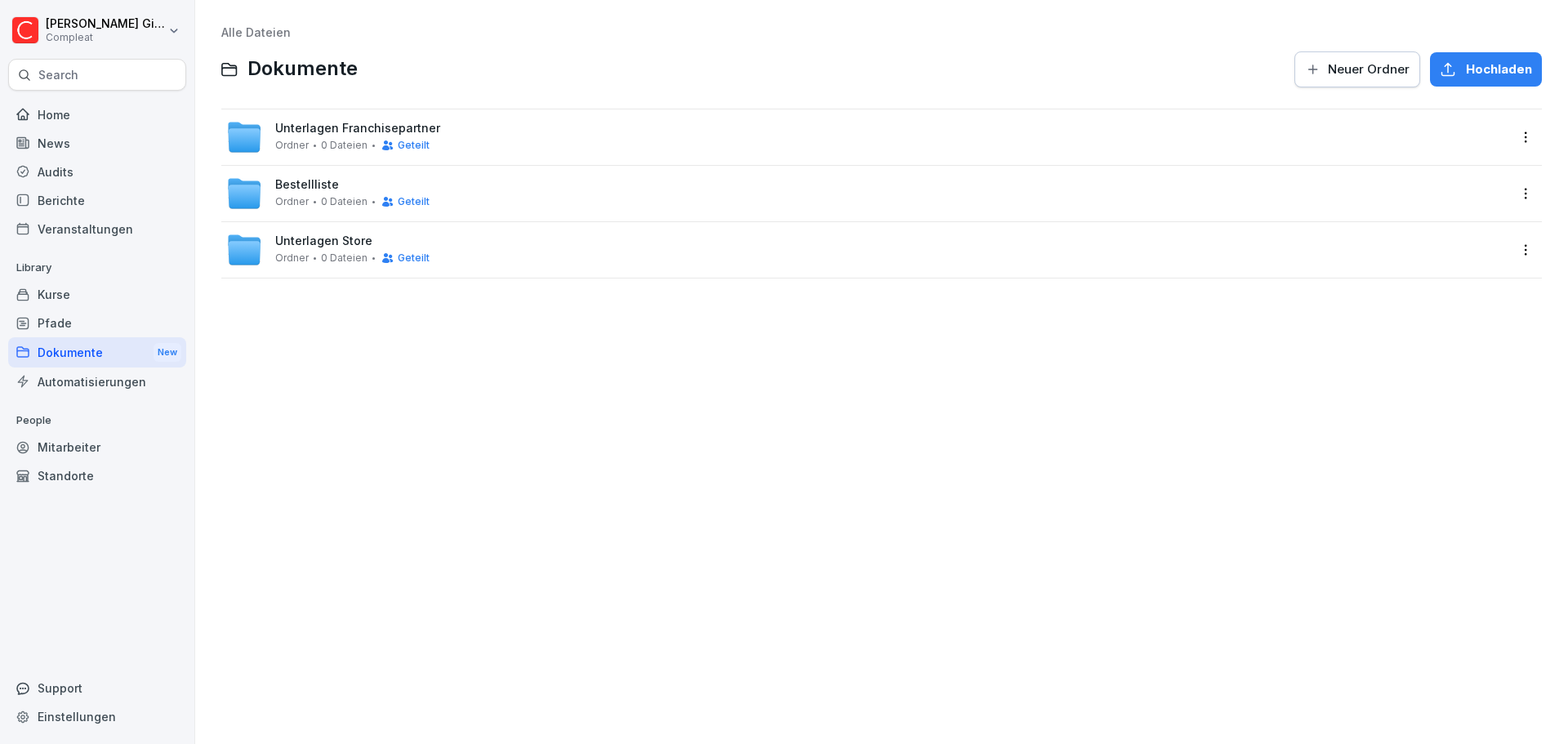
click at [314, 184] on span "Bestellliste" at bounding box center [307, 185] width 63 height 14
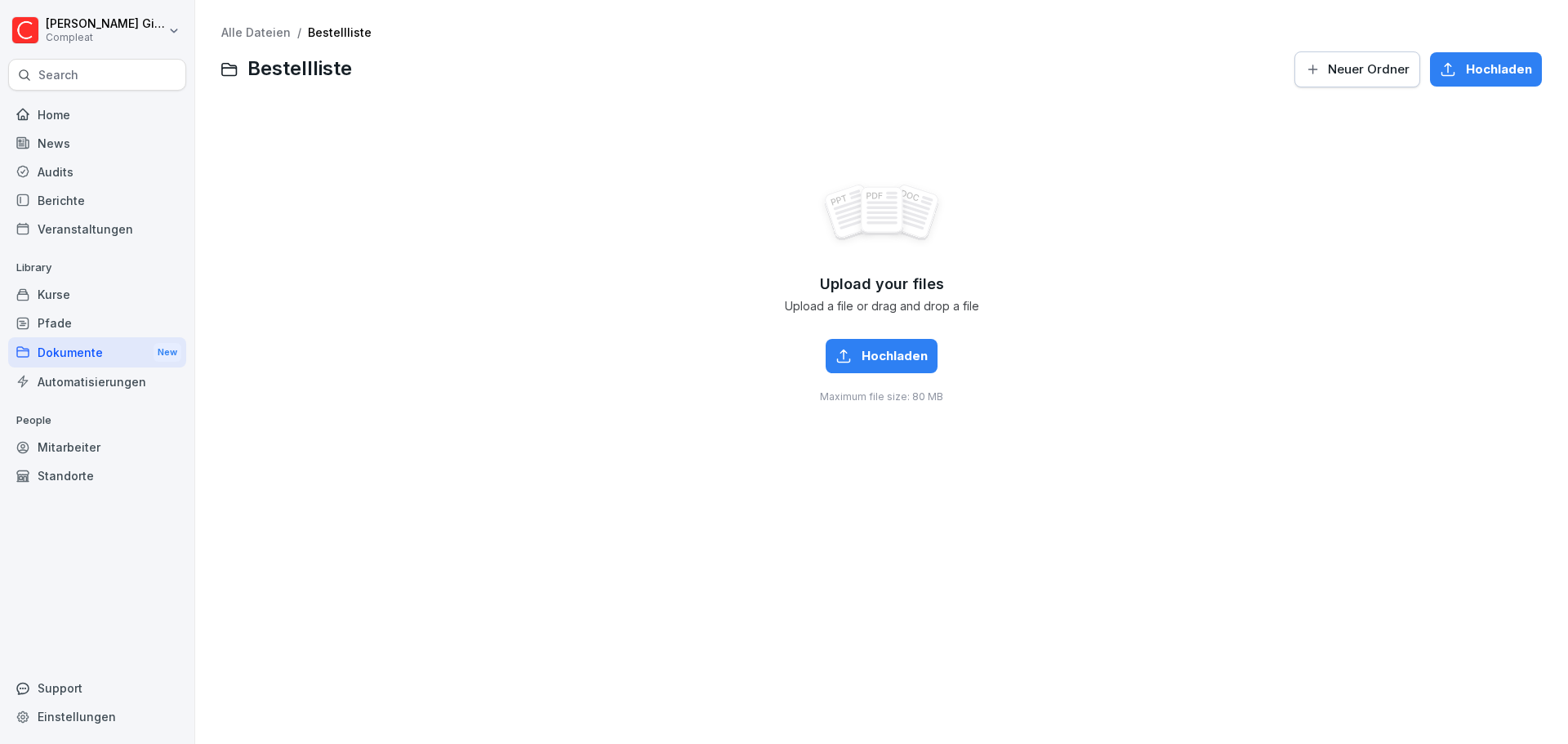
click at [278, 19] on div "Alle Dateien / Bestellliste Bestellliste Neuer Ordner Hochladen Upload your fil…" at bounding box center [881, 372] width 1348 height 719
click at [278, 26] on link "Alle Dateien" at bounding box center [256, 32] width 69 height 14
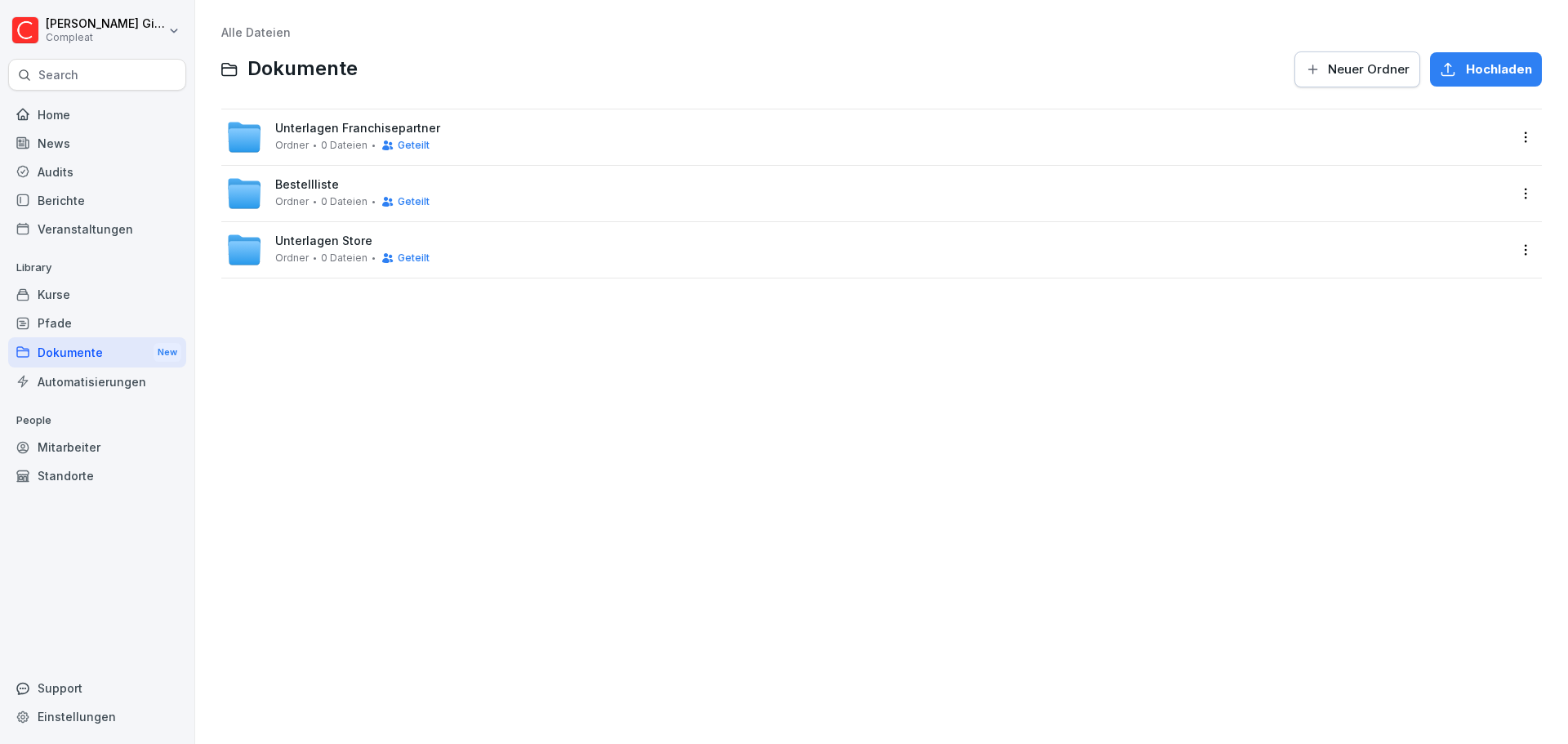
click at [336, 123] on span "Unterlagen Franchisepartner" at bounding box center [357, 129] width 165 height 14
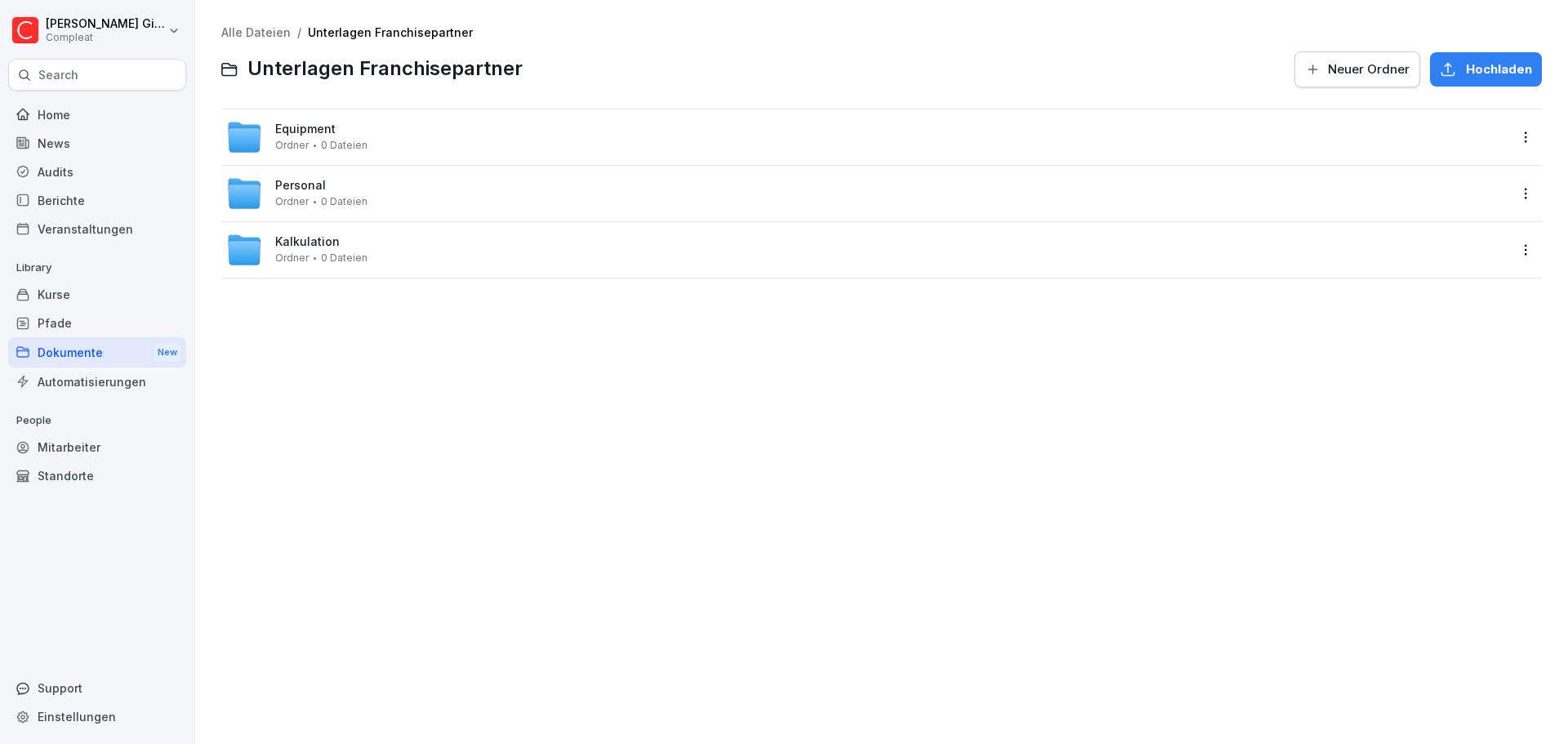
click at [75, 350] on div "Dokumente New" at bounding box center [97, 352] width 178 height 30
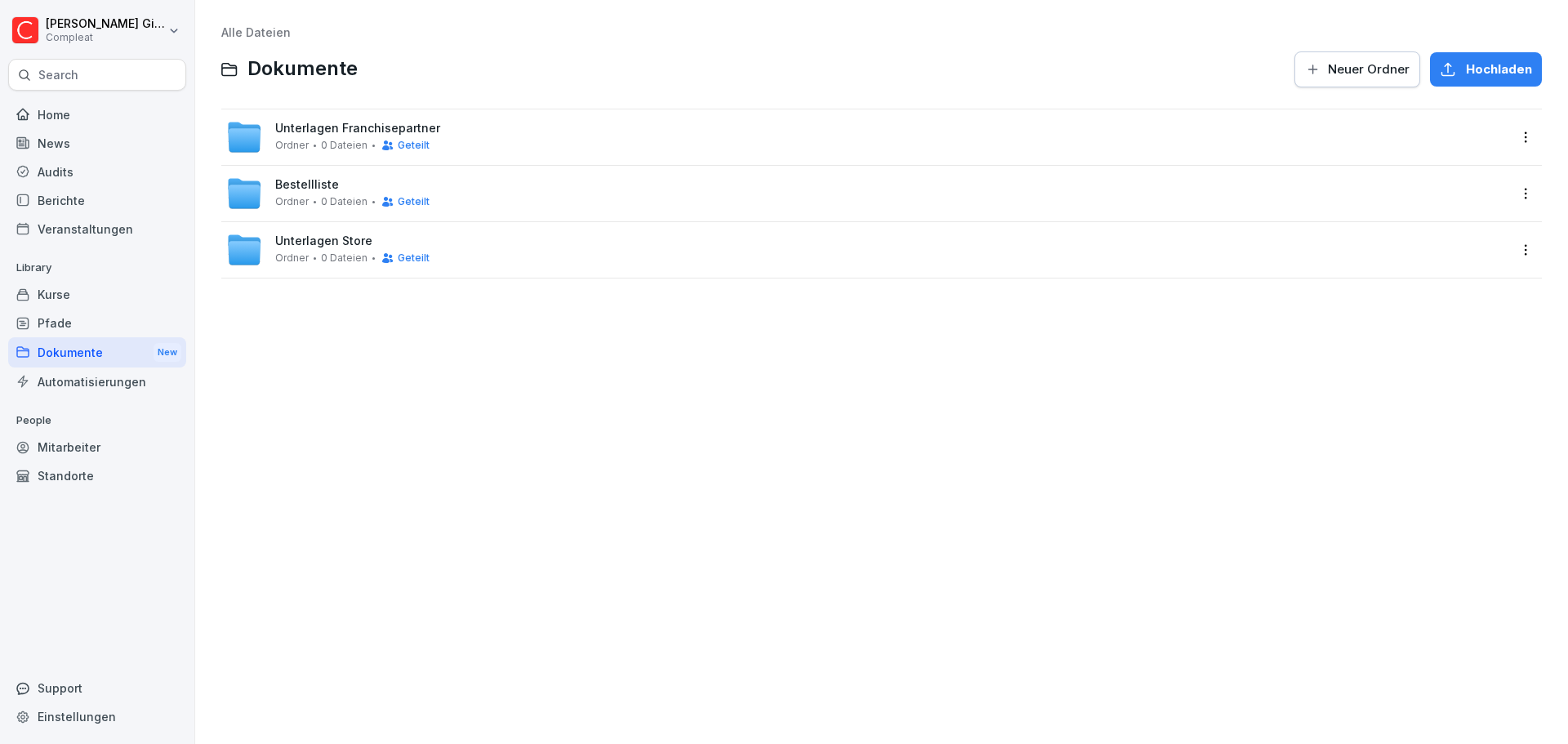
click at [1510, 187] on html "[PERSON_NAME] Compleat Search Home News Audits Berichte Veranstaltungen Library…" at bounding box center [784, 372] width 1568 height 744
click at [1444, 313] on div "Löschen" at bounding box center [1445, 325] width 158 height 33
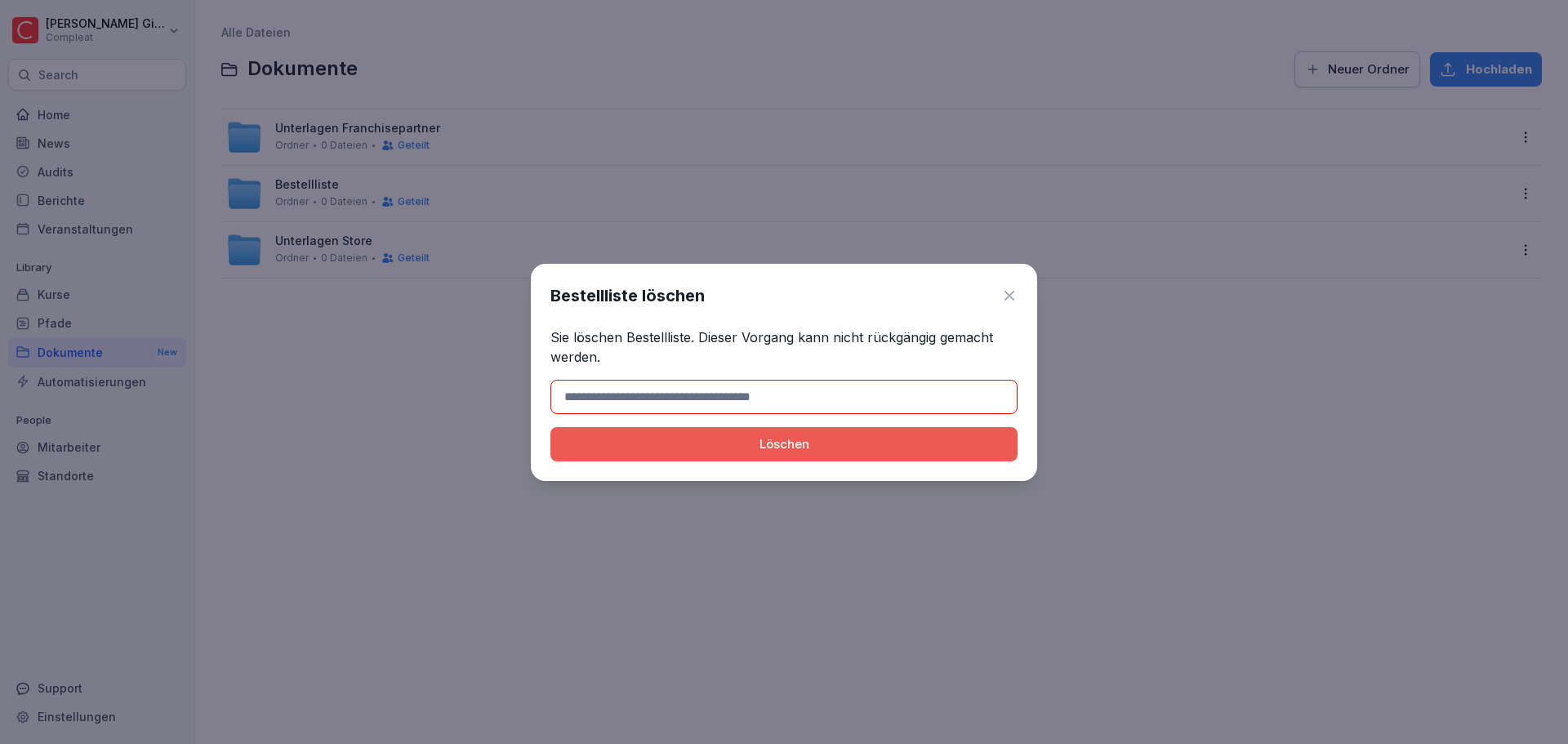
click at [779, 387] on input at bounding box center [784, 397] width 467 height 34
type input "**********"
click at [745, 447] on div "Löschen" at bounding box center [784, 444] width 441 height 18
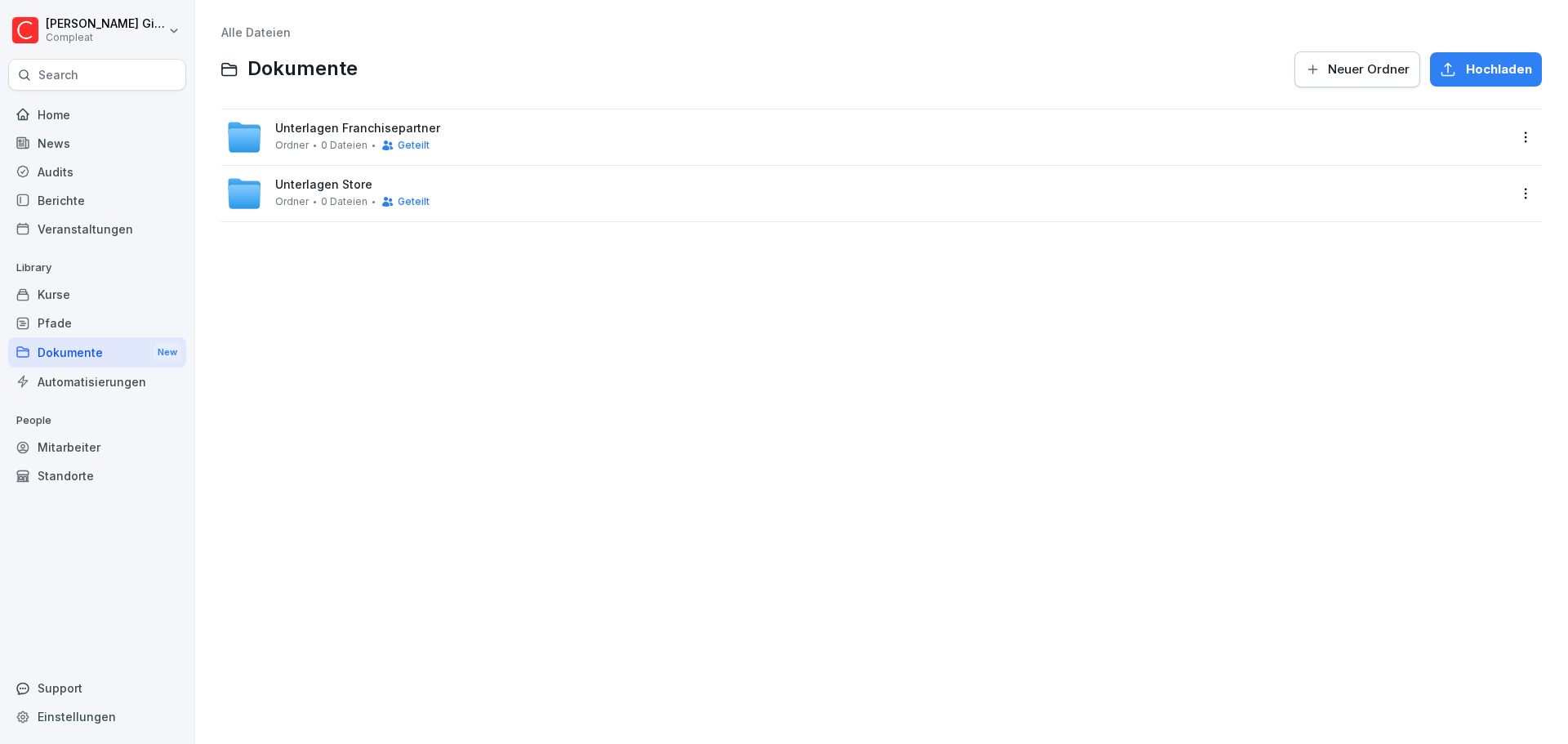
click at [254, 324] on div "Alle Dateien Dokumente Neuer Ordner Hochladen Unterlagen Franchisepartner Ordne…" at bounding box center [881, 372] width 1348 height 719
click at [125, 343] on div "Dokumente New" at bounding box center [97, 352] width 178 height 30
click at [86, 180] on div "Audits" at bounding box center [97, 172] width 178 height 28
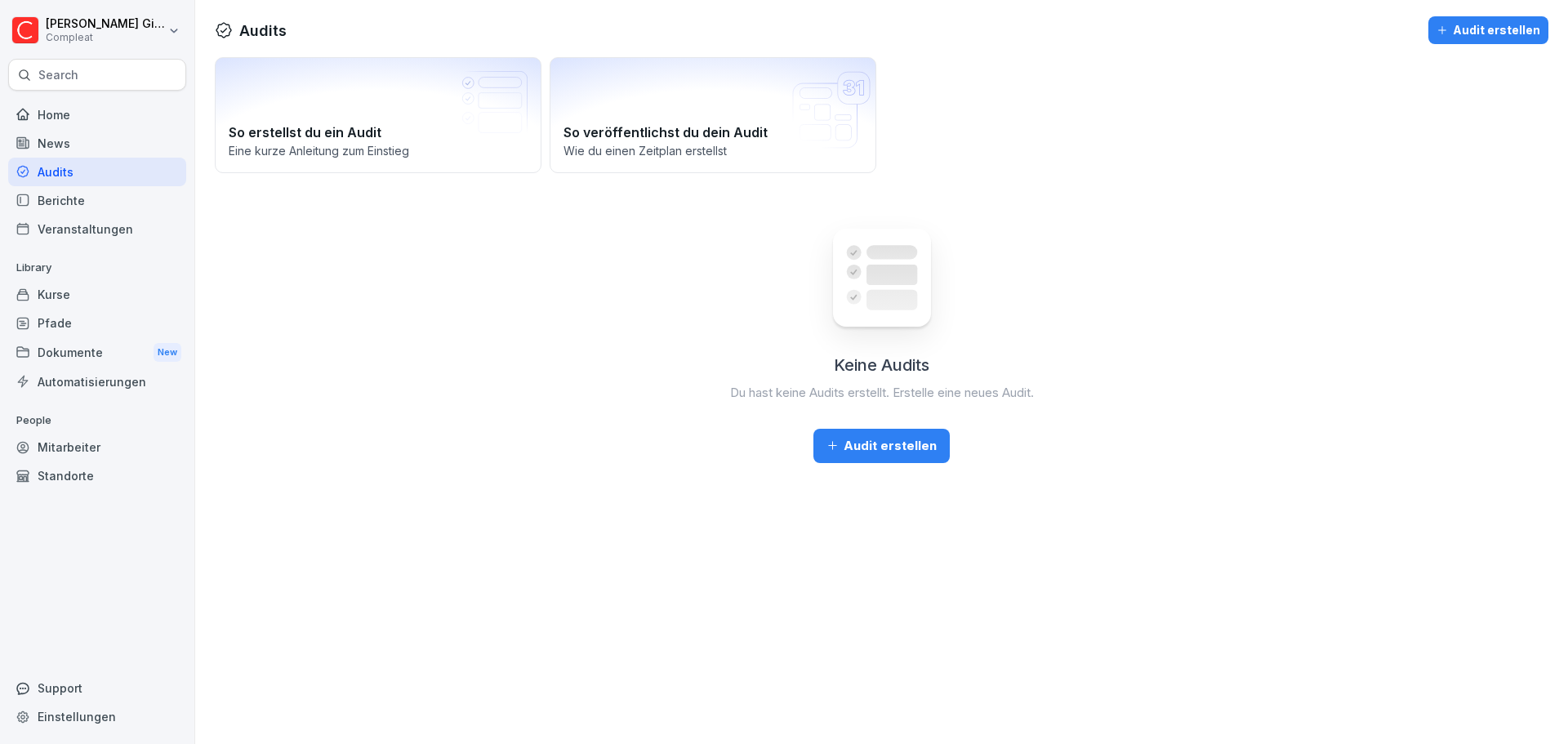
click at [251, 438] on div "Keine Audits Du hast keine Audits erstellt. Erstelle eine neues Audit. Audit er…" at bounding box center [881, 332] width 1333 height 261
click at [231, 641] on div "Audits Audit erstellen So erstellst du ein Audit Eine kurze Anleitung zum Einst…" at bounding box center [881, 372] width 1373 height 744
click at [94, 297] on div "Kurse" at bounding box center [97, 294] width 178 height 28
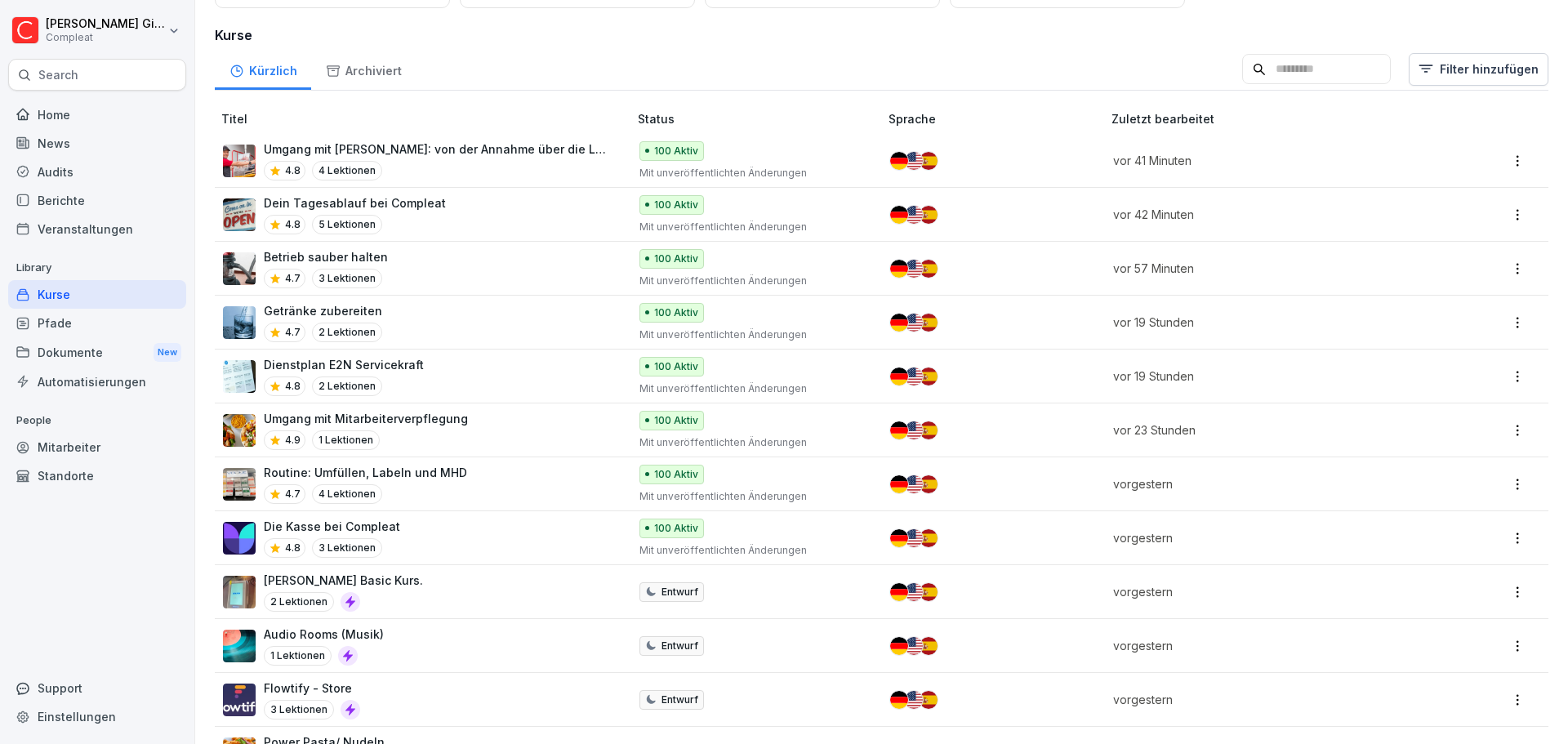
scroll to position [408, 0]
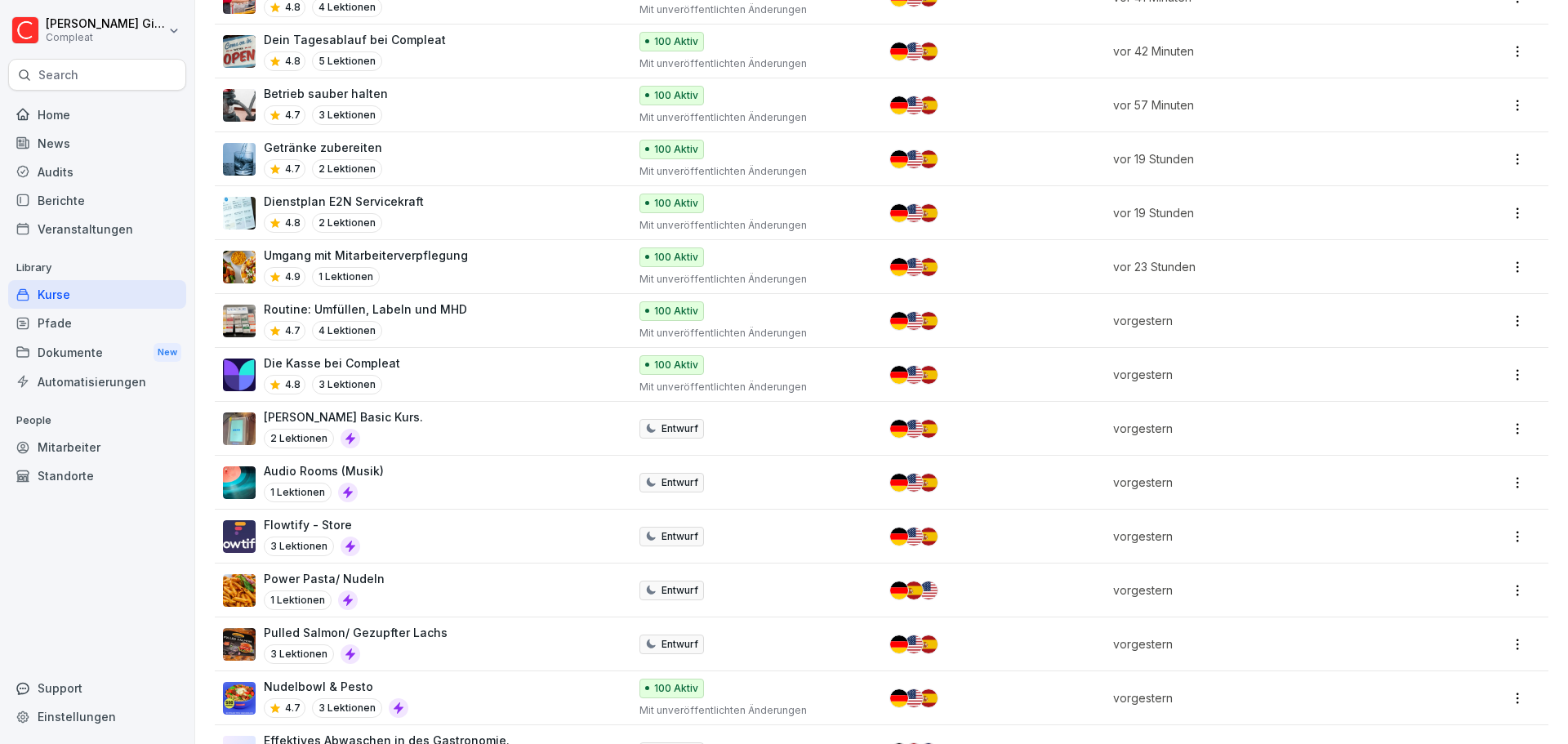
click at [403, 536] on div "Flowtify - Store 3 Lektionen" at bounding box center [417, 536] width 388 height 40
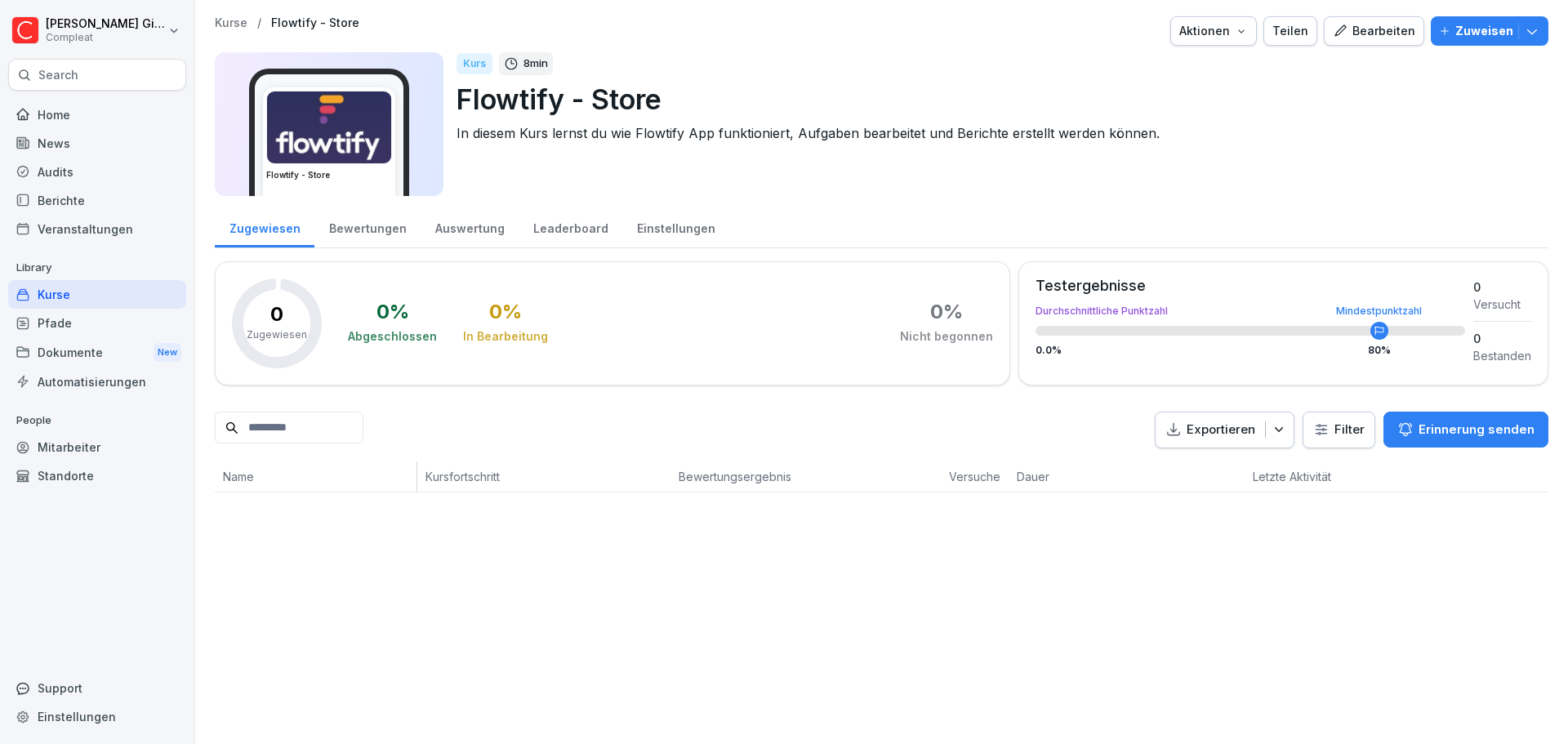
click at [1361, 35] on div "Bearbeiten" at bounding box center [1374, 31] width 83 height 18
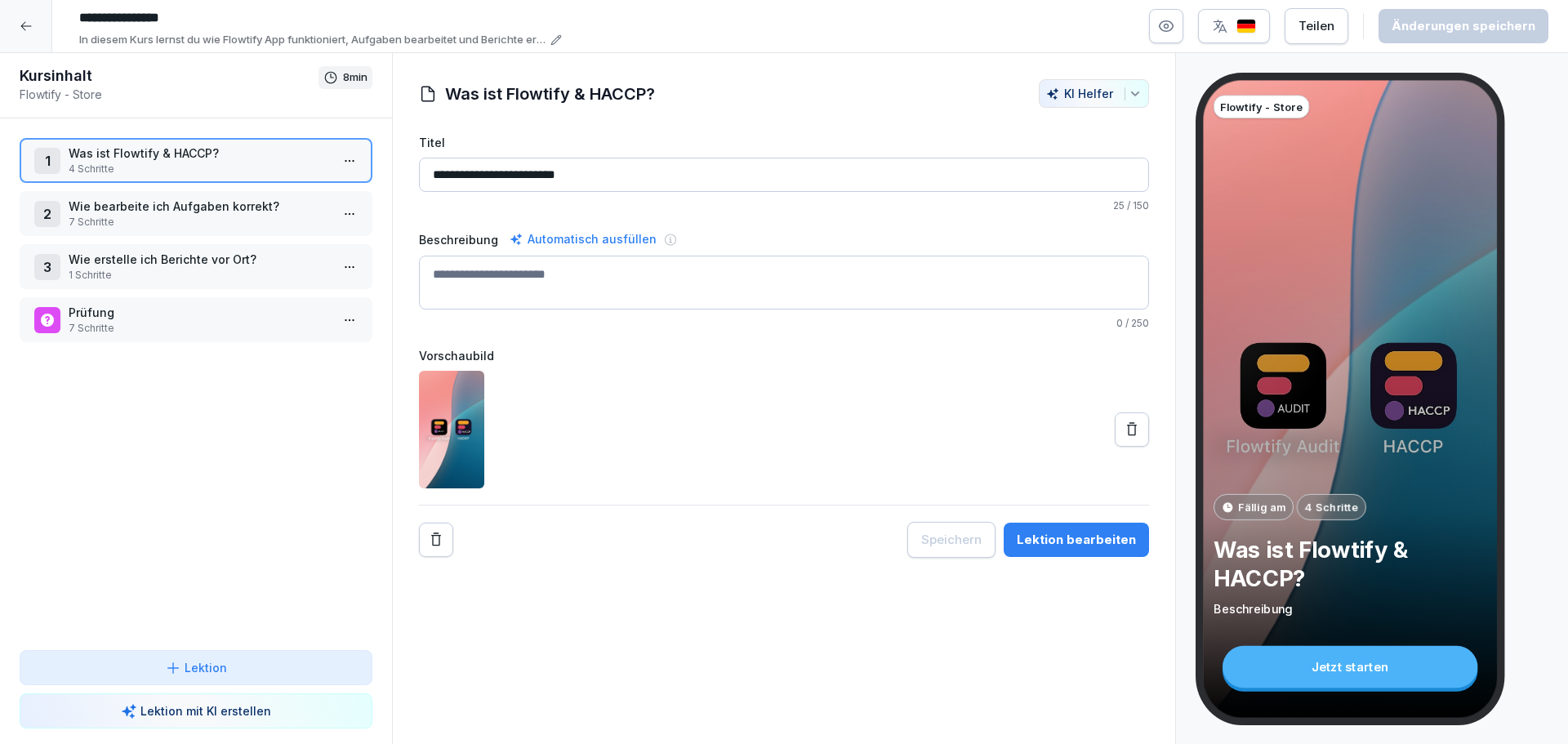
click at [164, 165] on p "4 Schritte" at bounding box center [199, 170] width 261 height 15
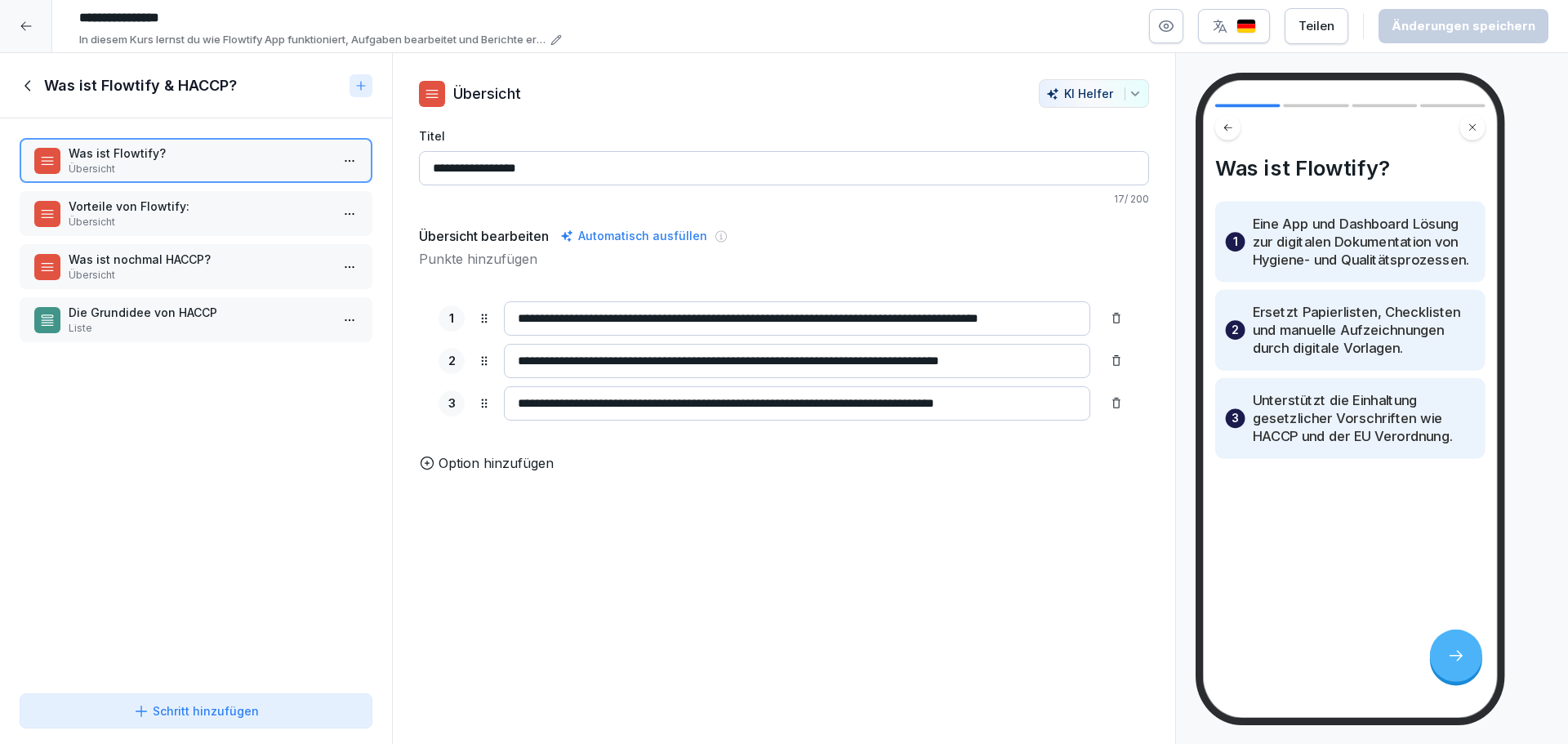
click at [168, 210] on p "Vorteile von Flowtify:" at bounding box center [199, 206] width 261 height 18
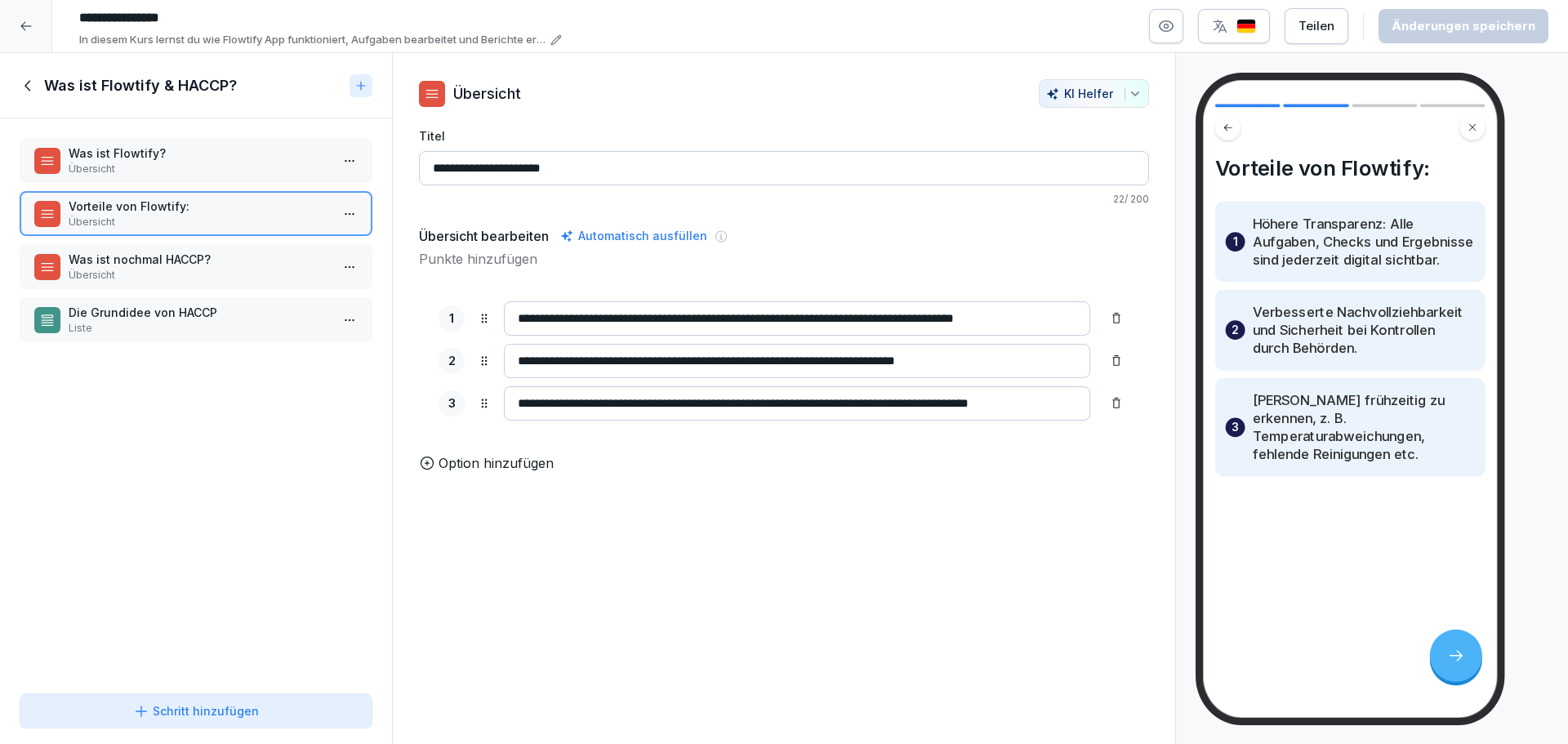
click at [184, 278] on p "Übersicht" at bounding box center [199, 276] width 261 height 15
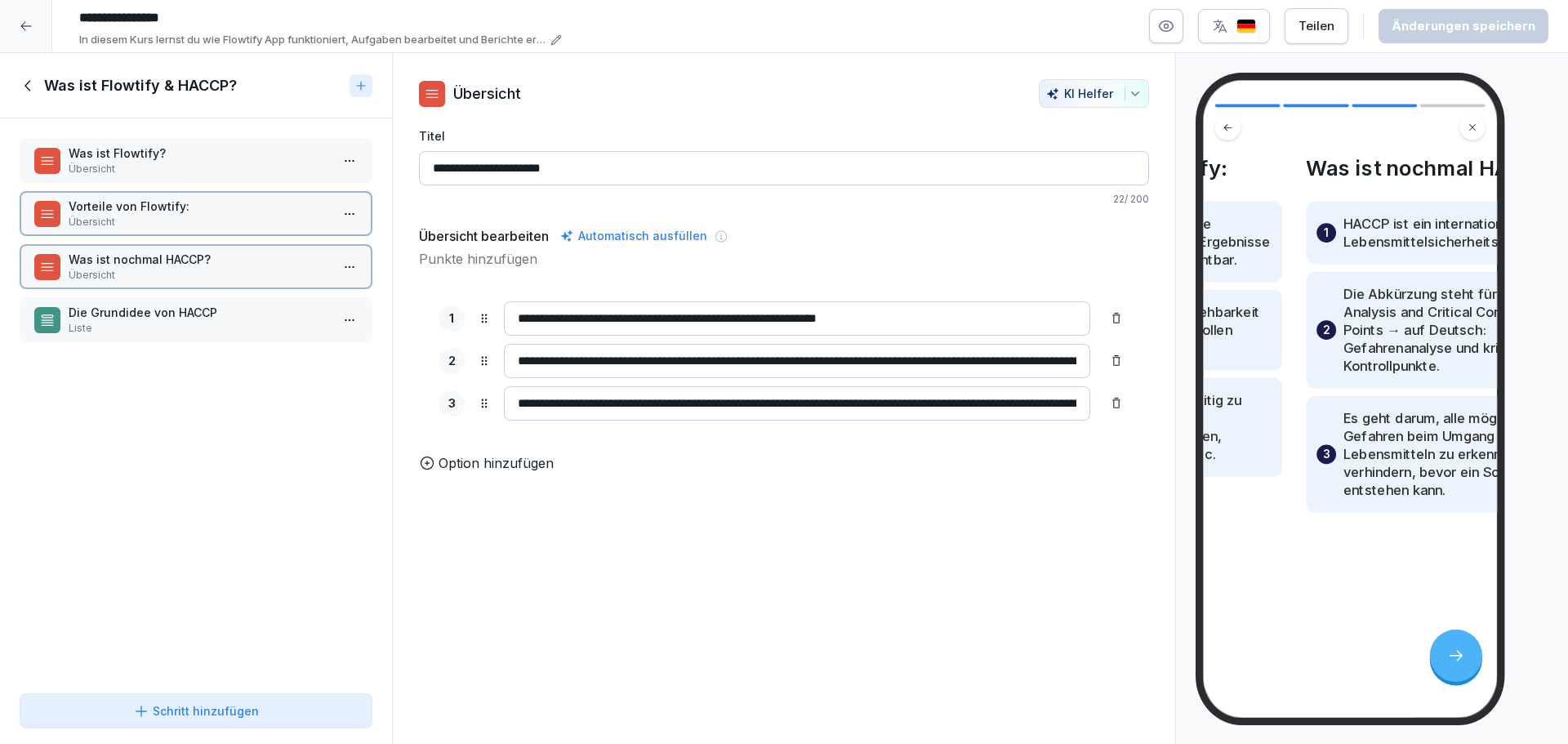
click at [189, 321] on p "Liste" at bounding box center [199, 328] width 261 height 15
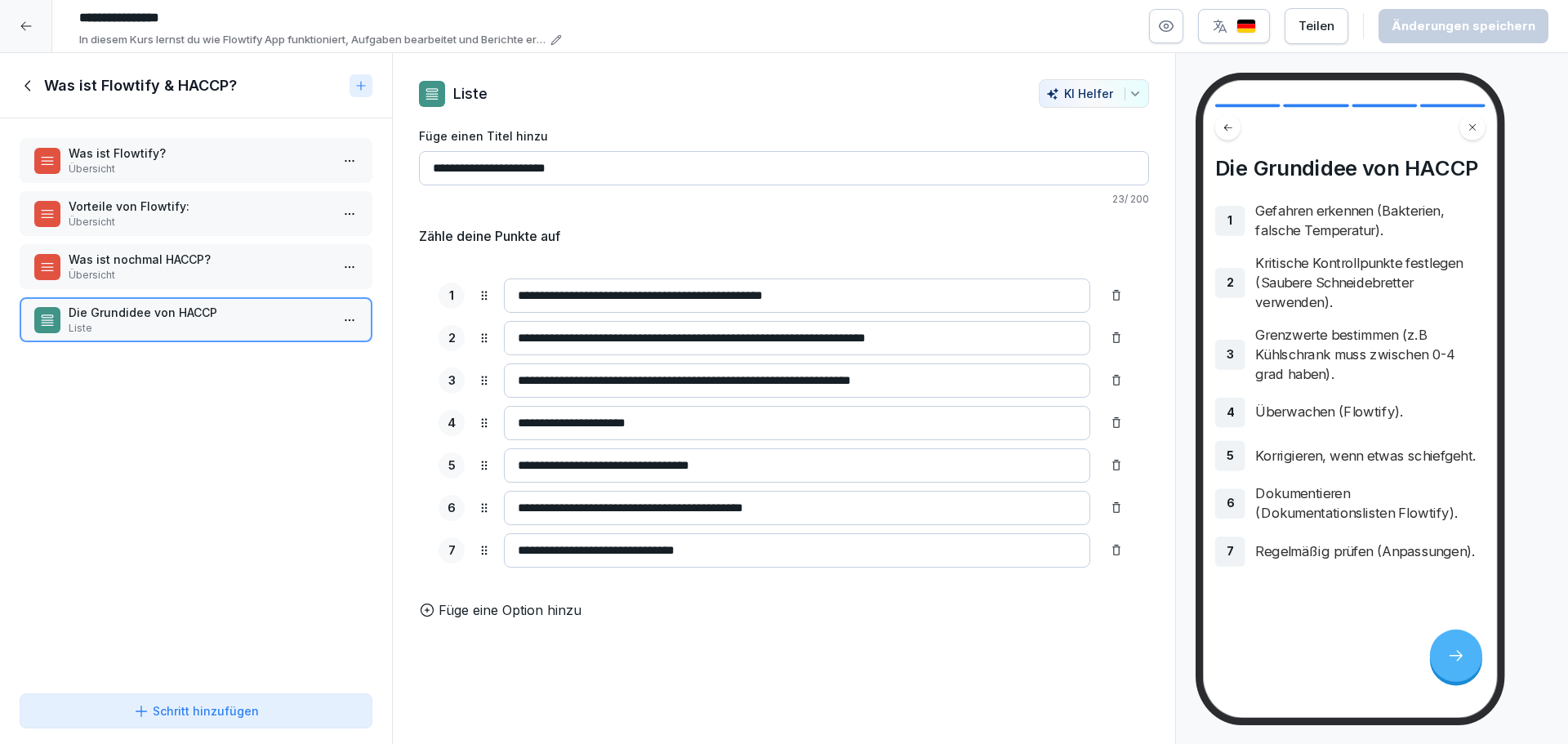
drag, startPoint x: 23, startPoint y: 88, endPoint x: 32, endPoint y: 83, distance: 10.3
click at [30, 88] on icon at bounding box center [28, 86] width 18 height 18
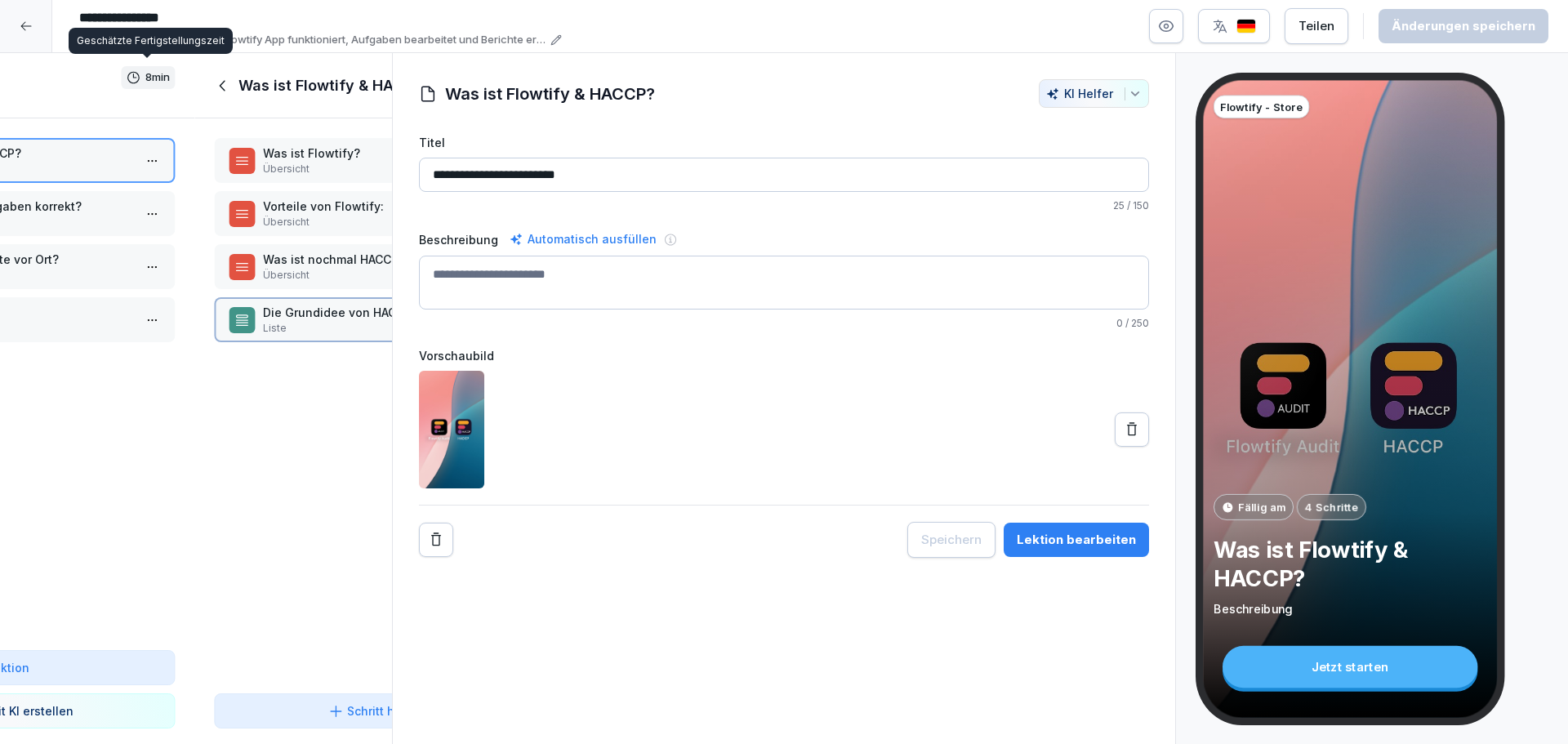
click at [38, 13] on div at bounding box center [26, 26] width 53 height 53
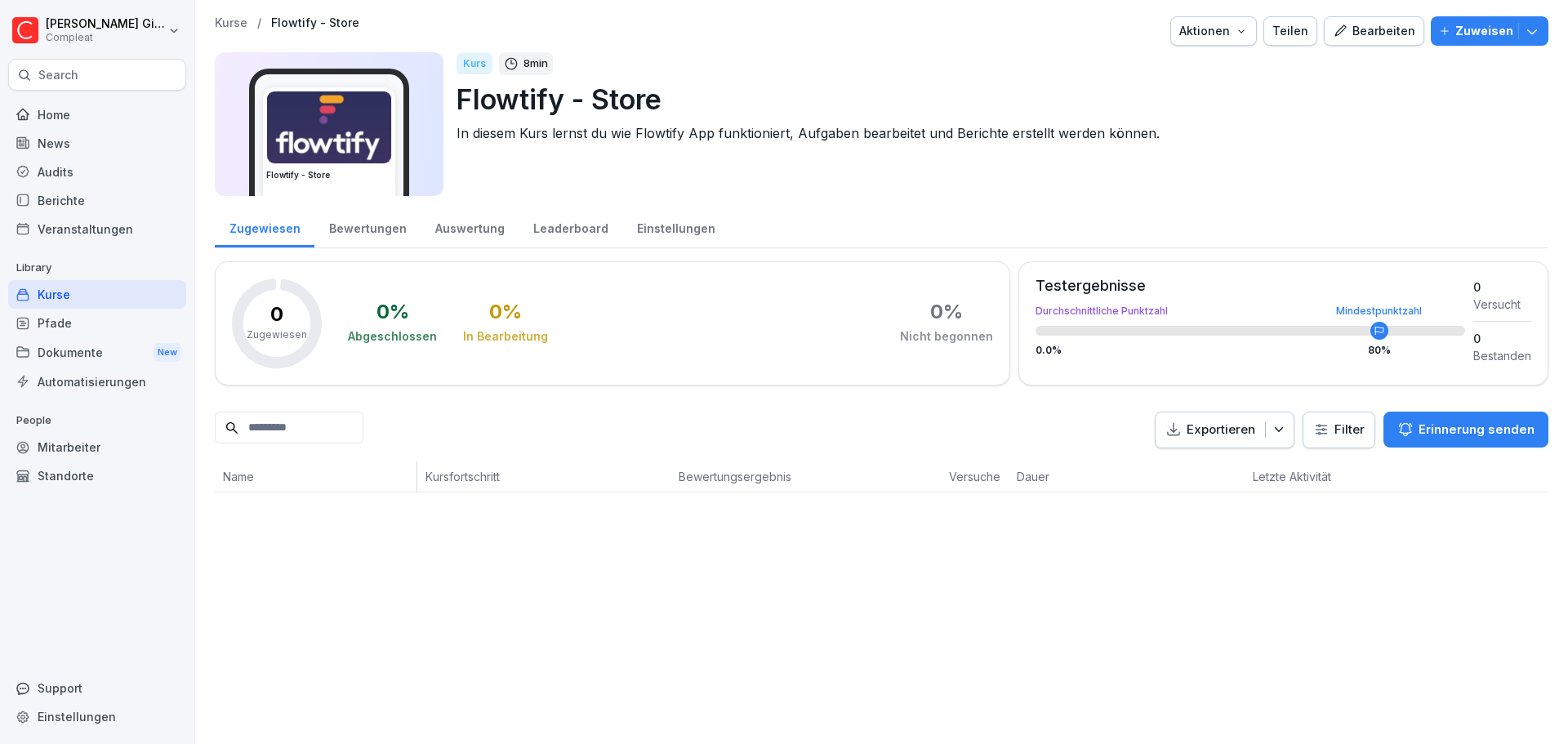
click at [42, 287] on div "Kurse" at bounding box center [97, 294] width 178 height 28
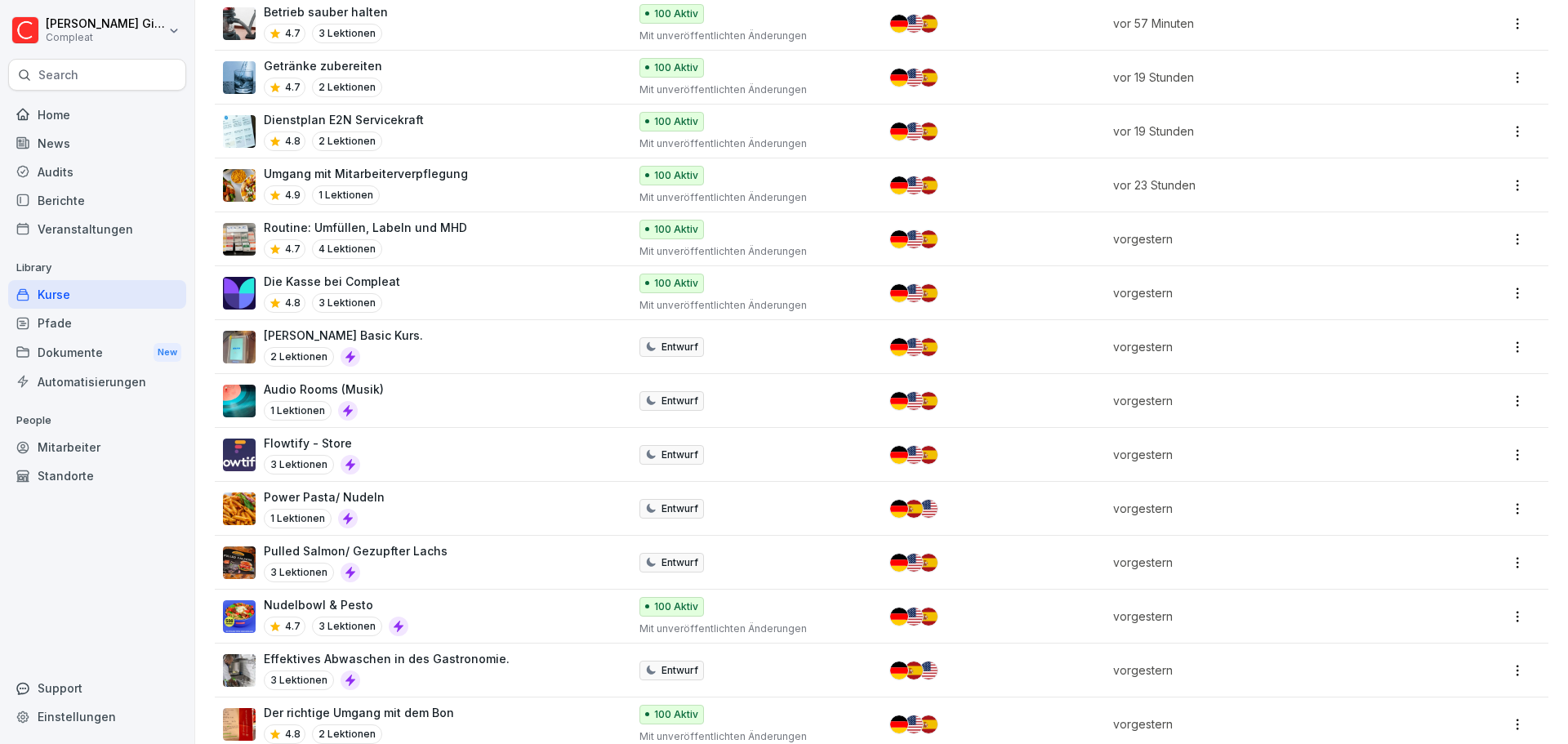
scroll to position [653, 0]
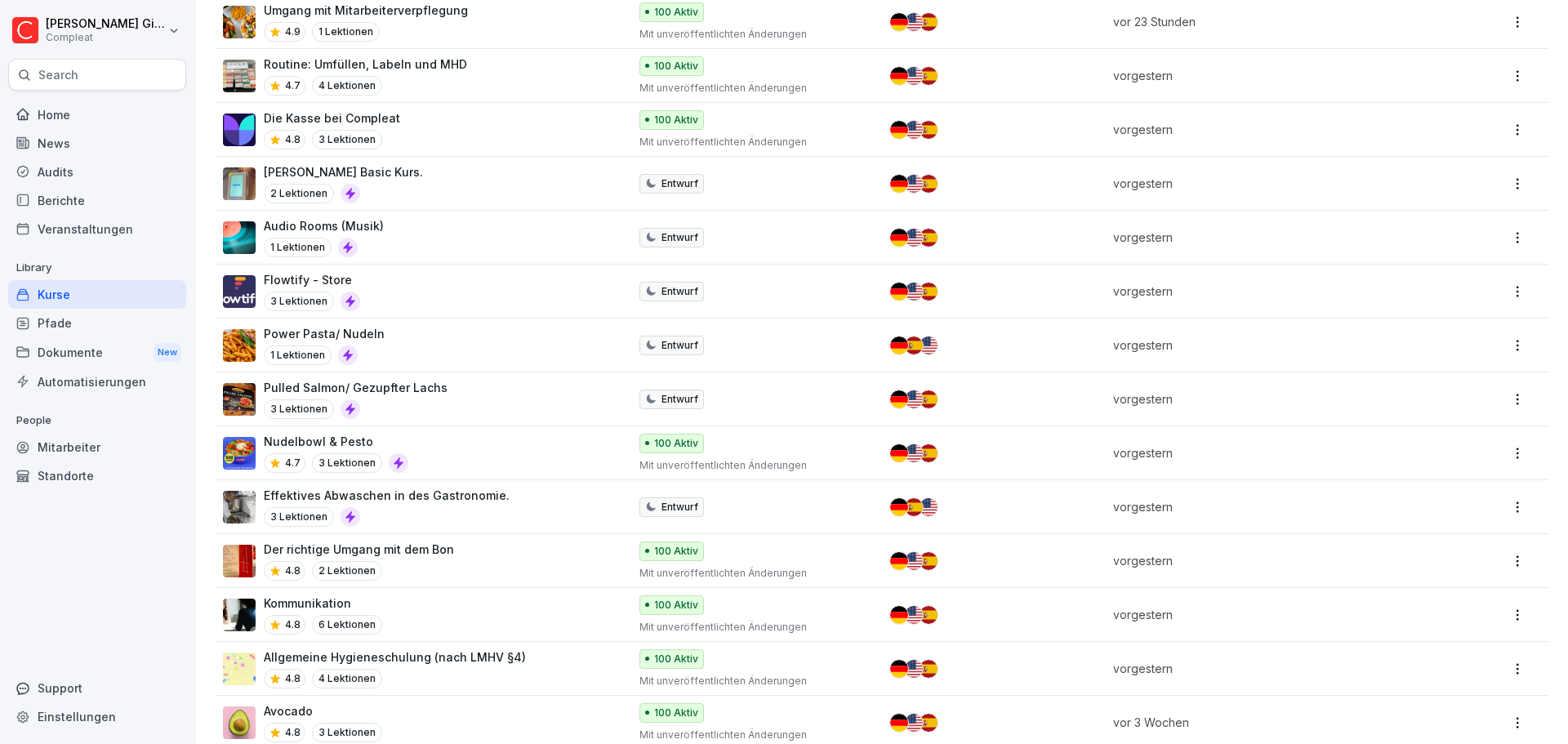
click at [127, 311] on div "Pfade" at bounding box center [97, 323] width 178 height 28
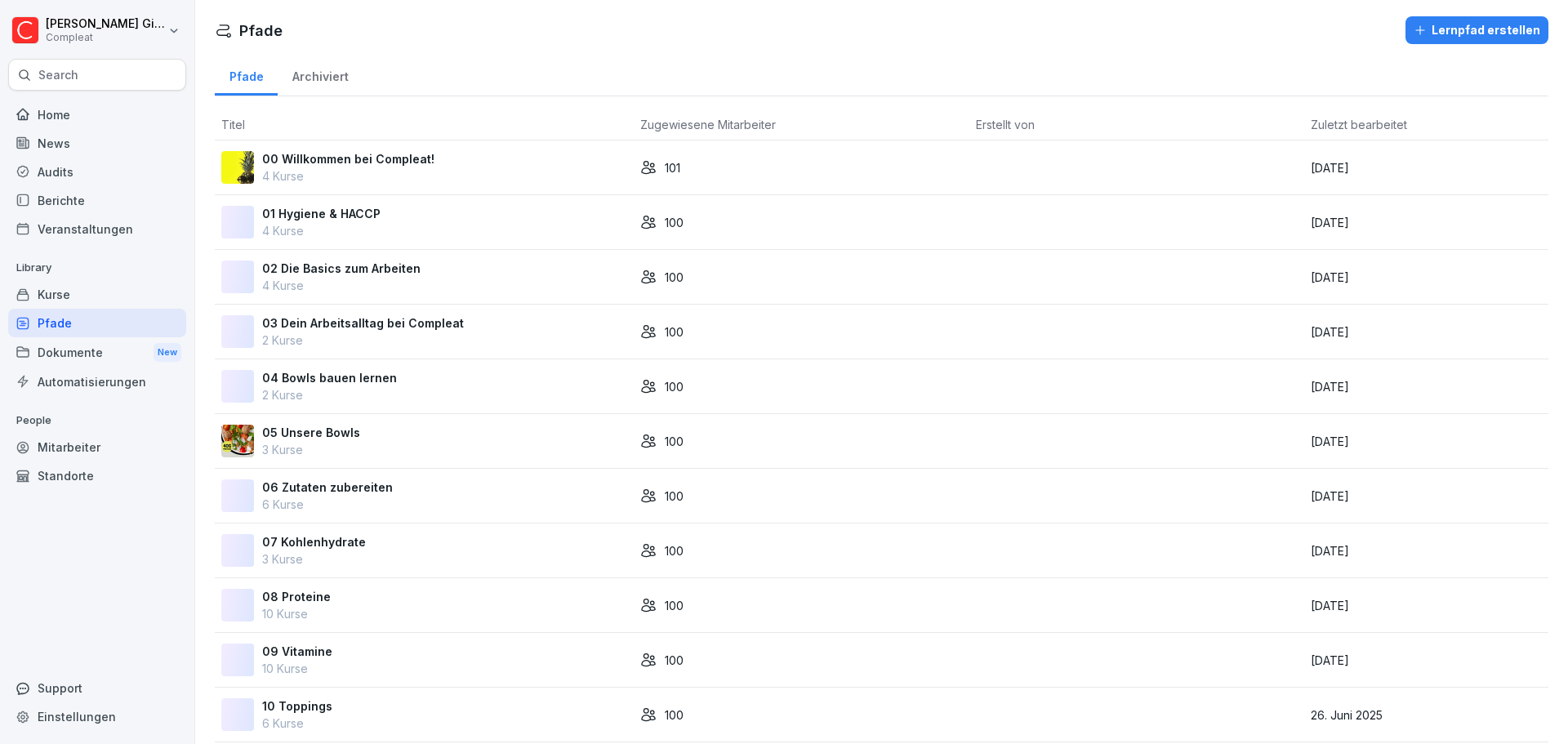
scroll to position [625, 0]
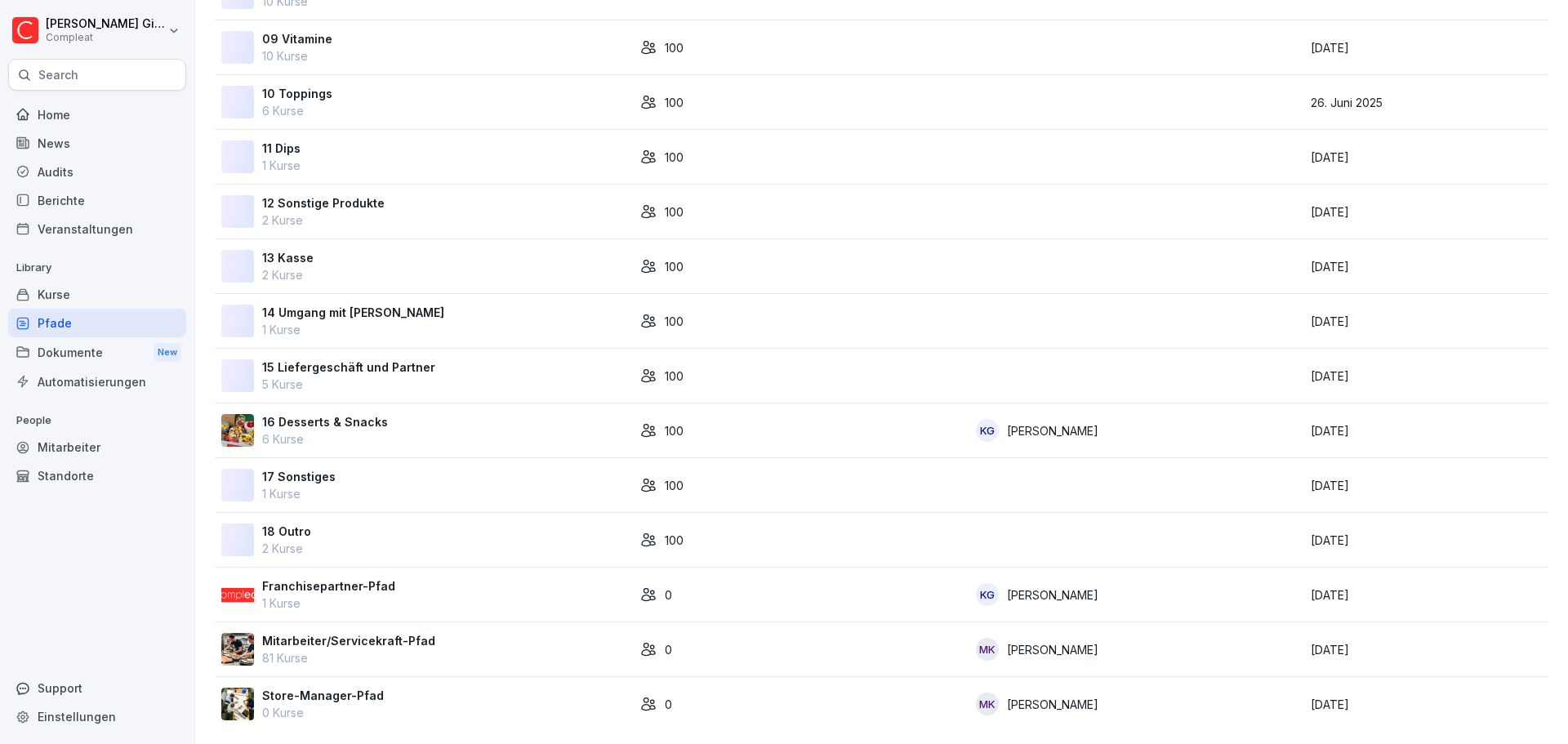
click at [132, 286] on div "Kurse" at bounding box center [97, 294] width 178 height 28
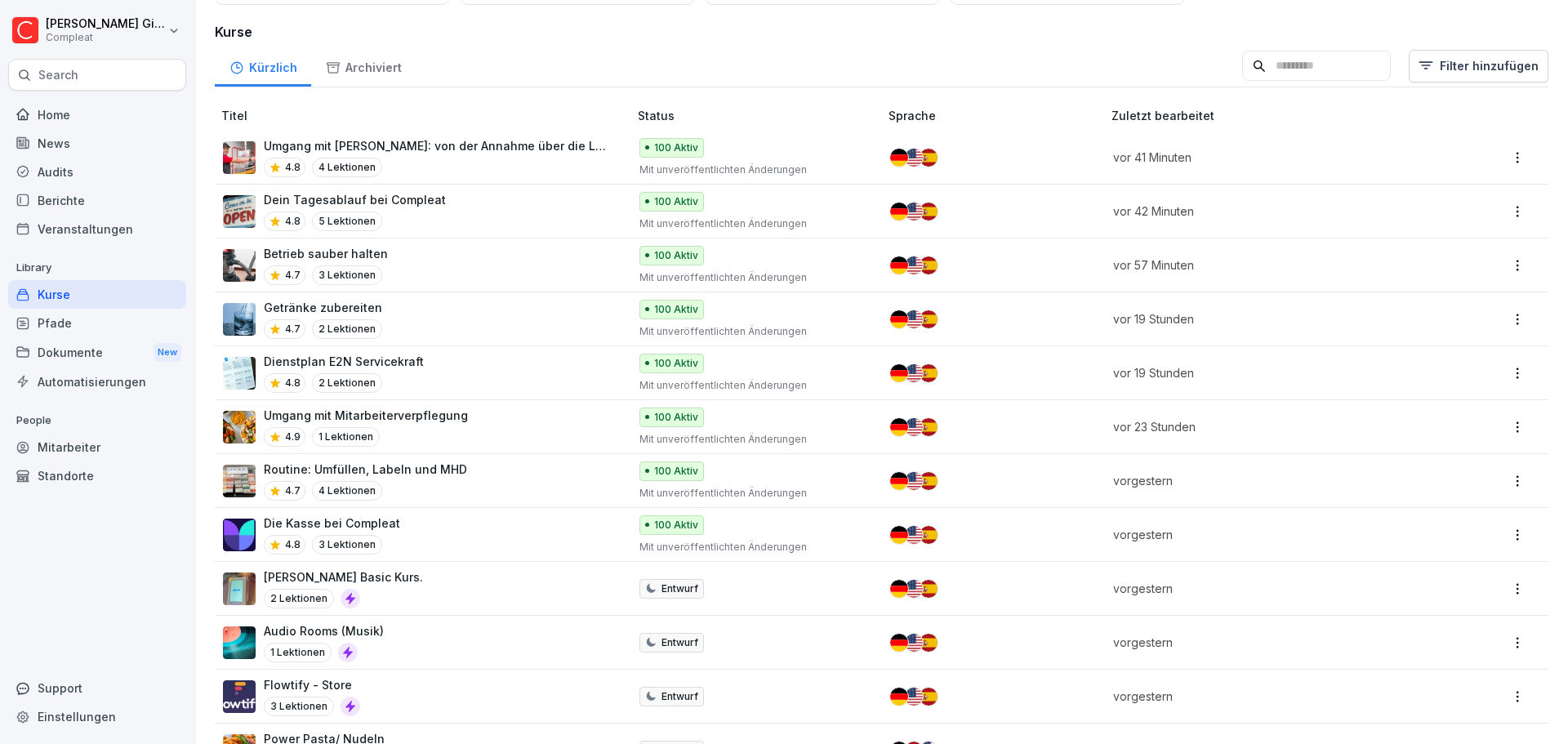
scroll to position [3, 0]
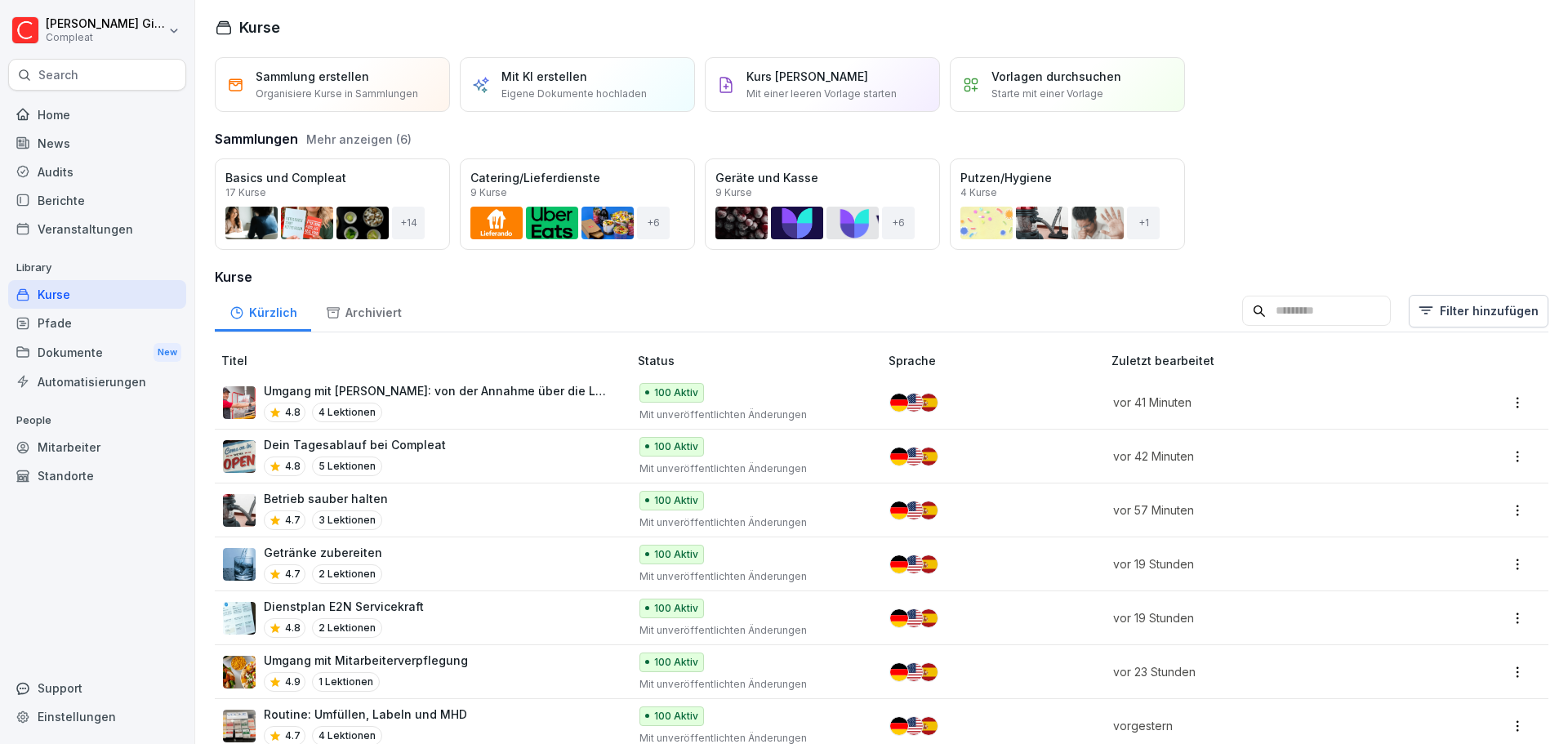
click at [323, 134] on button "Mehr anzeigen (6)" at bounding box center [359, 139] width 105 height 18
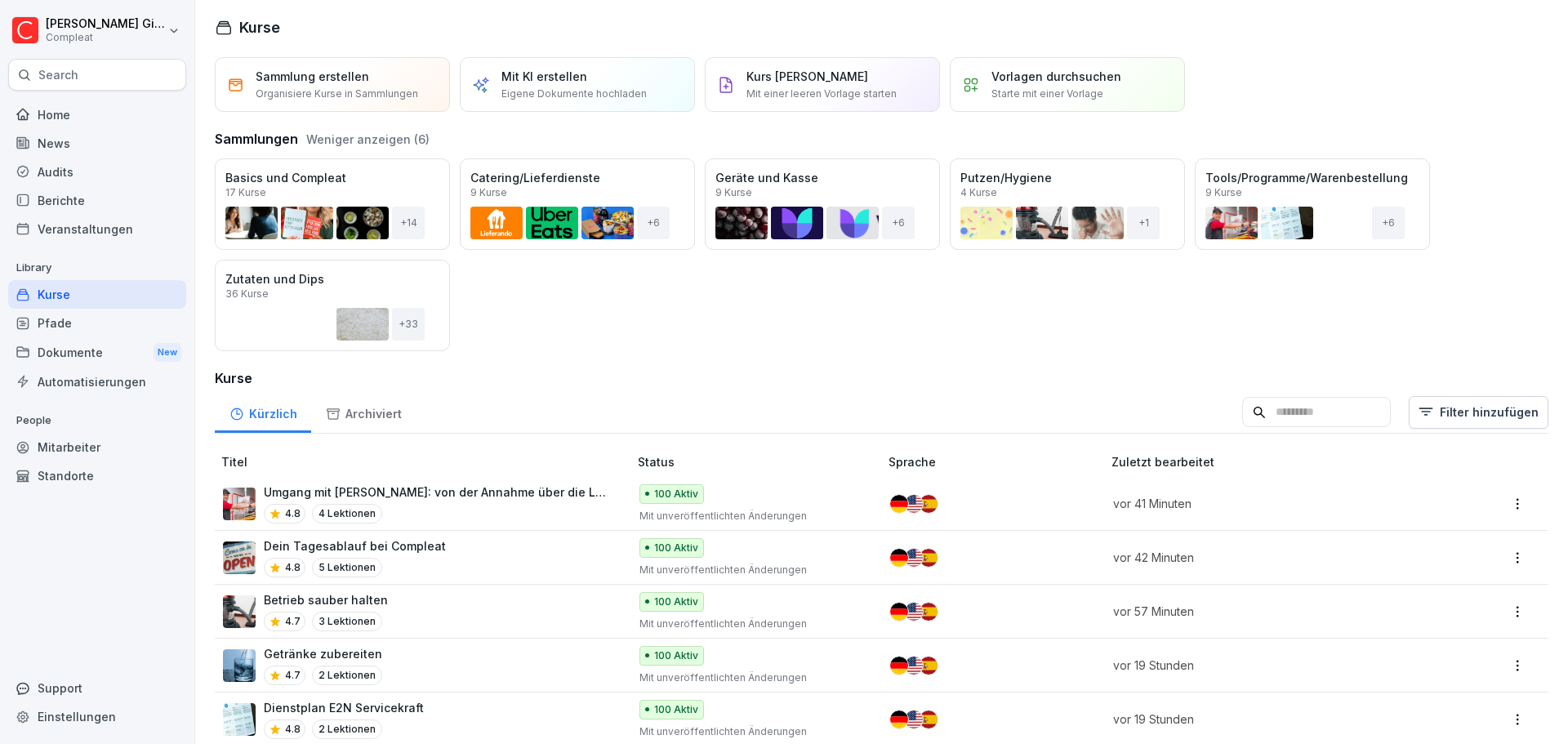
scroll to position [166, 0]
